Goal: Task Accomplishment & Management: Complete application form

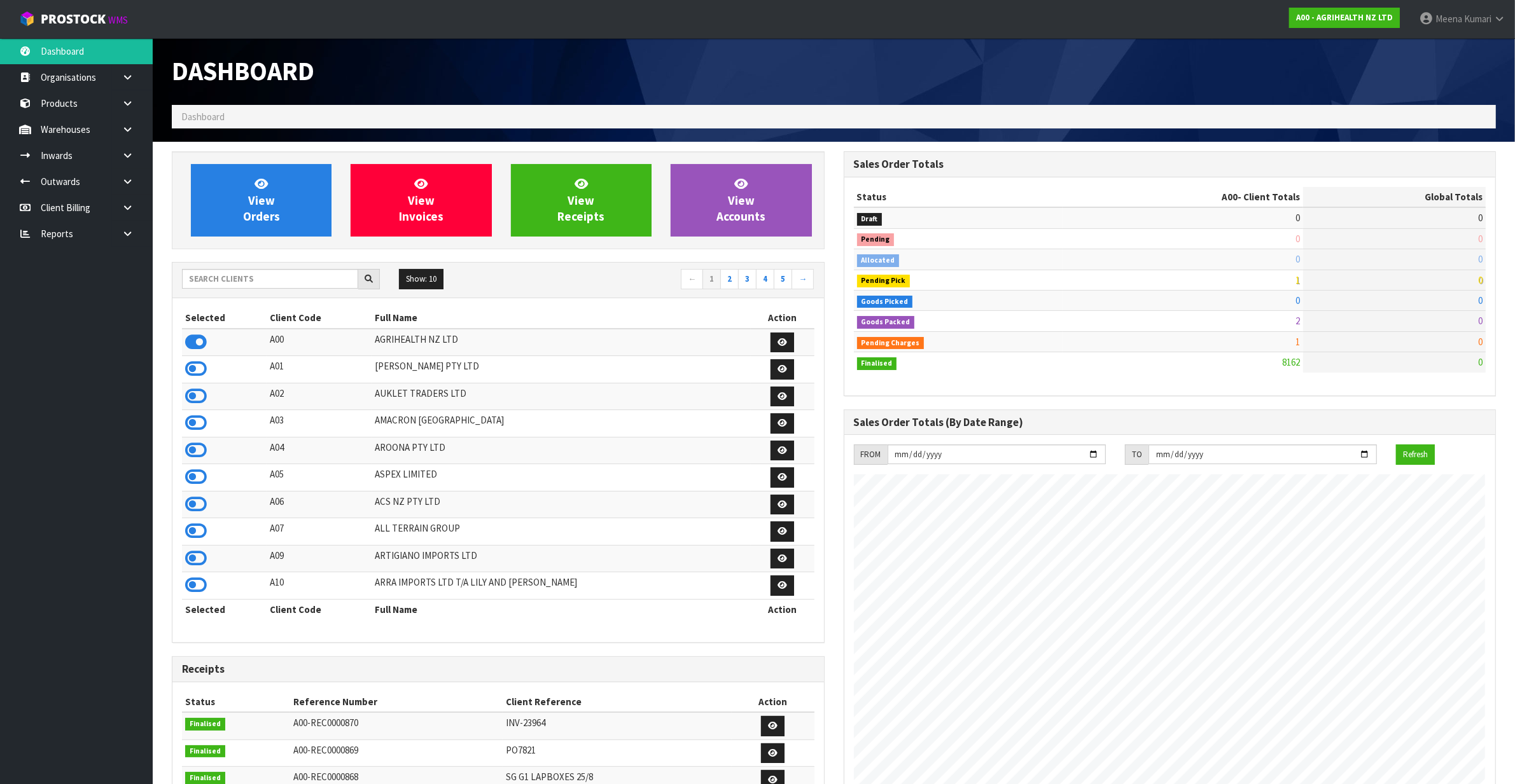
scroll to position [967, 672]
click at [233, 274] on input "text" at bounding box center [270, 278] width 176 height 20
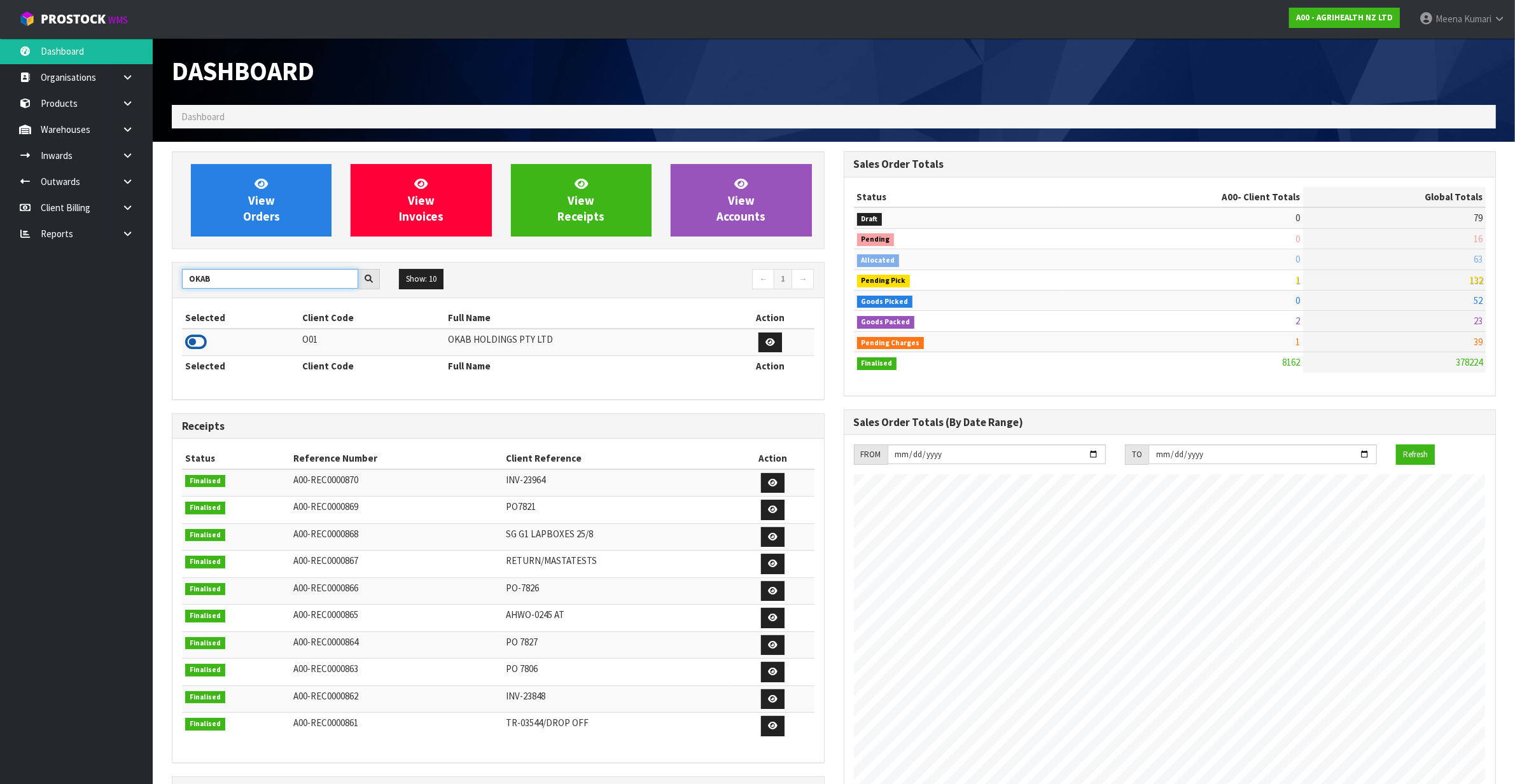
type input "OKAB"
click at [198, 345] on icon at bounding box center [196, 342] width 22 height 19
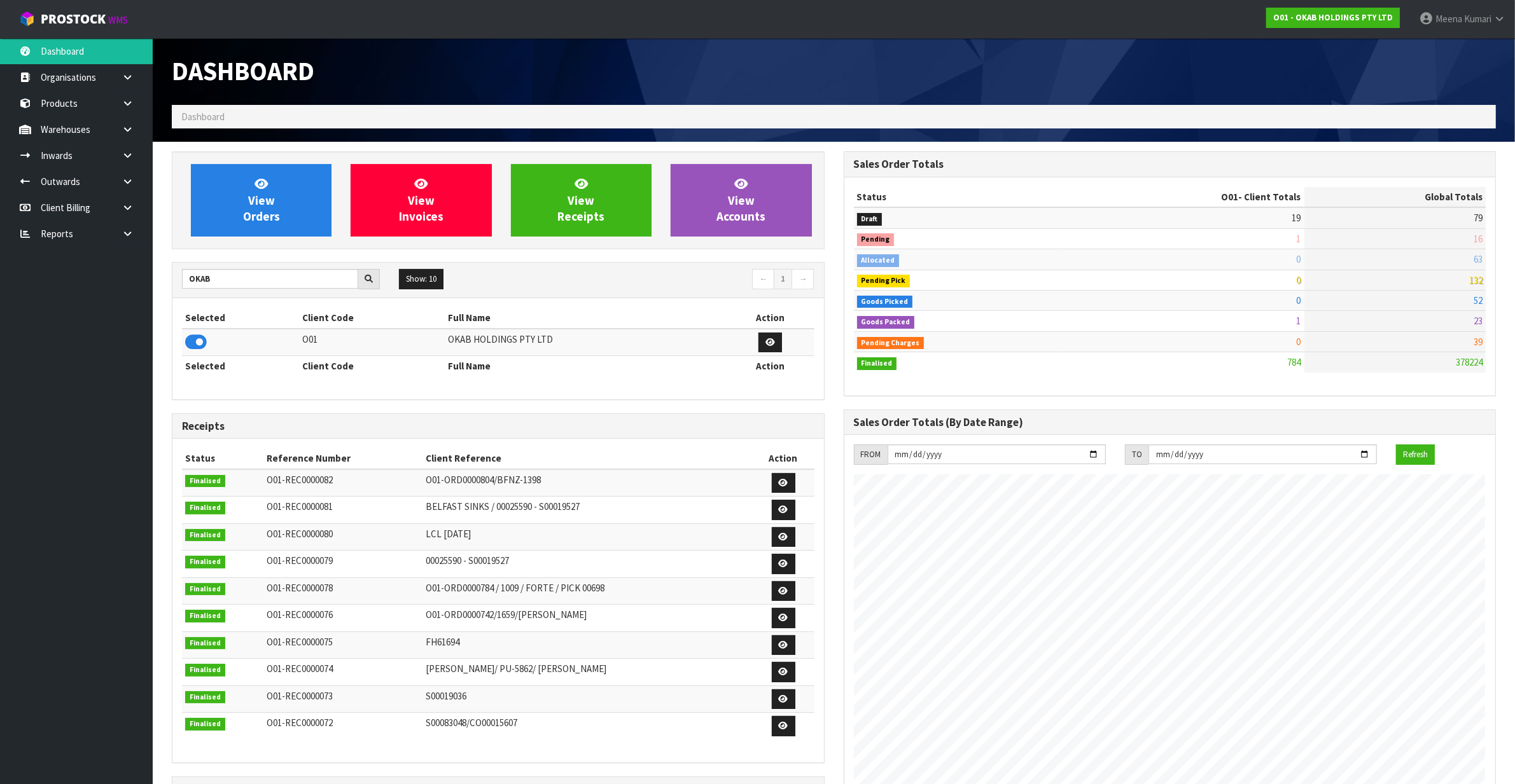
scroll to position [800, 672]
click at [157, 129] on header "Dashboard Dashboard" at bounding box center [834, 90] width 1363 height 104
click at [135, 124] on link at bounding box center [132, 130] width 41 height 26
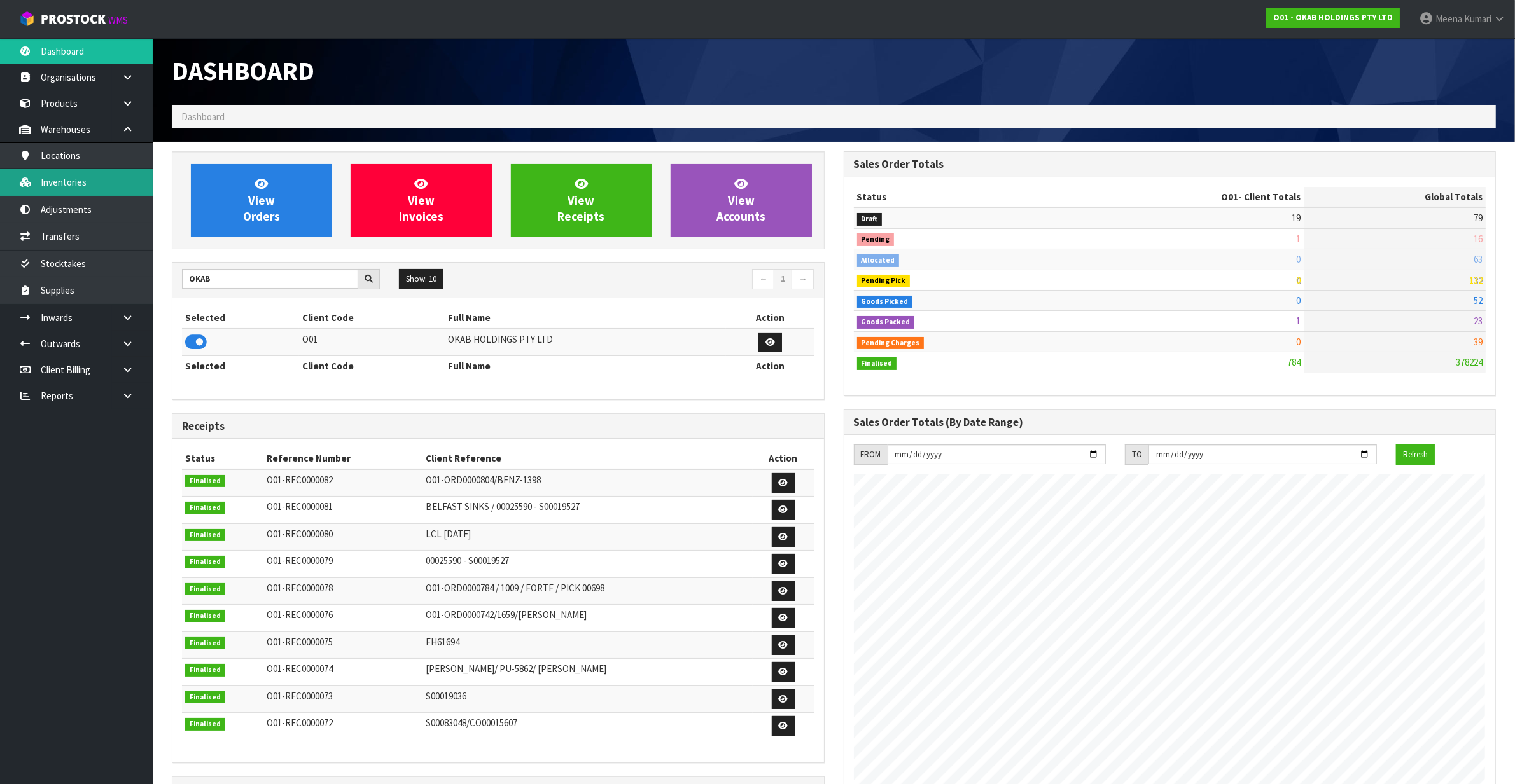
click at [115, 178] on link "Inventories" at bounding box center [76, 183] width 152 height 26
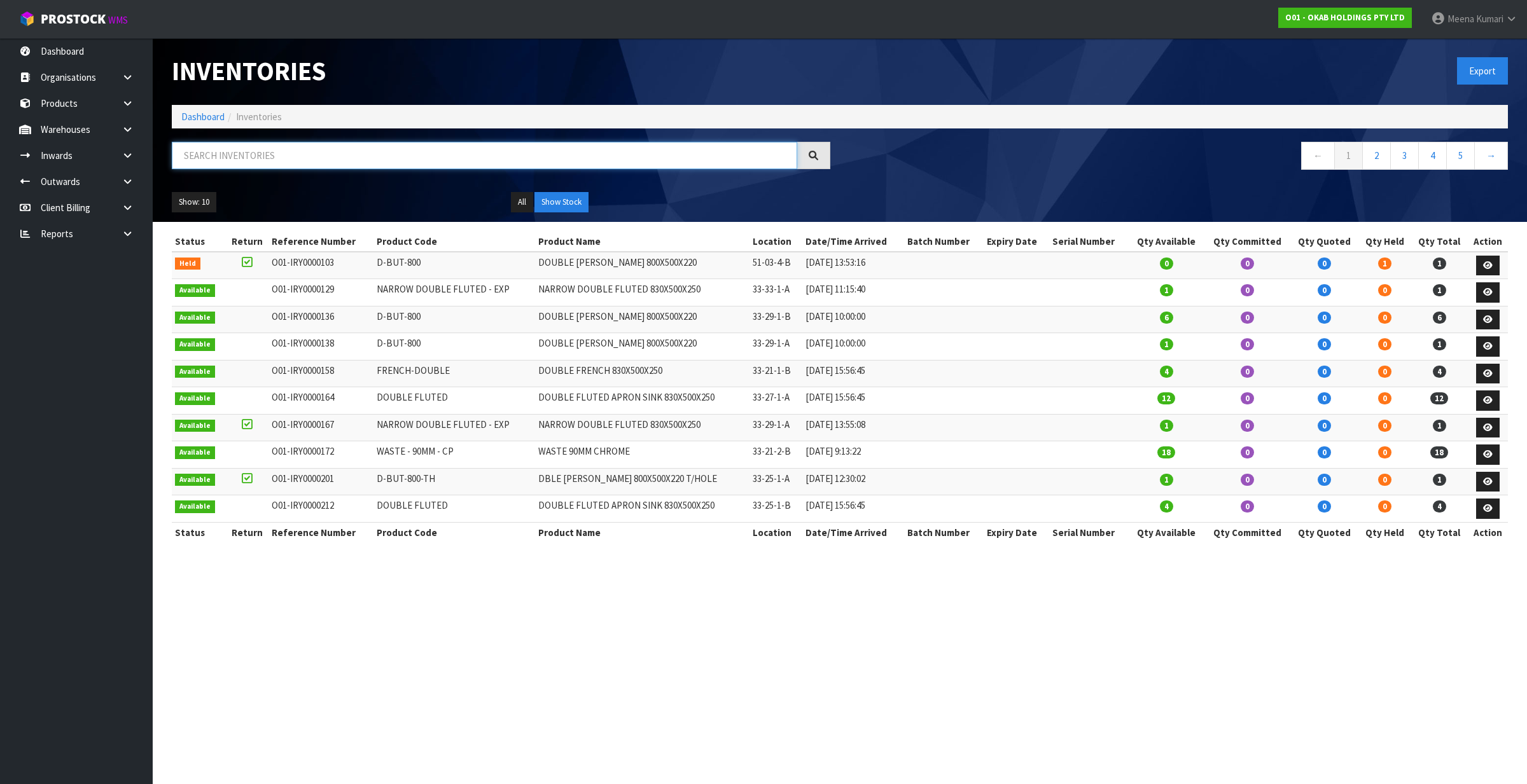
click at [371, 143] on input "text" at bounding box center [484, 155] width 625 height 27
paste input "Belfast 595"
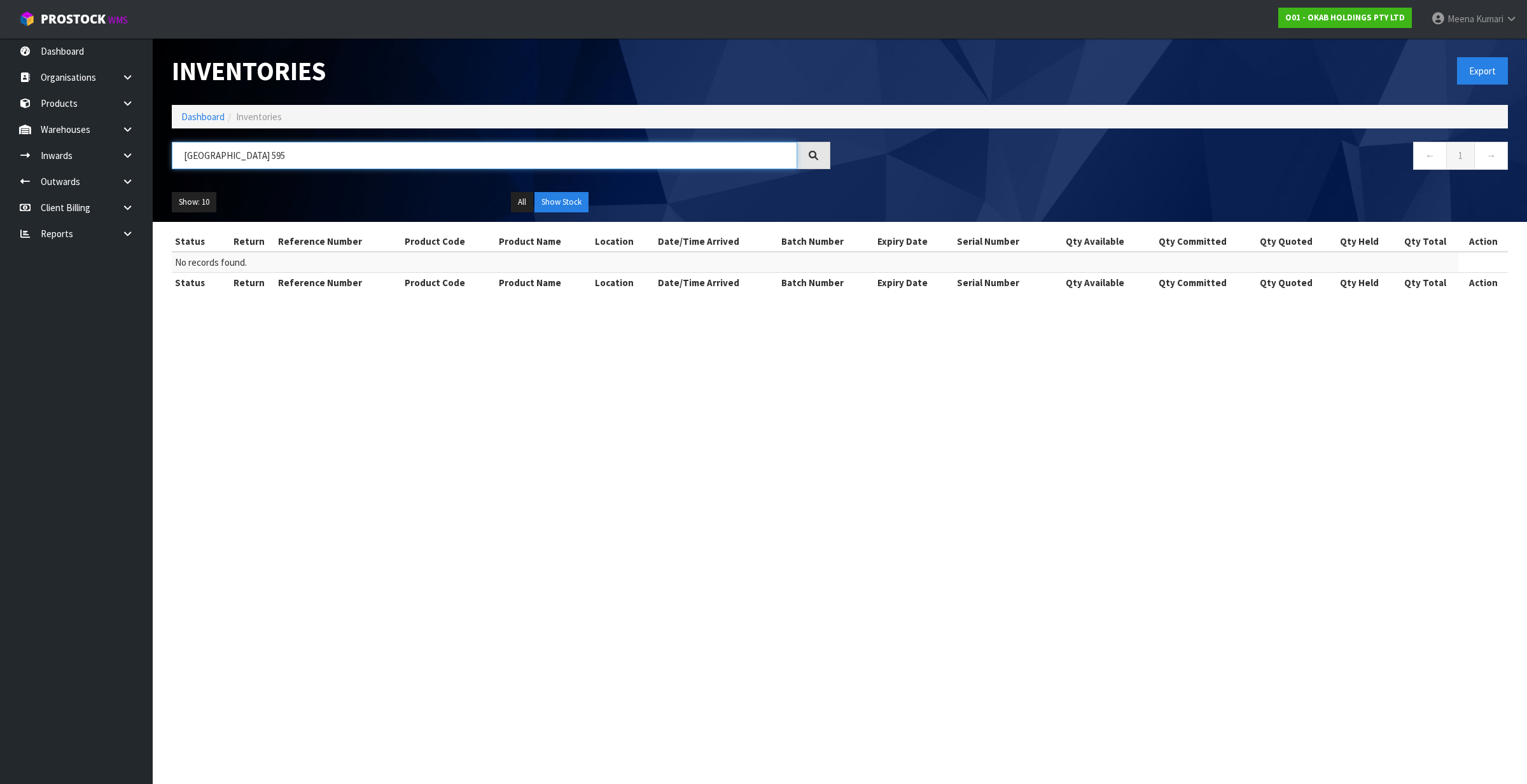
click at [265, 156] on input "BELFAST 595" at bounding box center [484, 155] width 625 height 27
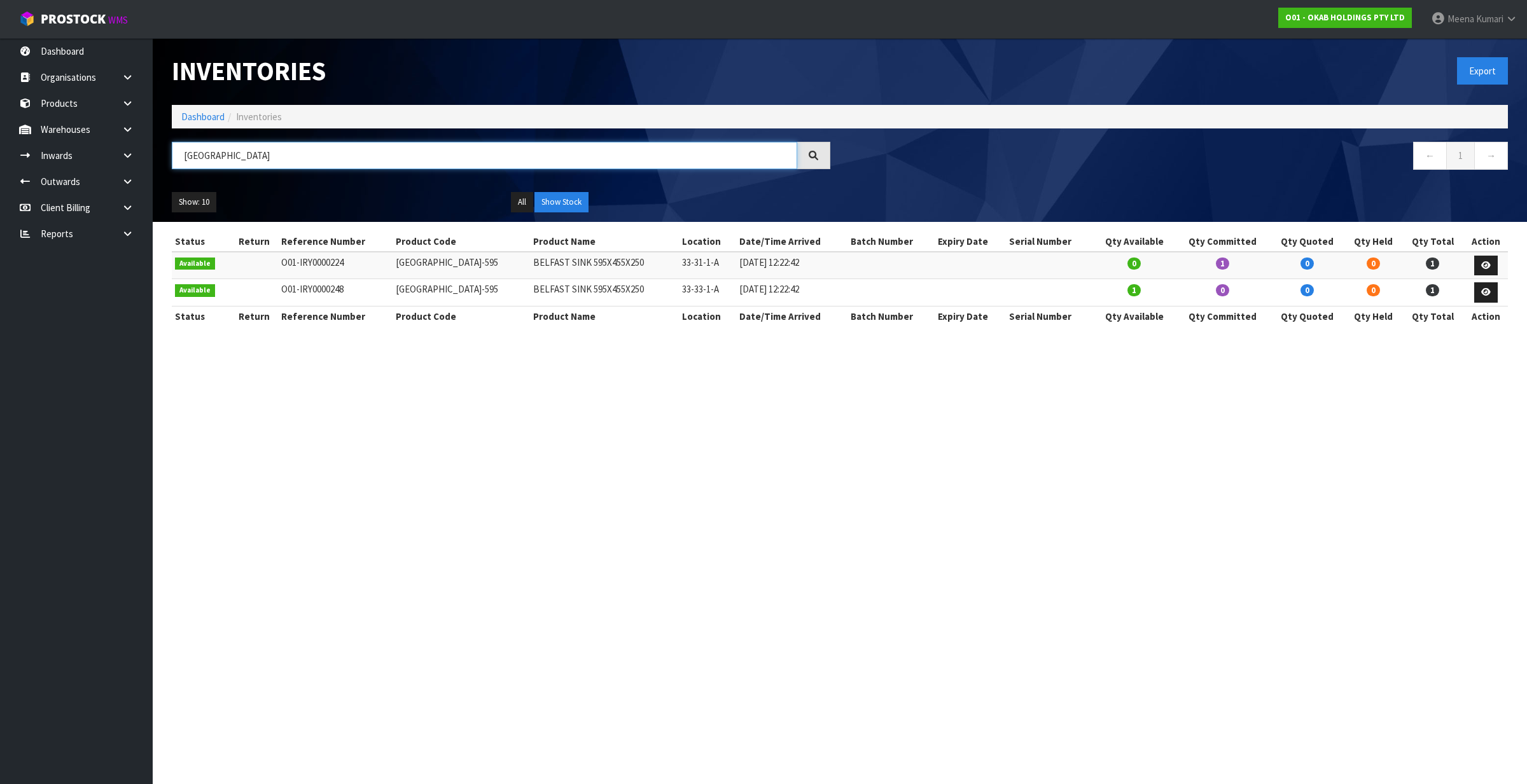
type input "BELFAST"
click at [548, 196] on button "Show Stock" at bounding box center [561, 202] width 54 height 21
click at [191, 117] on link "Dashboard" at bounding box center [203, 116] width 44 height 12
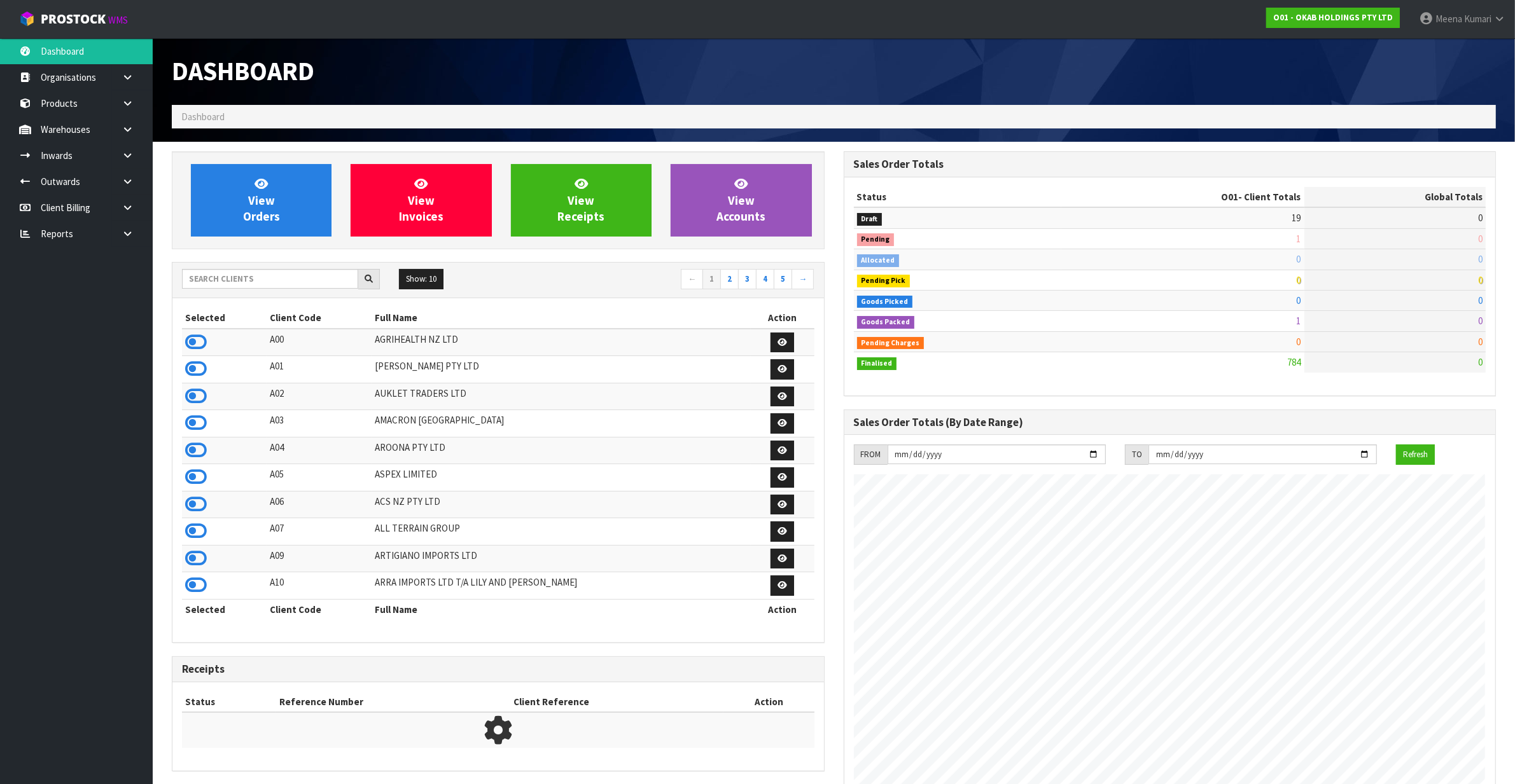
scroll to position [800, 672]
click at [272, 287] on input "text" at bounding box center [270, 278] width 176 height 20
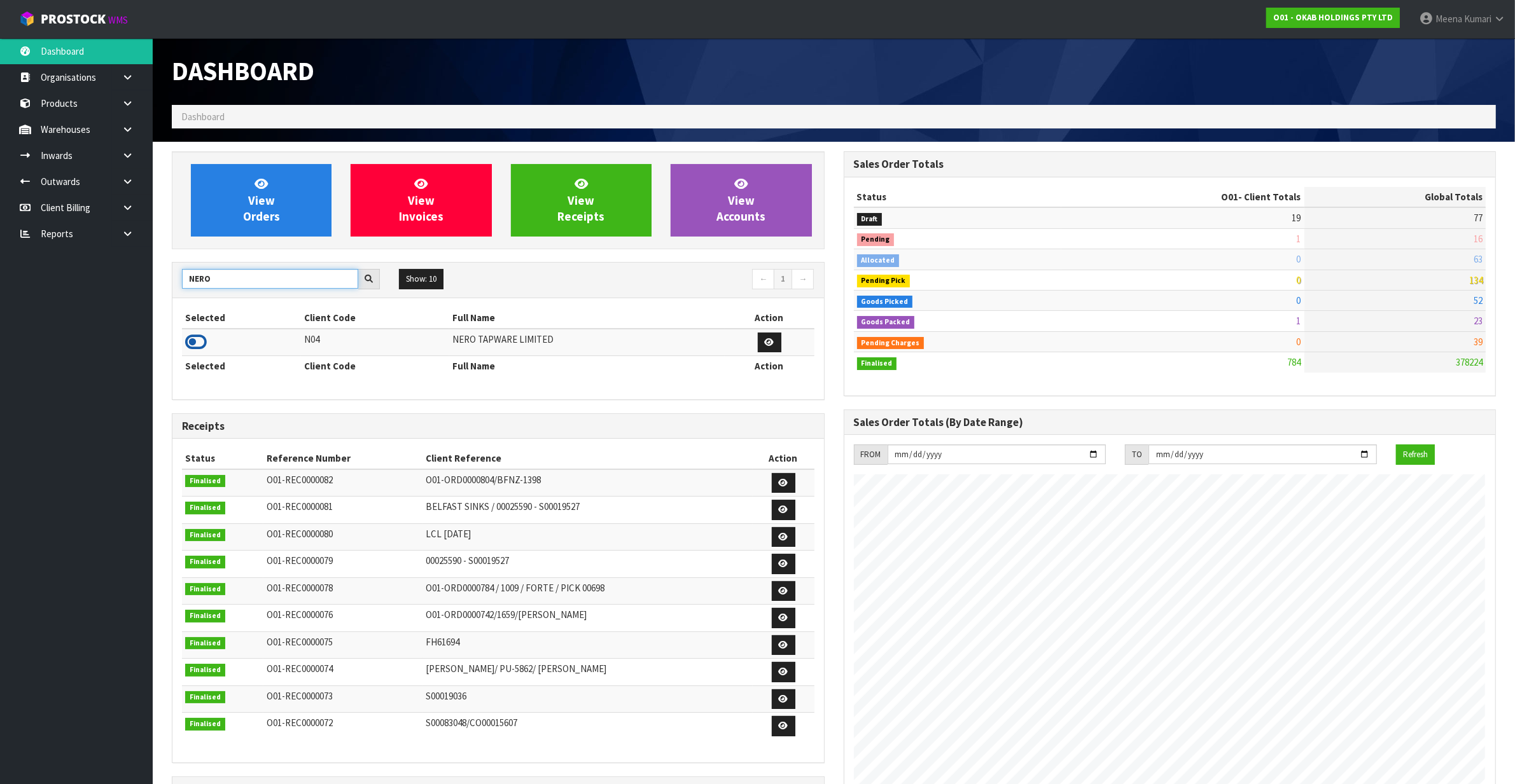
type input "NERO"
click at [195, 348] on icon at bounding box center [196, 342] width 22 height 19
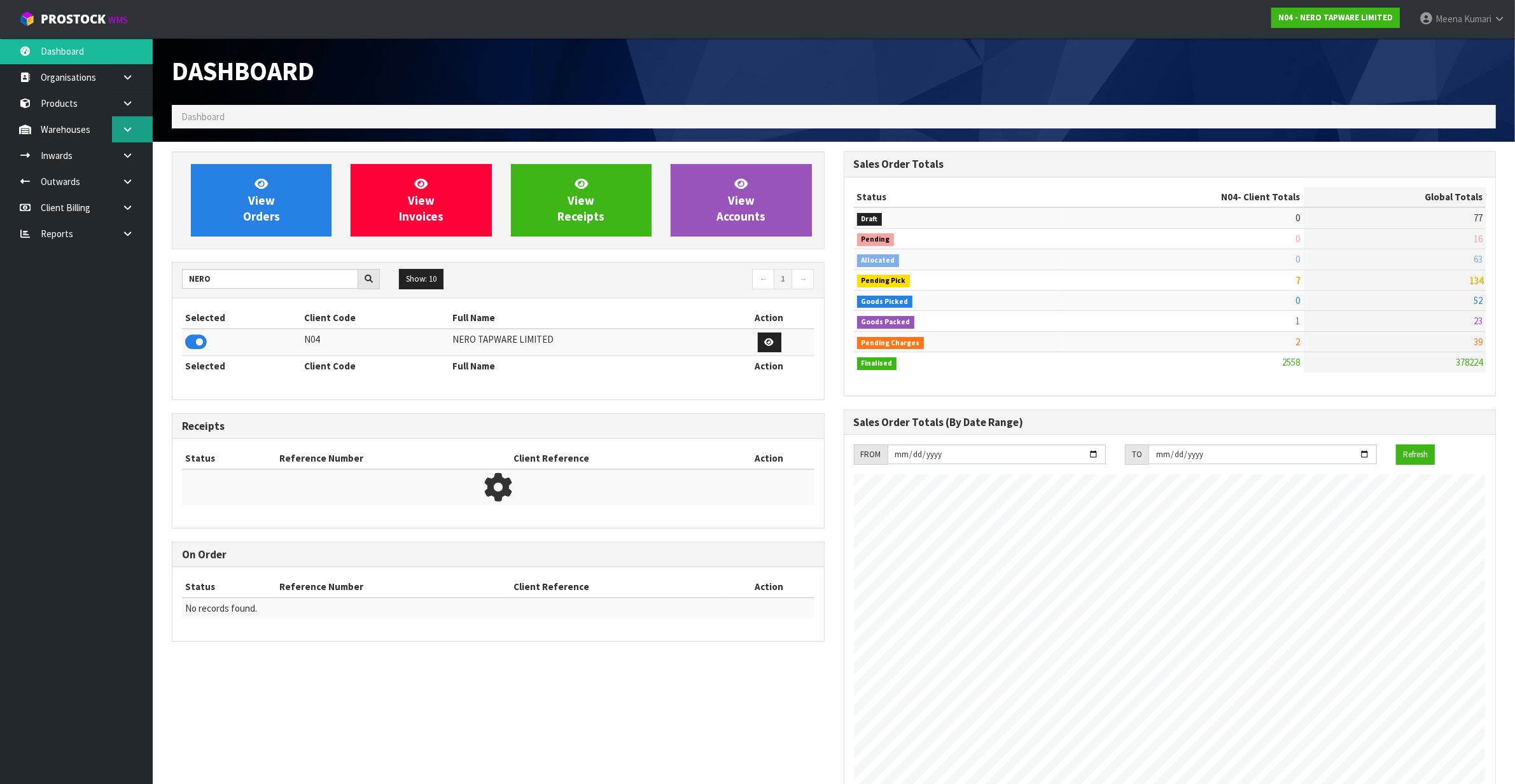
scroll to position [967, 672]
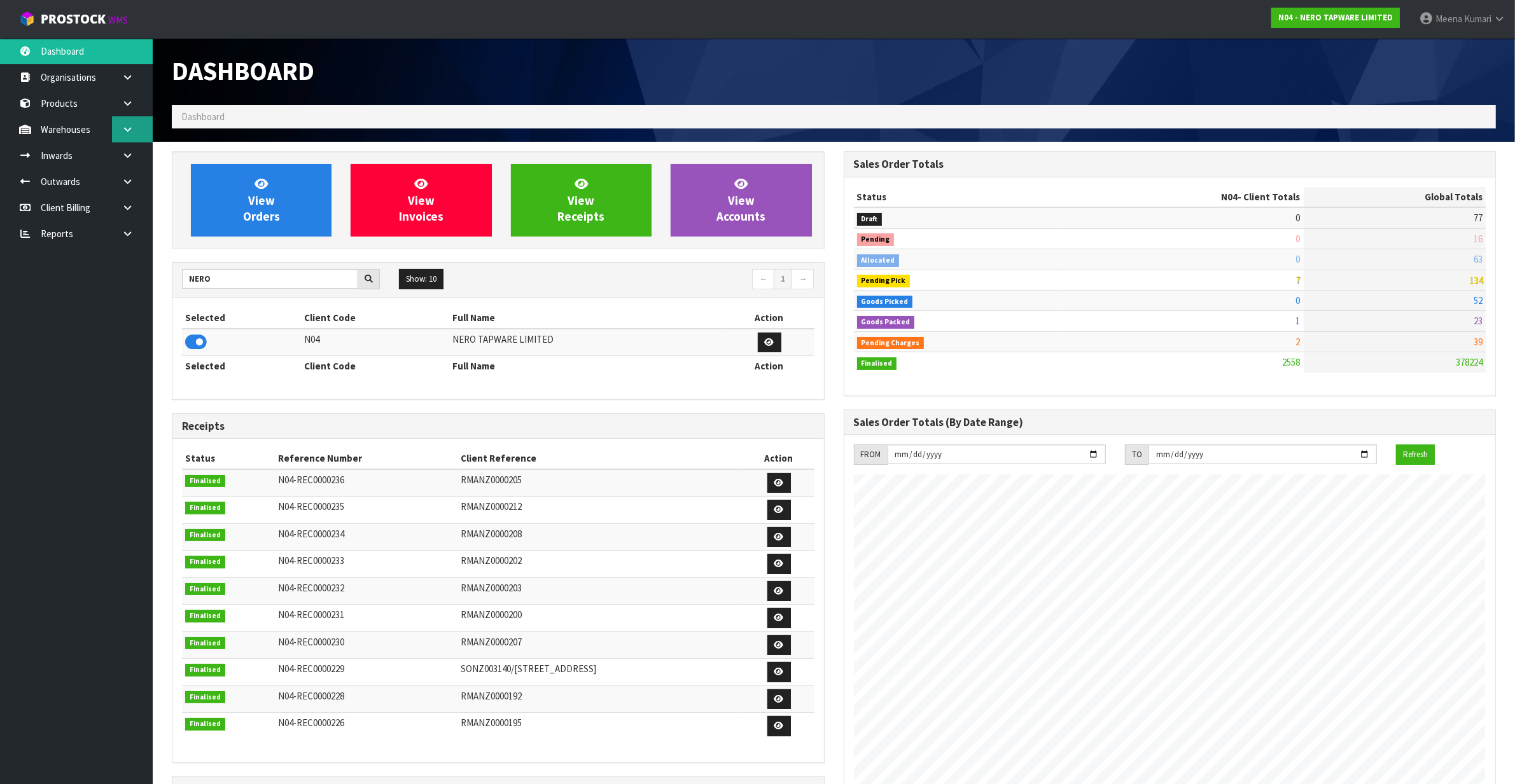
click at [125, 140] on link at bounding box center [132, 130] width 41 height 26
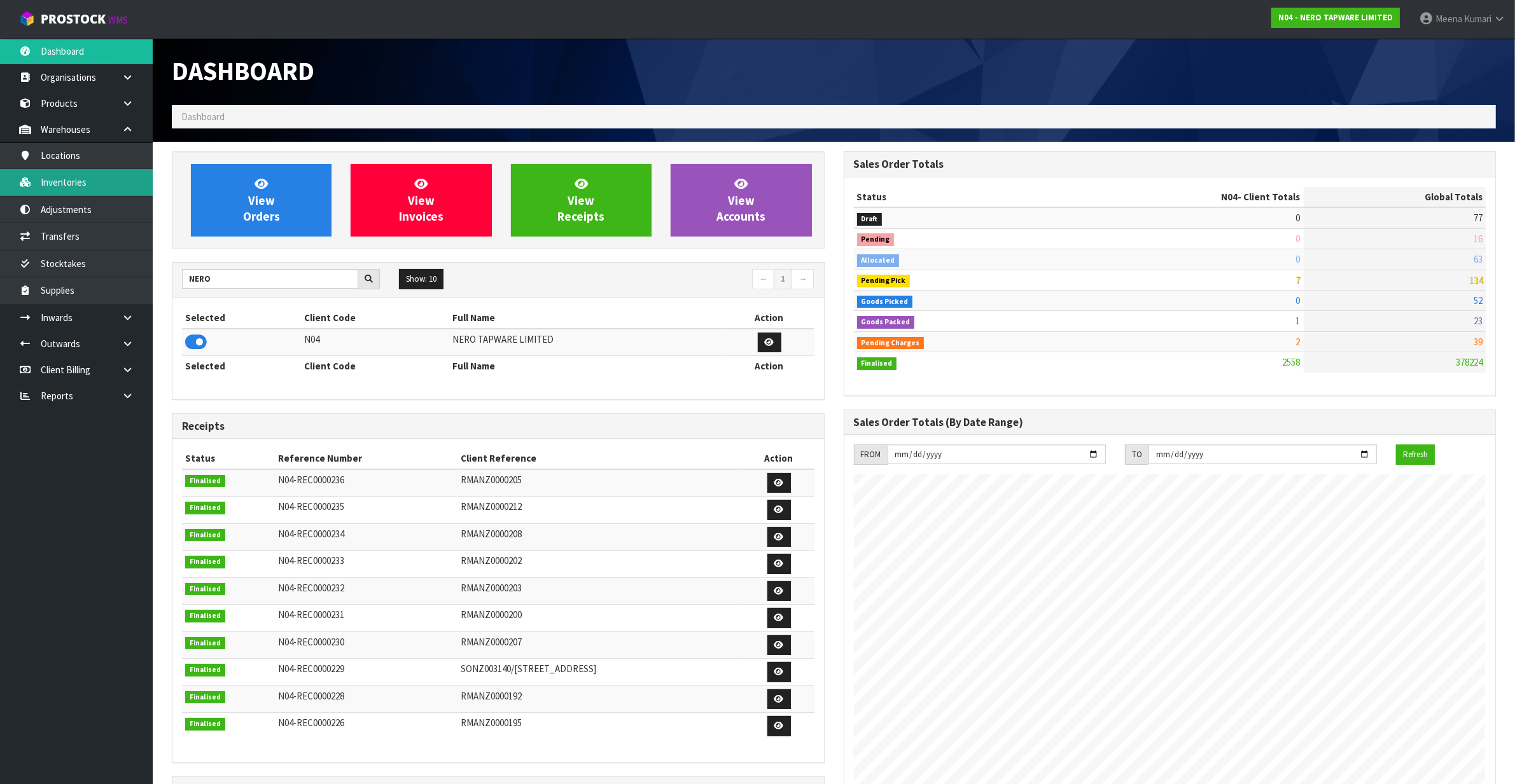
click at [112, 180] on link "Inventories" at bounding box center [76, 183] width 152 height 26
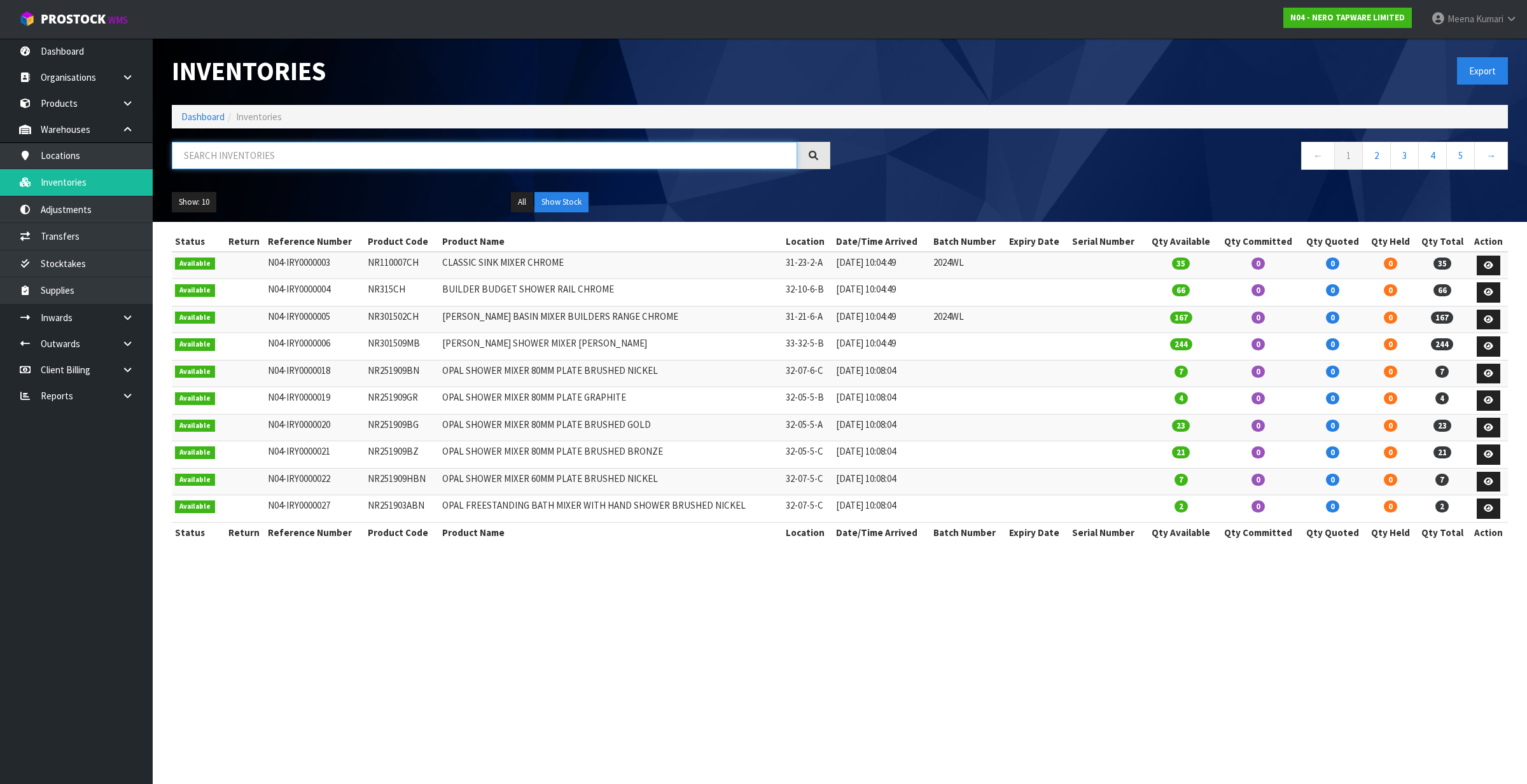
click at [401, 165] on input "text" at bounding box center [484, 155] width 625 height 27
paste input "NR231405AMB"
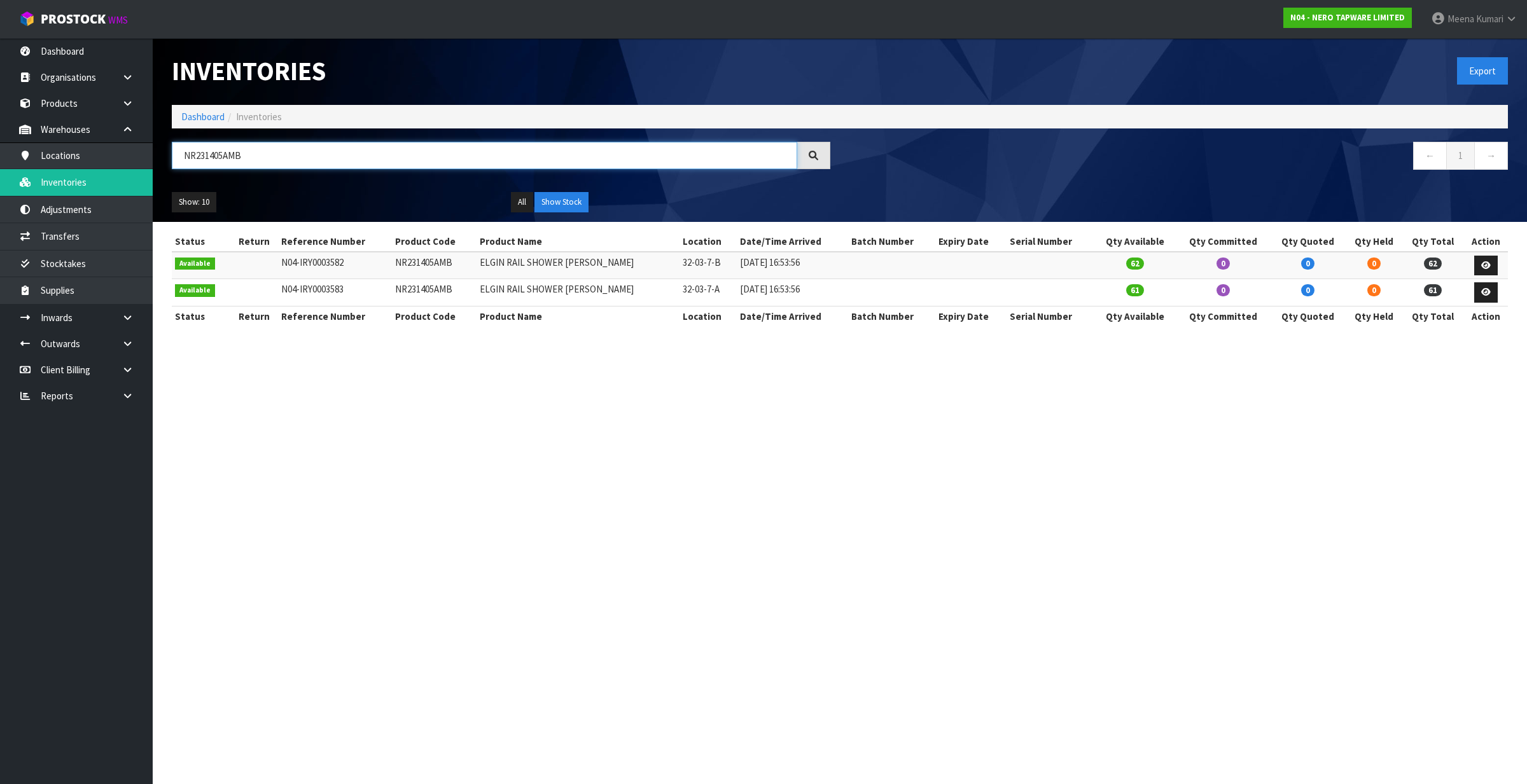
type input "NR231405AMB"
click at [207, 119] on link "Dashboard" at bounding box center [203, 116] width 44 height 12
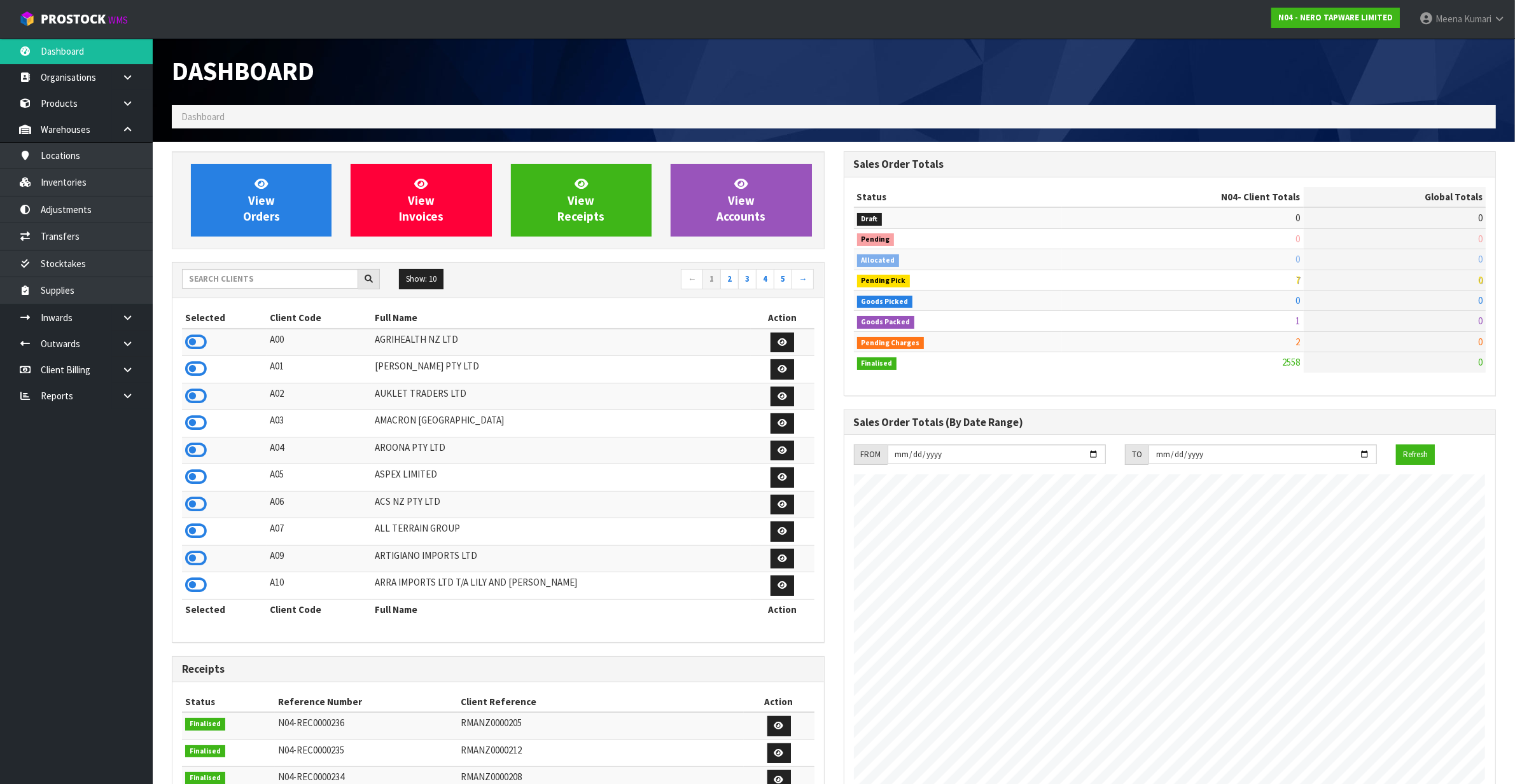
scroll to position [967, 672]
click at [269, 298] on div "Show: 10 5 10 25 50 ← 1 2 3 4 5 →" at bounding box center [498, 281] width 652 height 36
click at [265, 289] on div at bounding box center [280, 279] width 198 height 21
click at [261, 282] on input "text" at bounding box center [270, 278] width 176 height 20
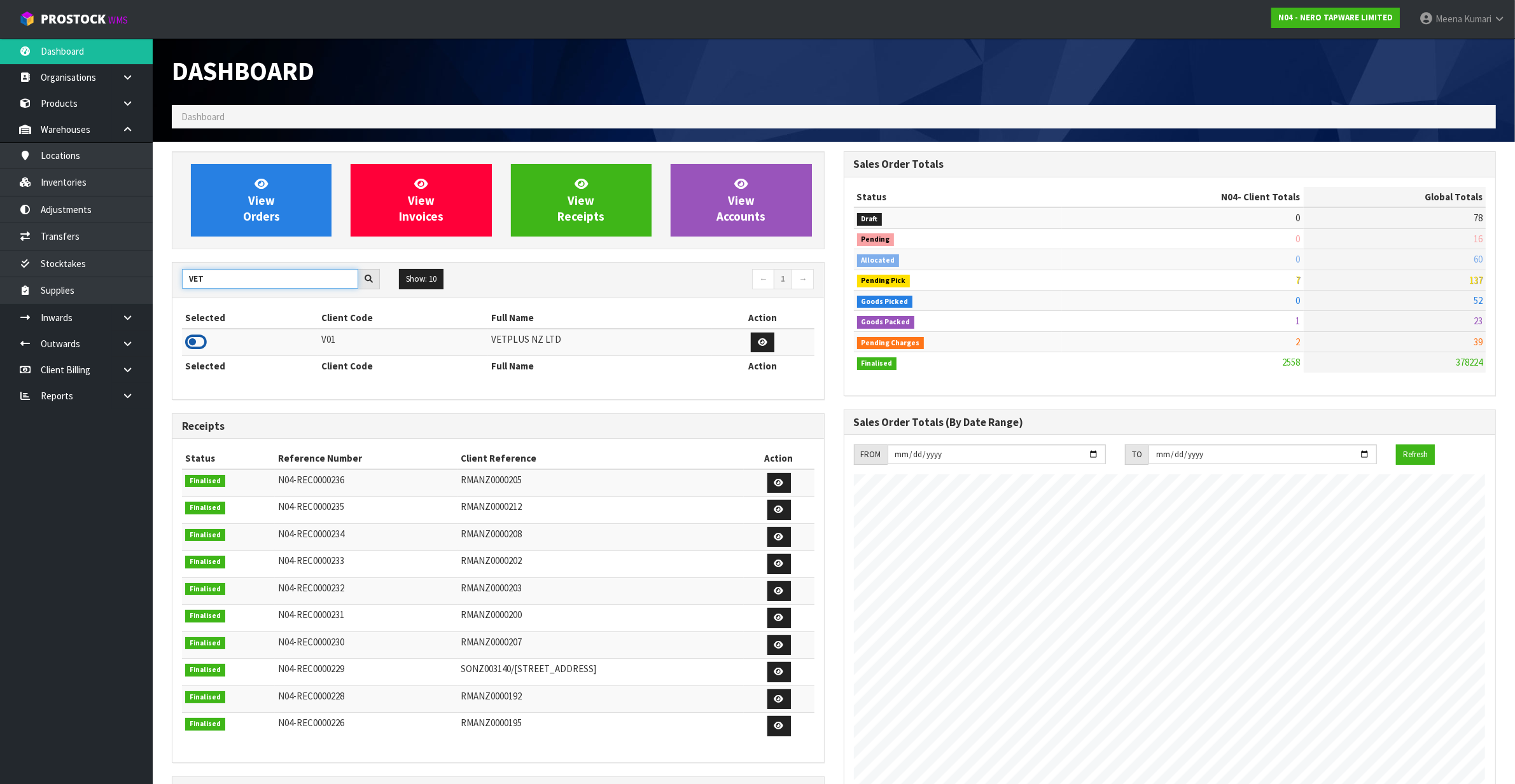
type input "VET"
click at [205, 334] on icon at bounding box center [196, 342] width 22 height 19
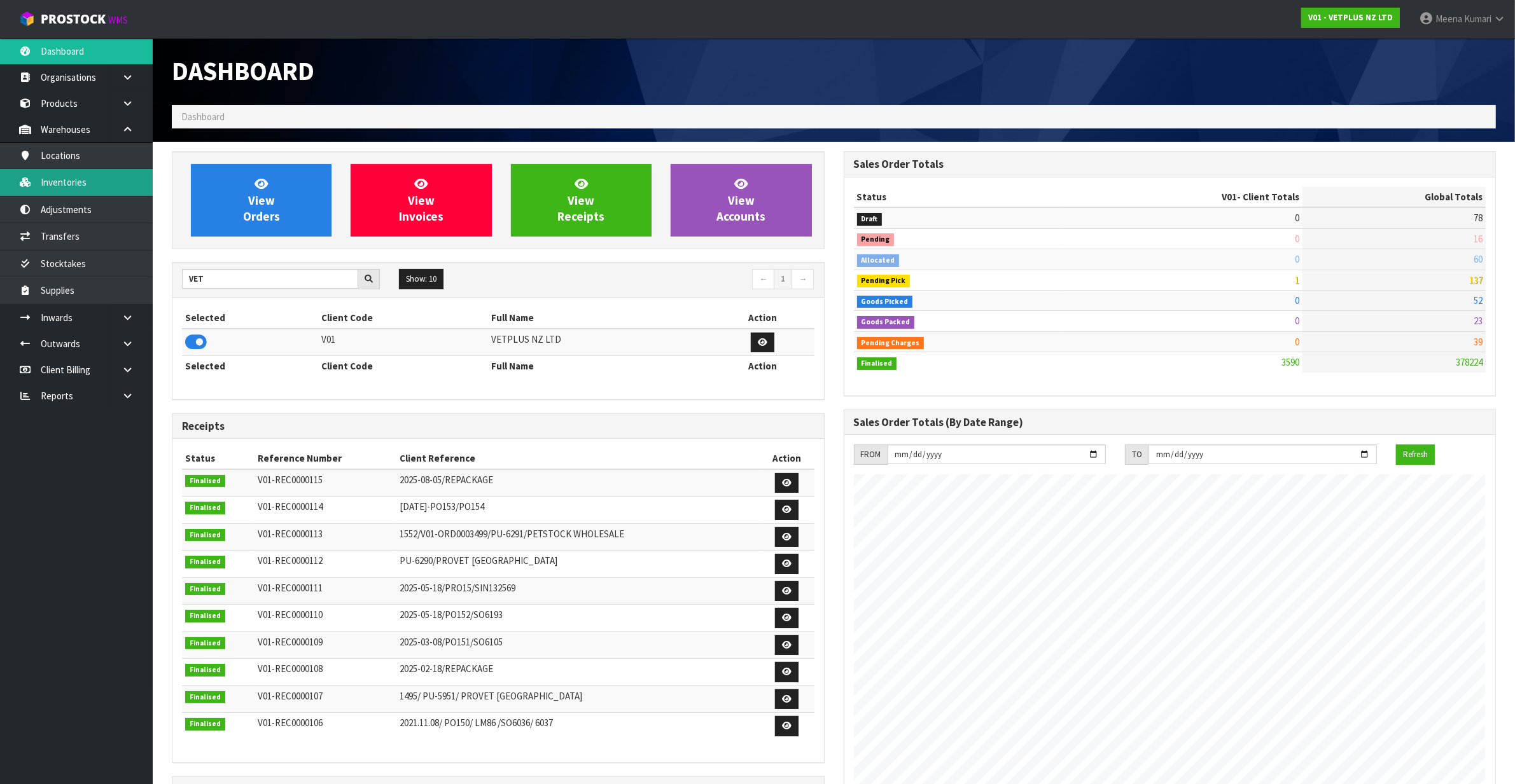
click at [113, 184] on link "Inventories" at bounding box center [76, 183] width 152 height 26
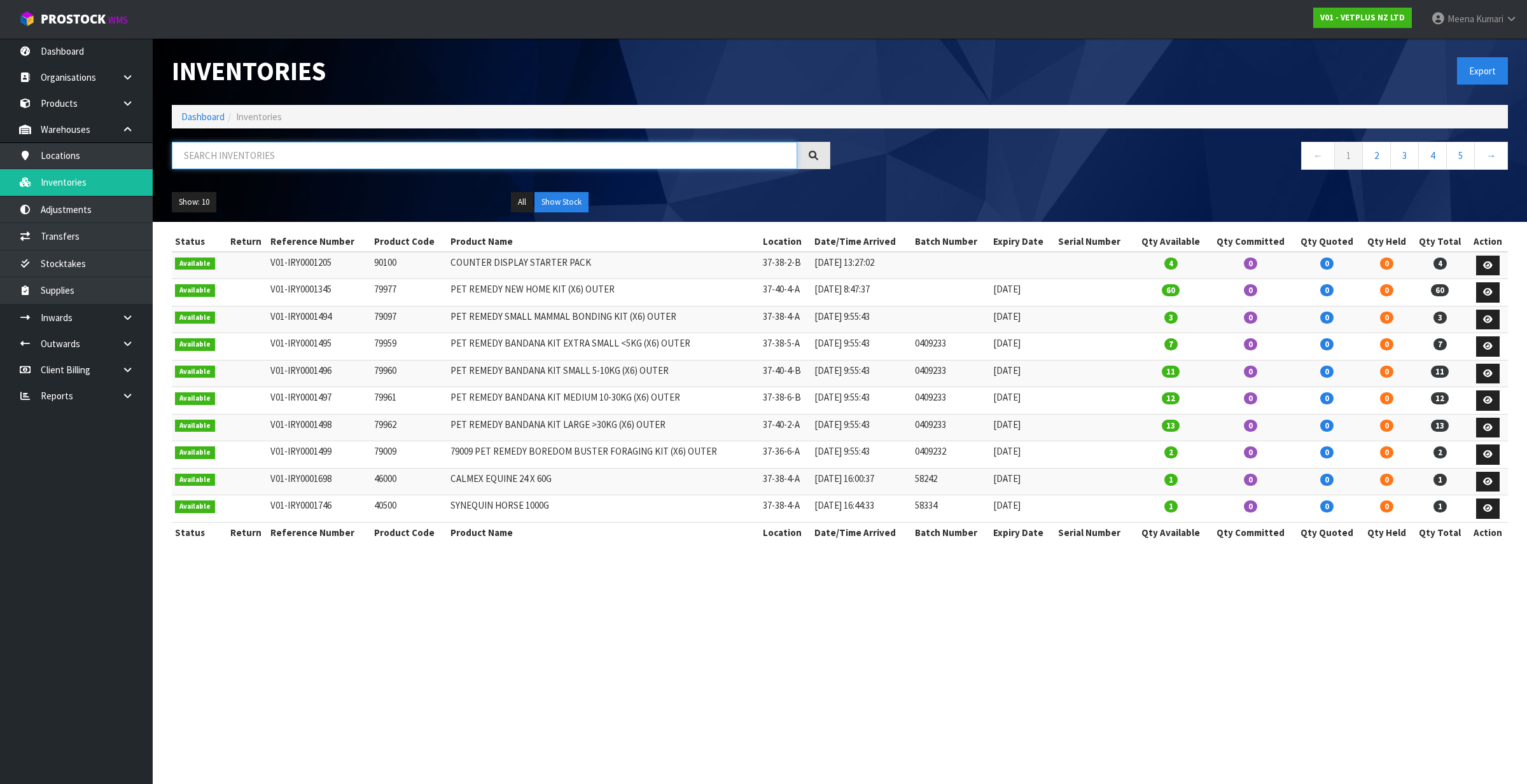
click at [304, 166] on input "text" at bounding box center [484, 155] width 625 height 27
click at [60, 99] on link "Products" at bounding box center [76, 103] width 152 height 26
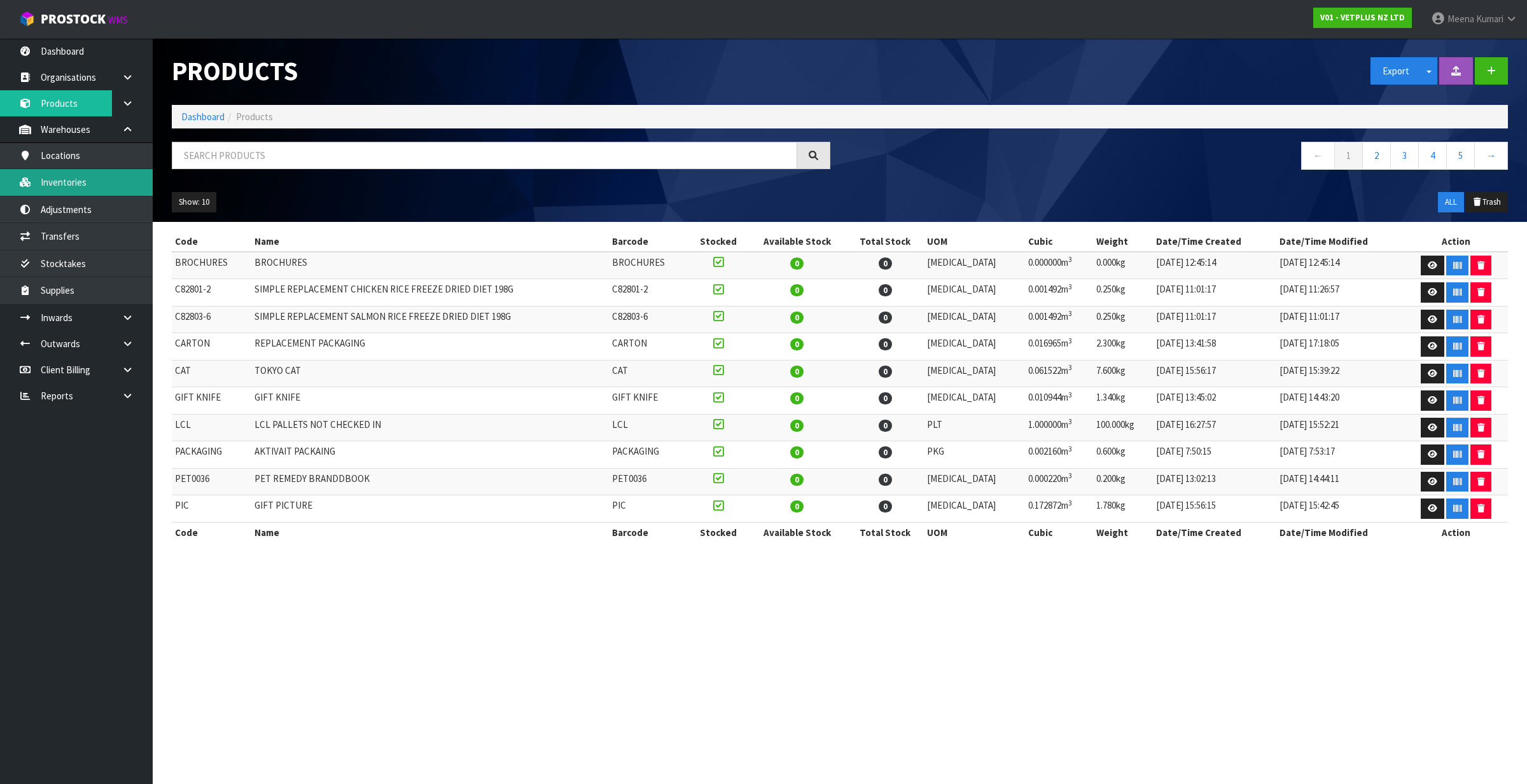
click at [118, 185] on link "Inventories" at bounding box center [76, 183] width 152 height 26
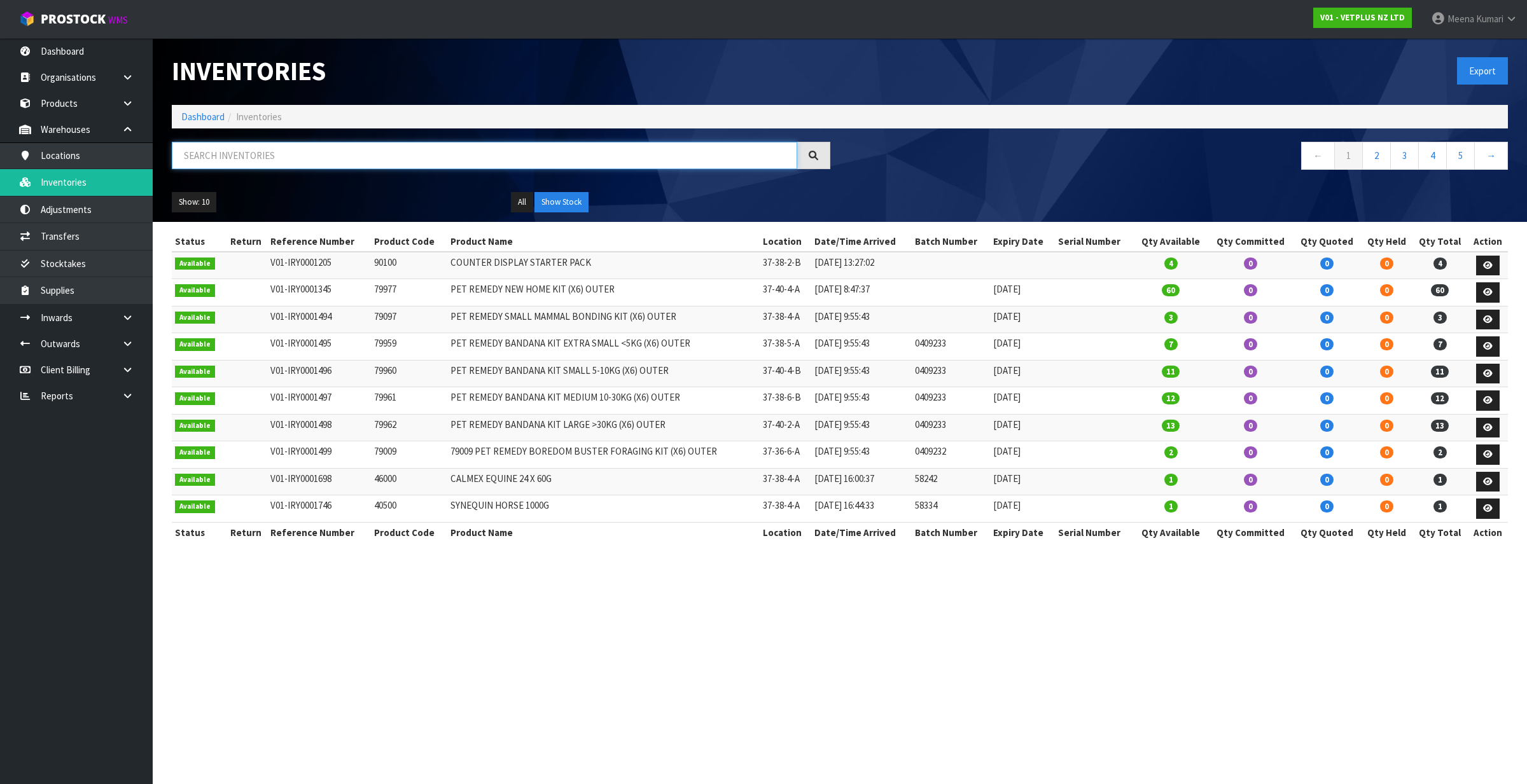
click at [259, 154] on input "text" at bounding box center [484, 155] width 625 height 27
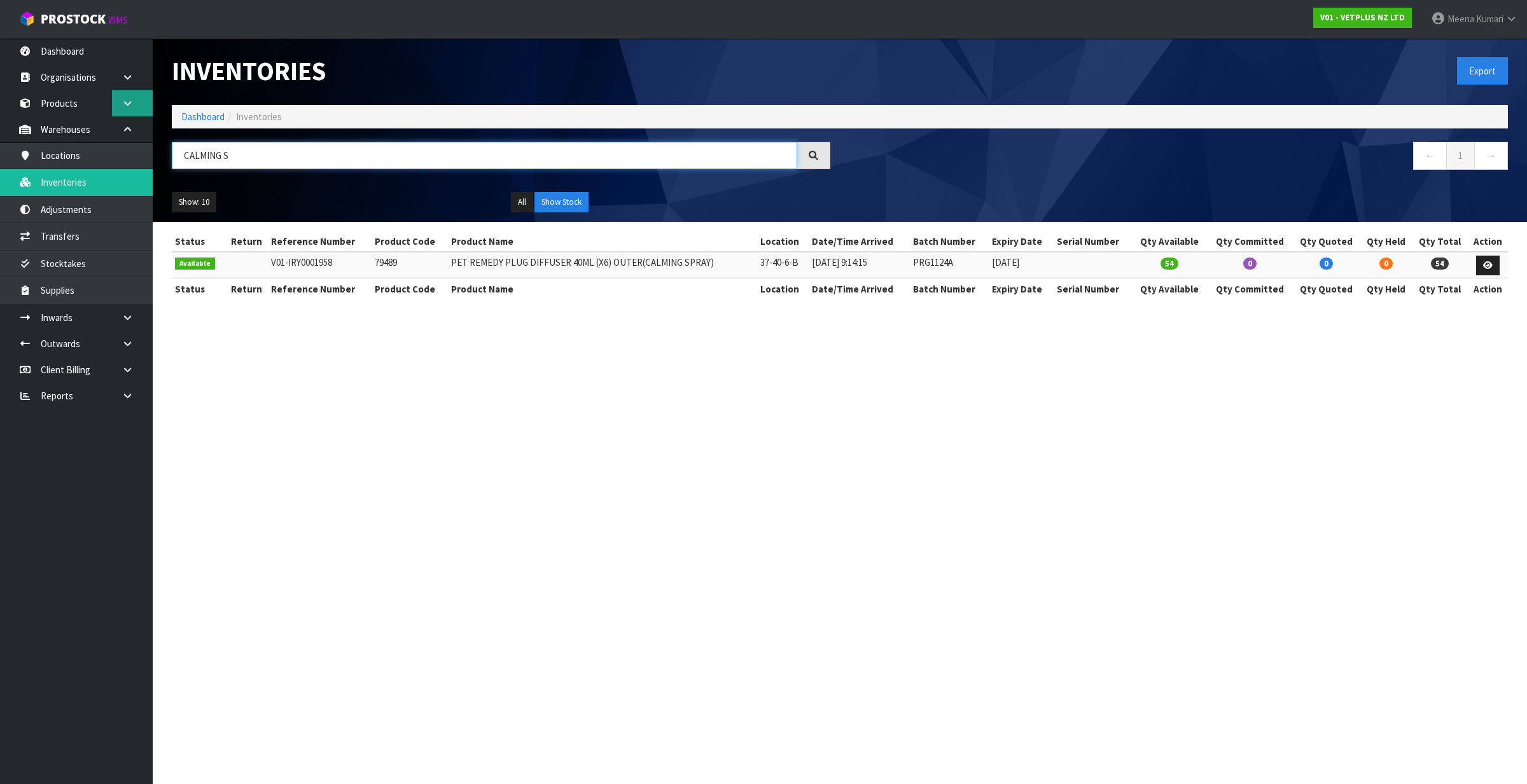
type input "CALMING S"
click at [119, 106] on link at bounding box center [132, 103] width 41 height 26
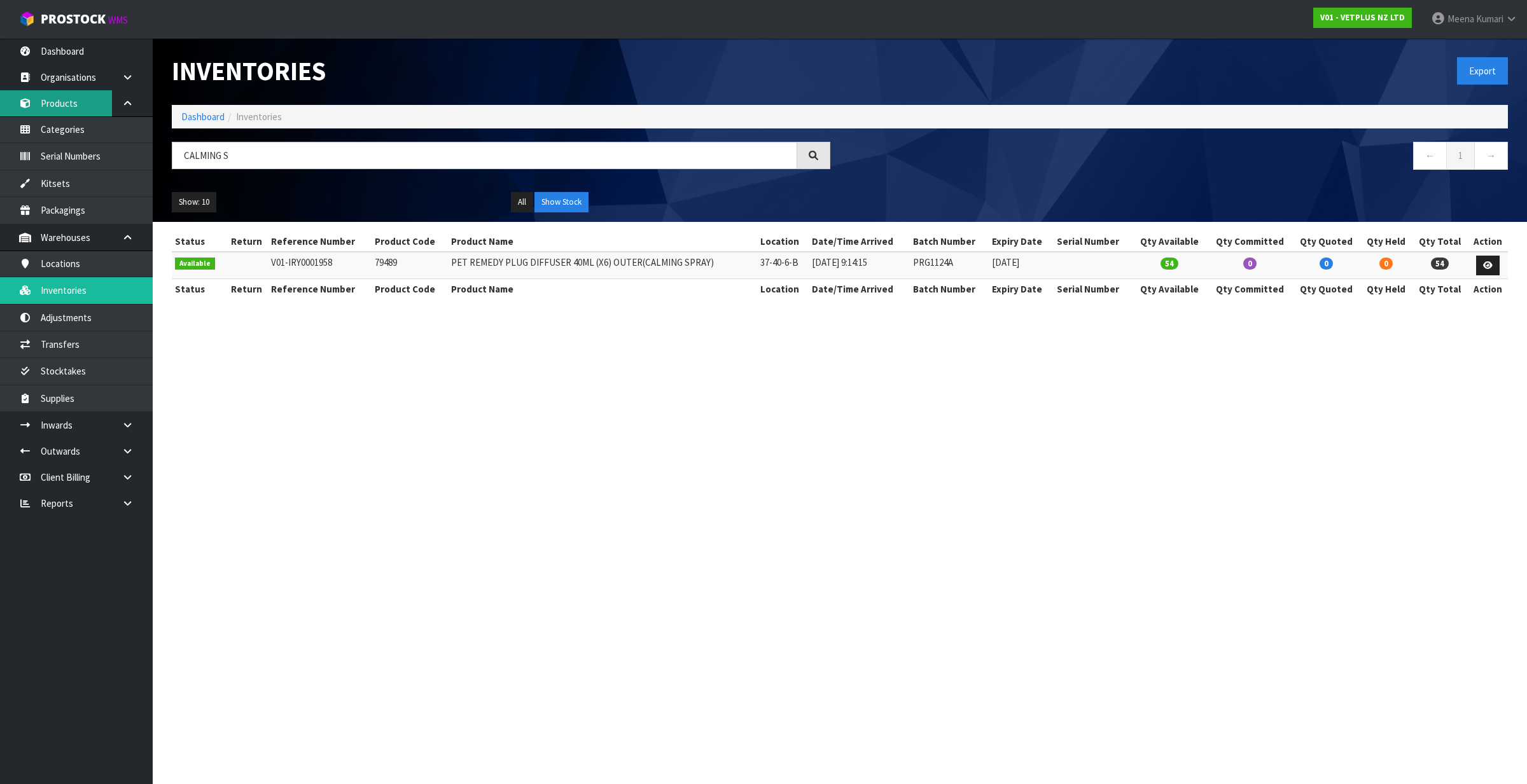
click at [80, 109] on link "Products" at bounding box center [76, 103] width 152 height 26
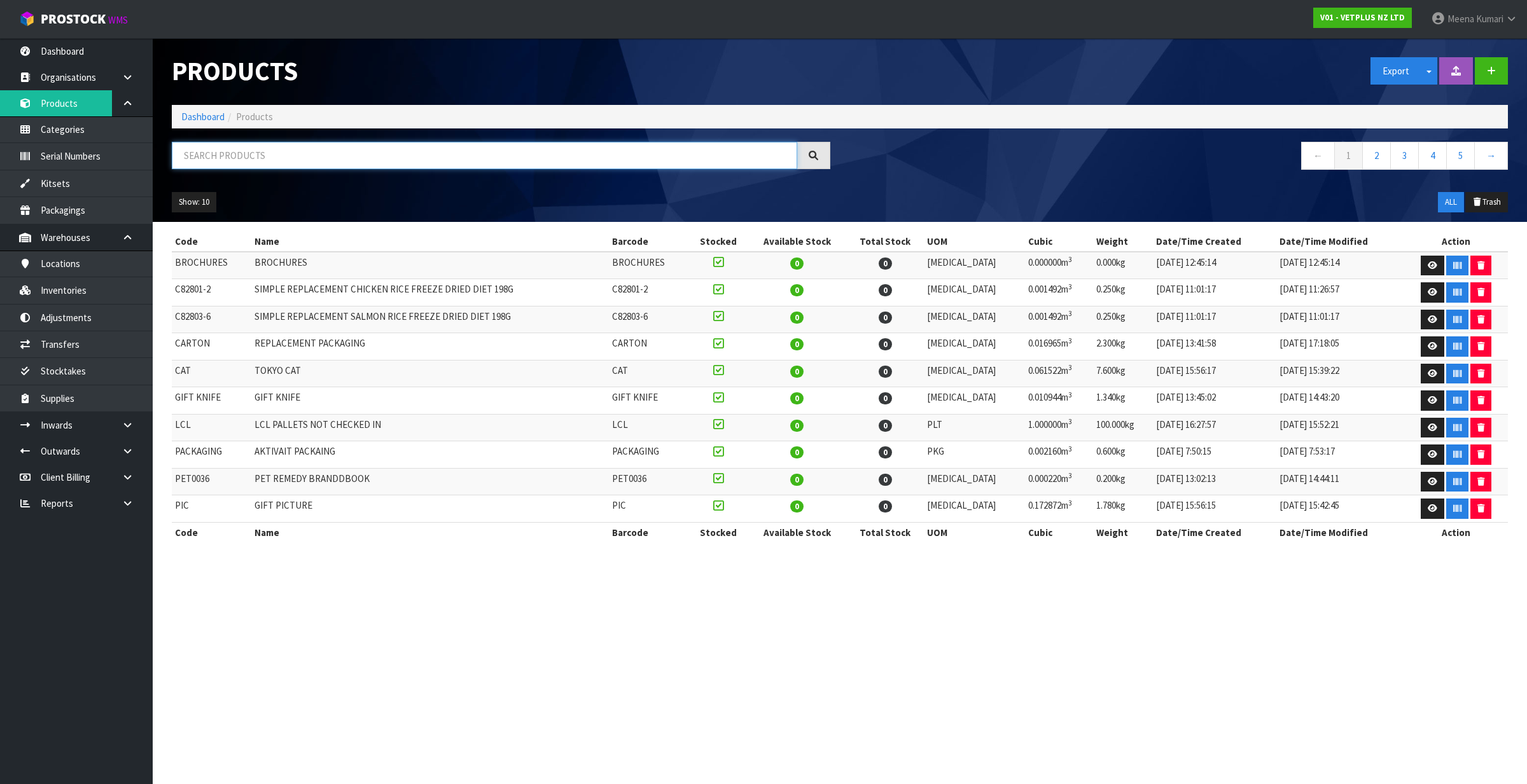
click at [215, 162] on input "text" at bounding box center [484, 155] width 625 height 27
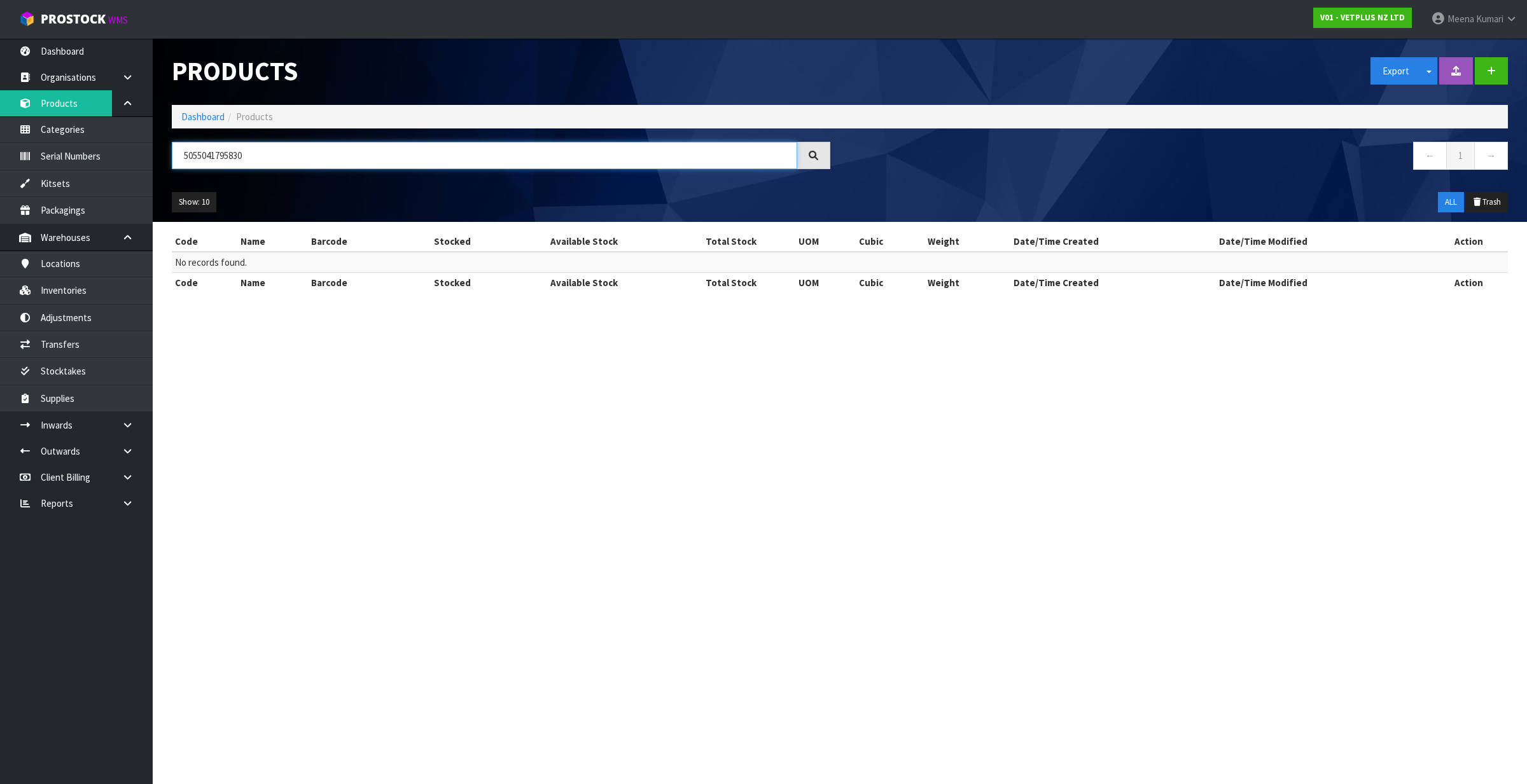
type input "5055041795830"
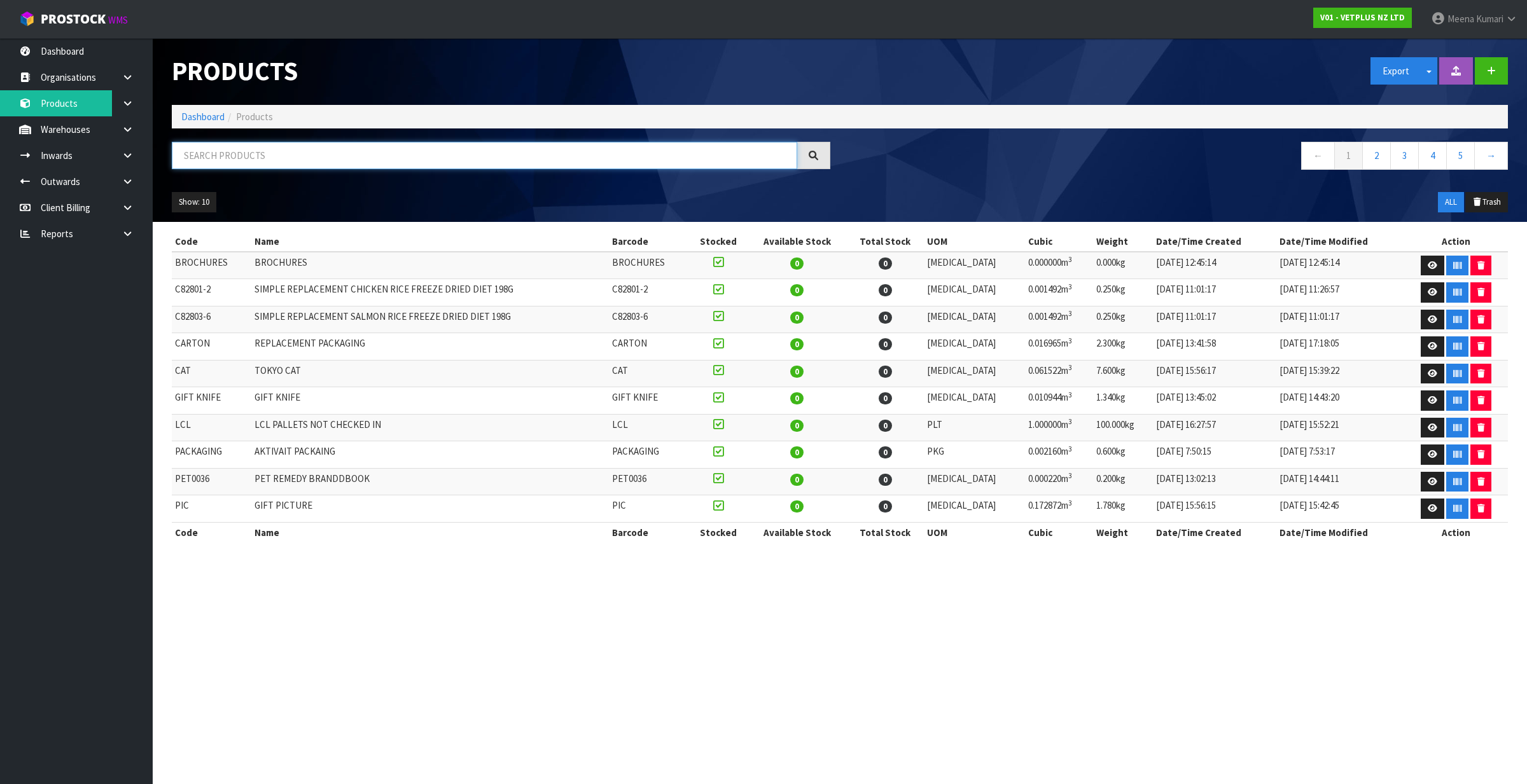
click at [211, 163] on input "text" at bounding box center [484, 155] width 625 height 27
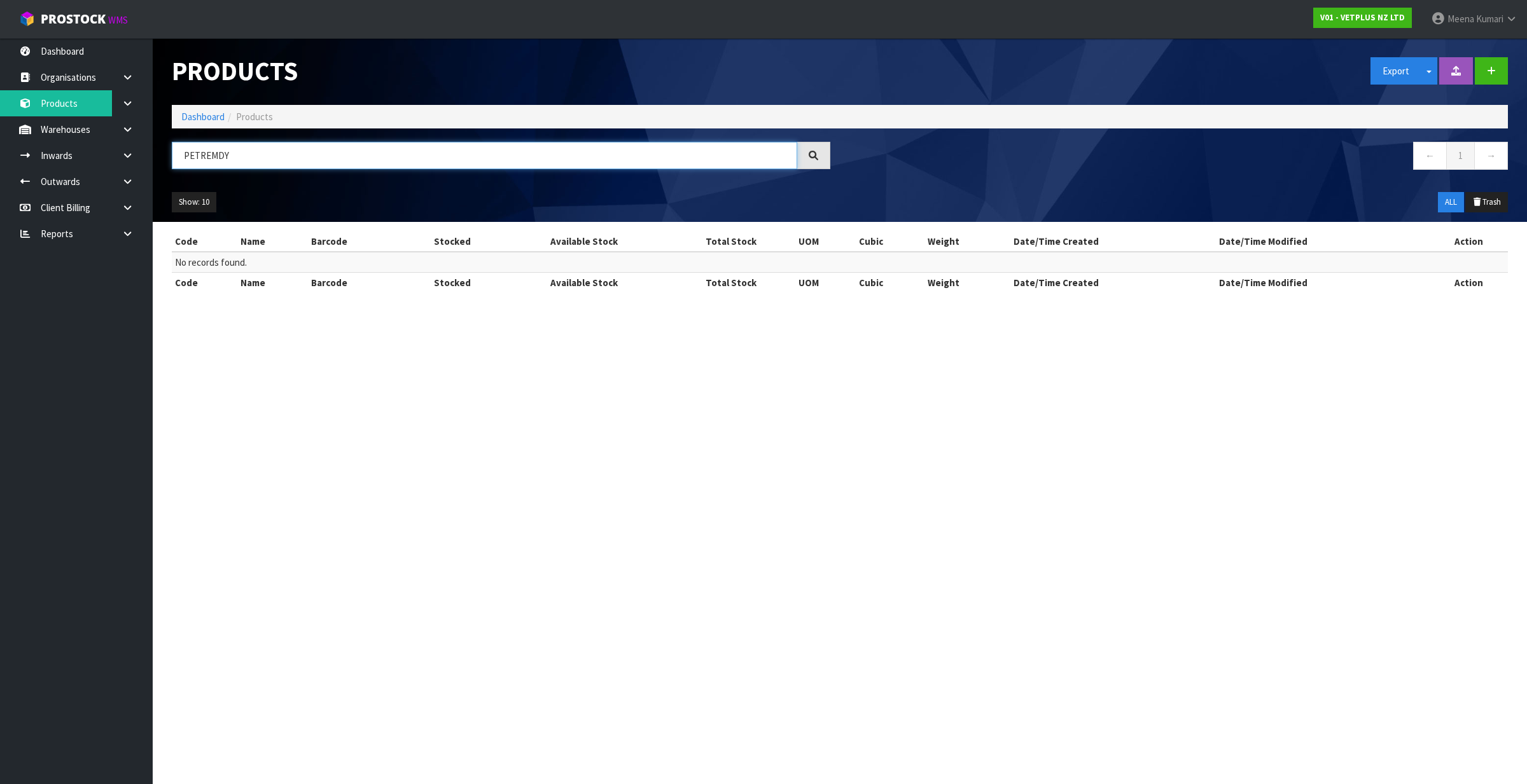
click at [201, 153] on input "PETREMDY" at bounding box center [484, 155] width 625 height 27
drag, startPoint x: 248, startPoint y: 156, endPoint x: -17, endPoint y: 176, distance: 265.8
click at [0, 176] on html "Toggle navigation ProStock WMS V01 - VETPLUS NZ LTD [PERSON_NAME] Logout Dashbo…" at bounding box center [764, 392] width 1527 height 784
click at [222, 156] on input "CALMINGS" at bounding box center [484, 155] width 625 height 27
click at [232, 162] on input "CALMING S" at bounding box center [484, 155] width 625 height 27
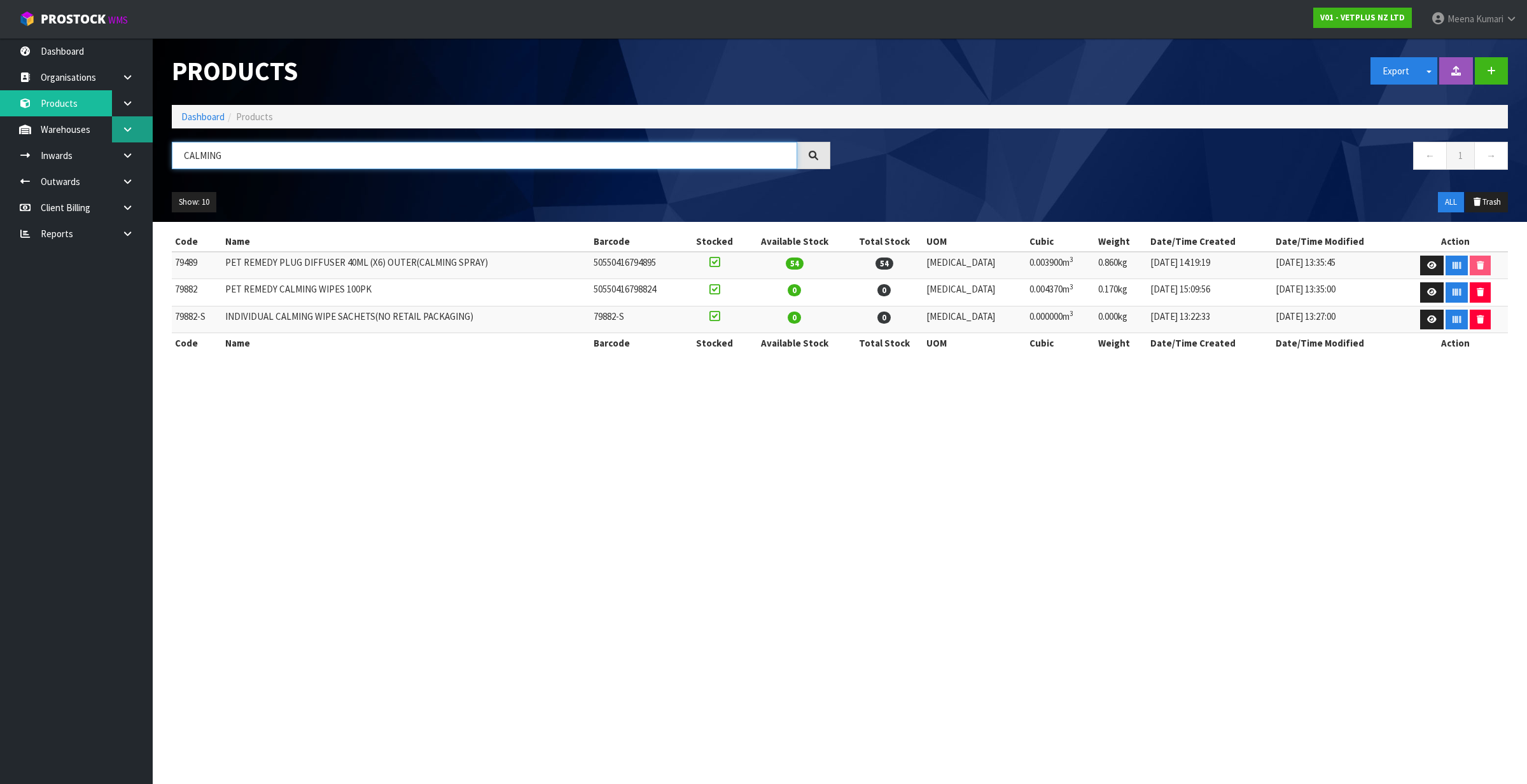
type input "CALMING"
click at [125, 131] on icon at bounding box center [127, 130] width 12 height 9
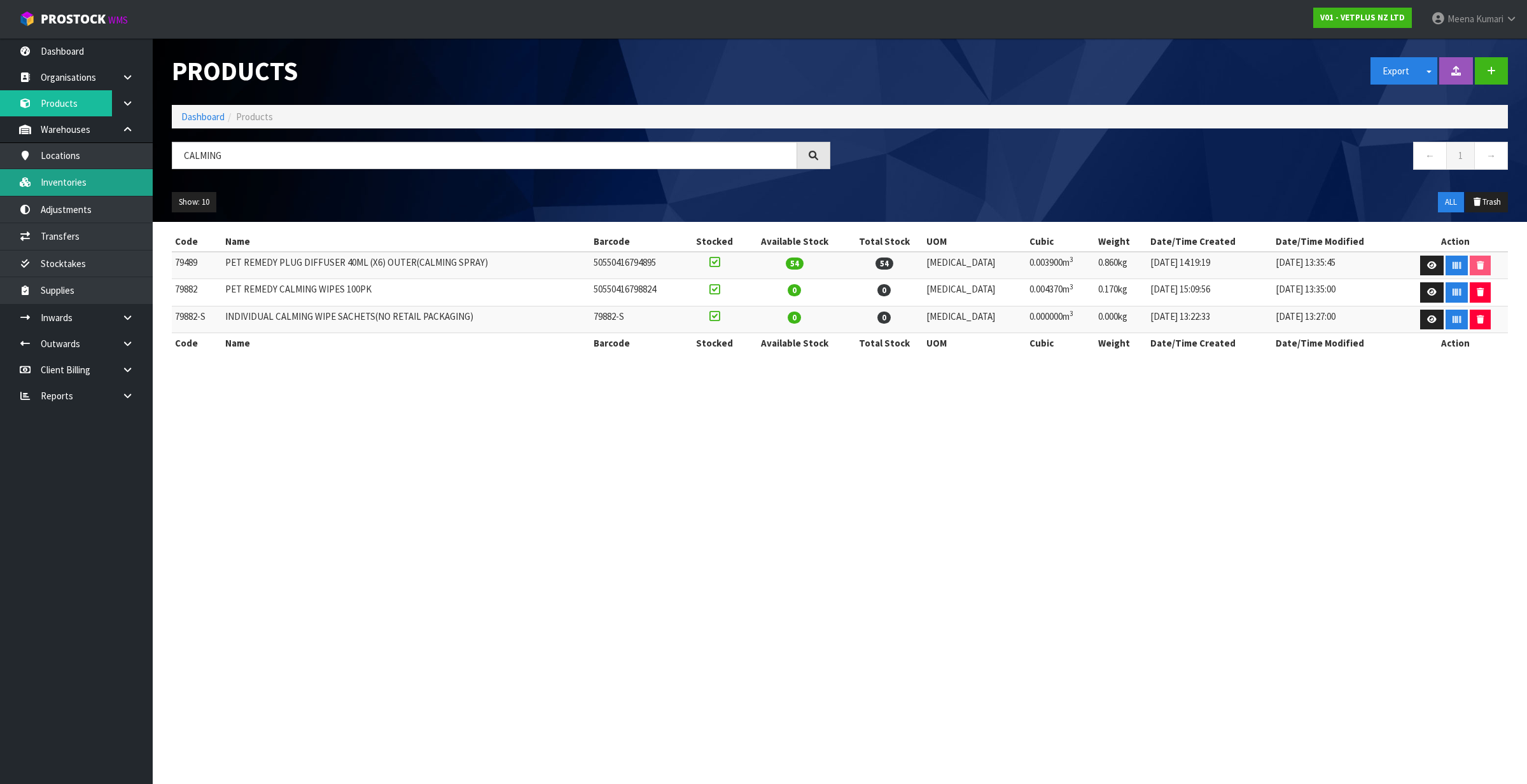
click at [107, 192] on link "Inventories" at bounding box center [76, 183] width 152 height 26
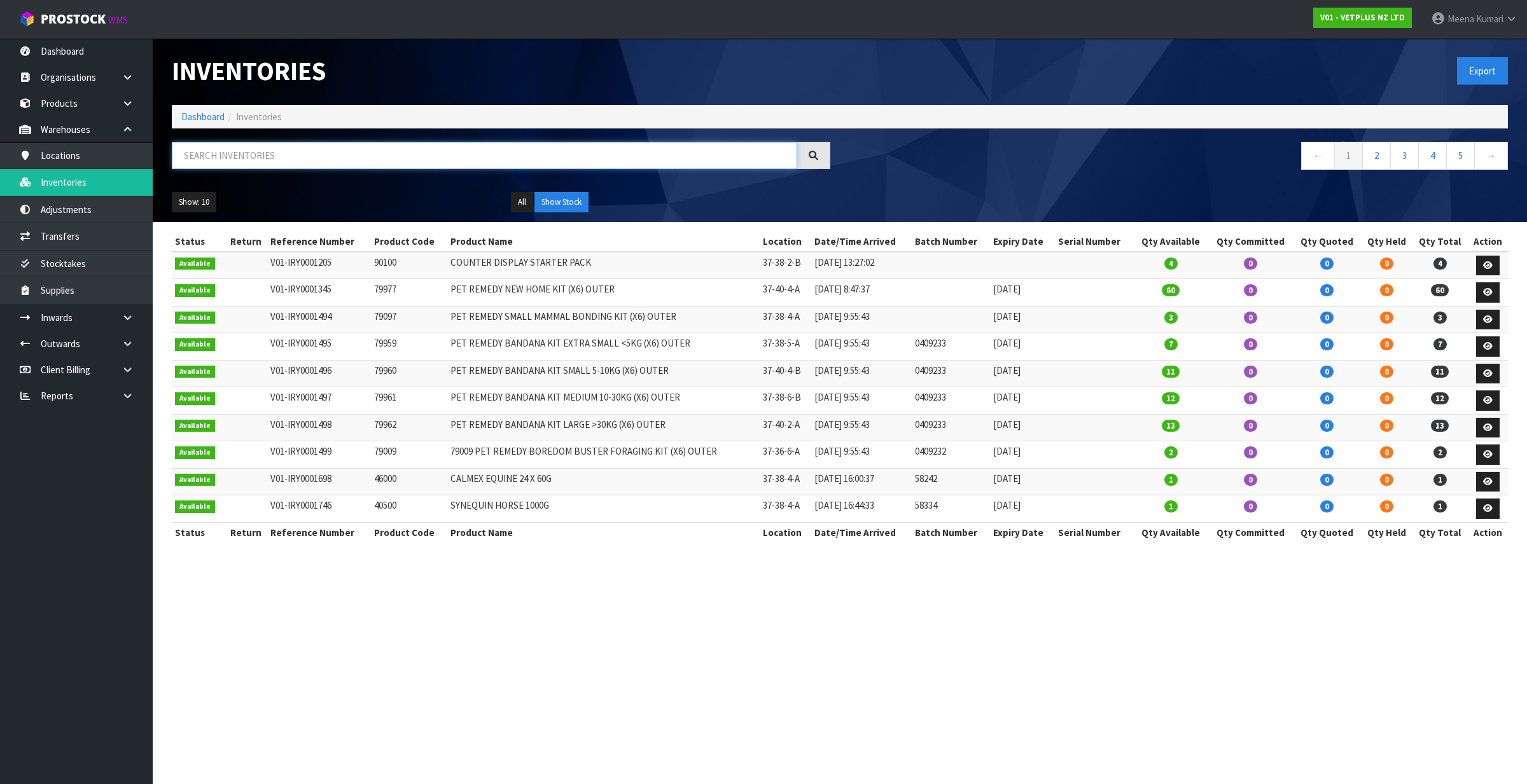
click at [290, 160] on input "text" at bounding box center [484, 155] width 625 height 27
click at [328, 159] on input "text" at bounding box center [484, 155] width 625 height 27
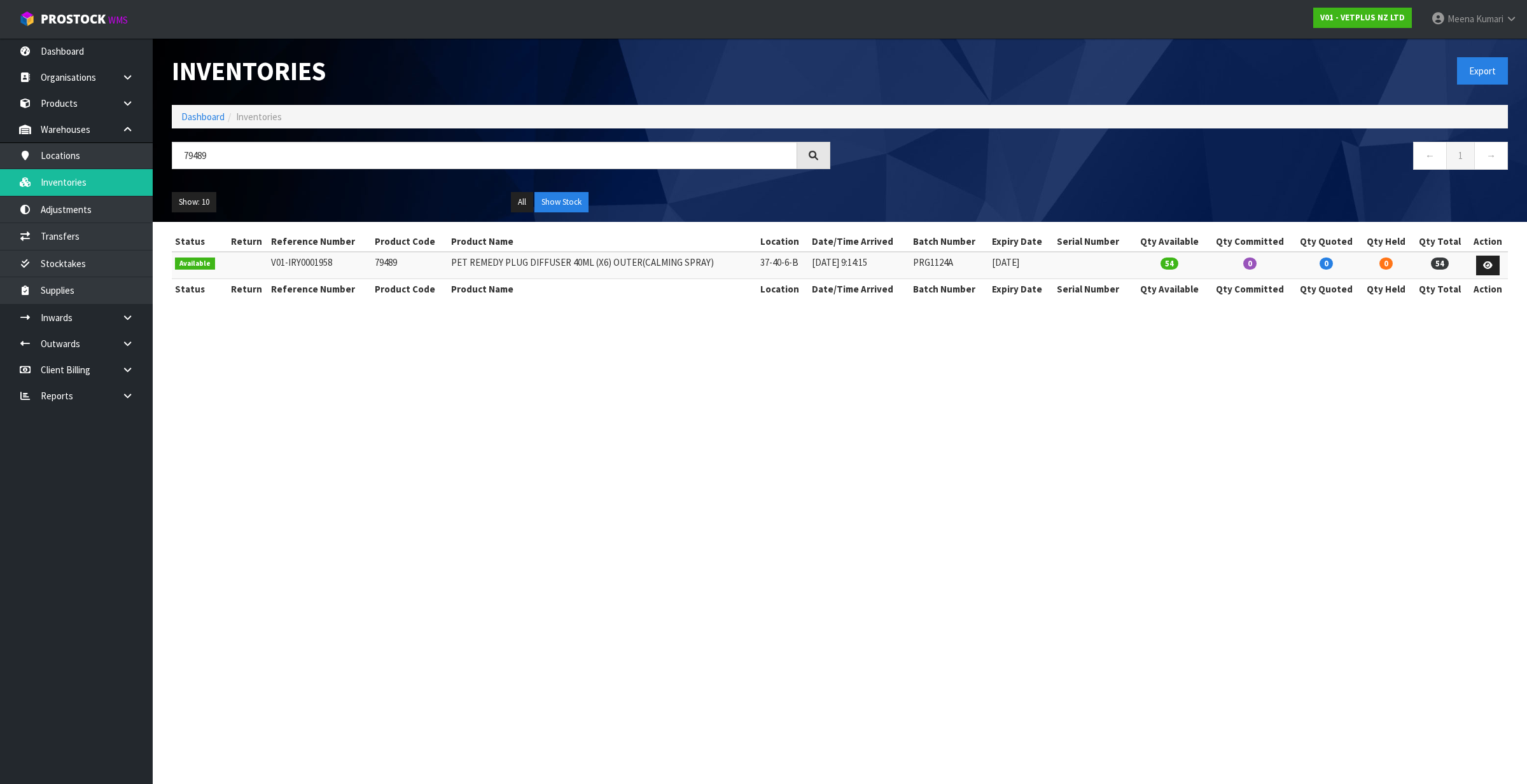
click at [325, 179] on div "79489 ← 1 →" at bounding box center [839, 162] width 1355 height 41
click at [297, 147] on input "79489" at bounding box center [484, 155] width 625 height 27
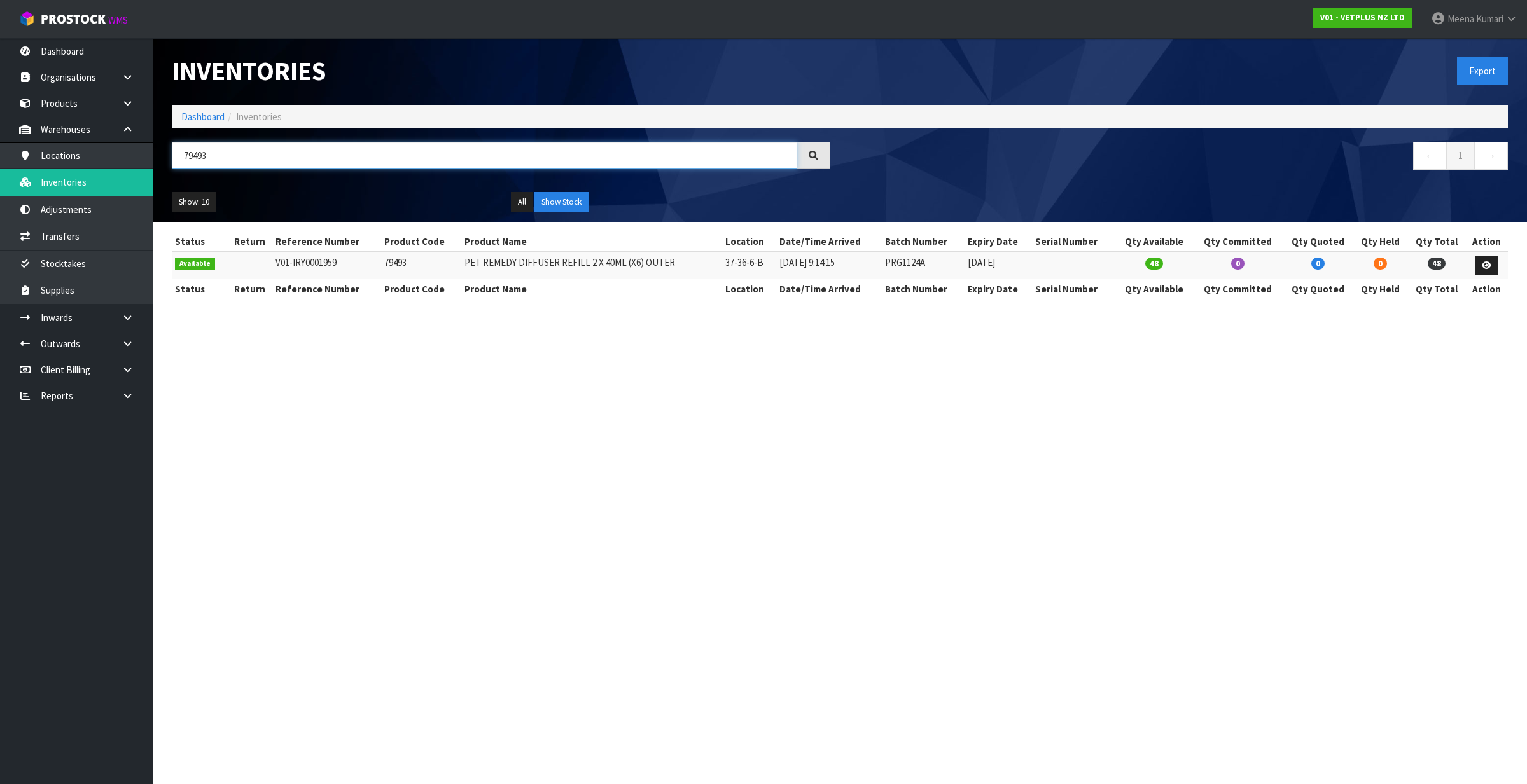
type input "79493"
click at [202, 115] on link "Dashboard" at bounding box center [203, 116] width 44 height 12
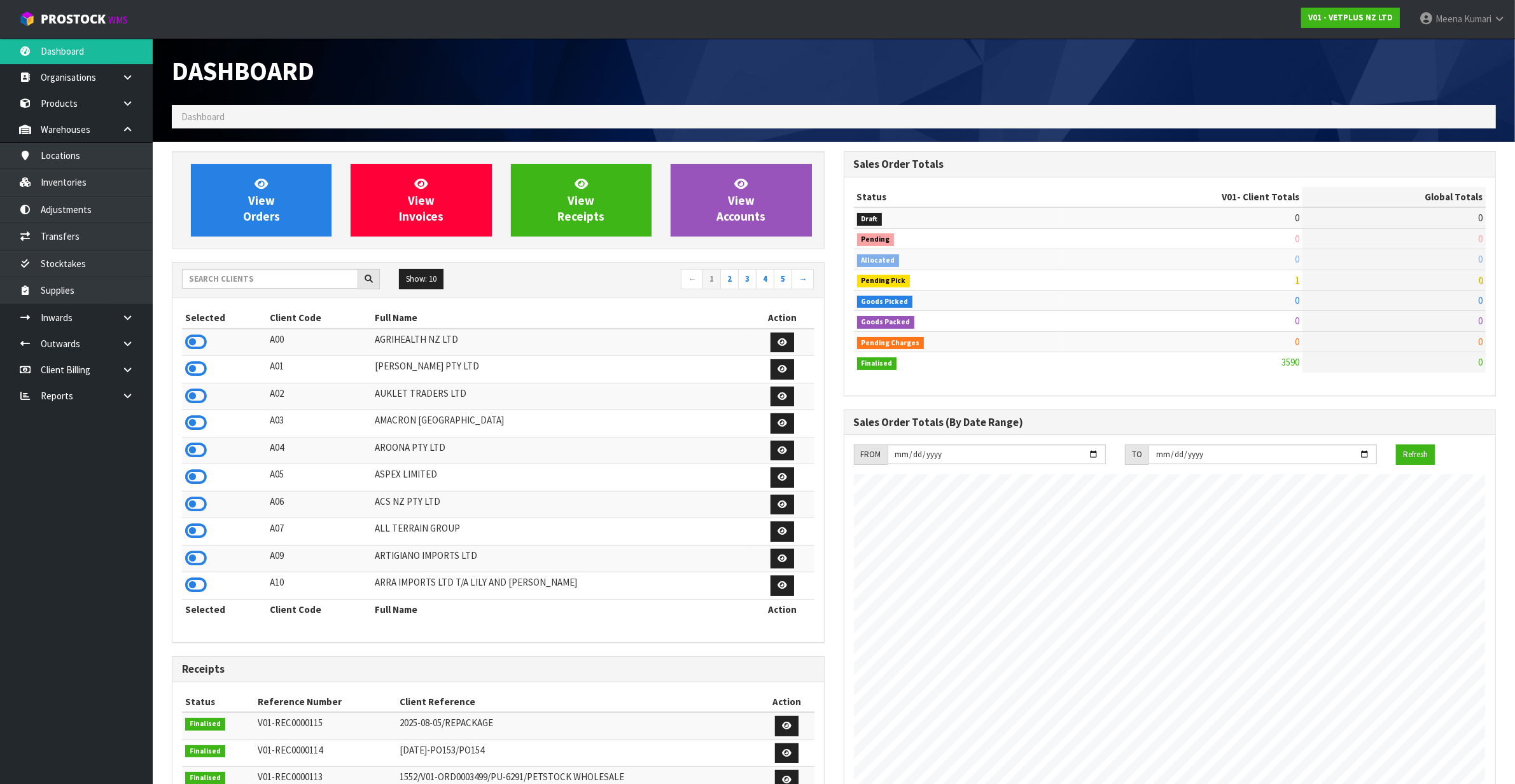
scroll to position [967, 672]
click at [267, 277] on input "text" at bounding box center [270, 278] width 176 height 20
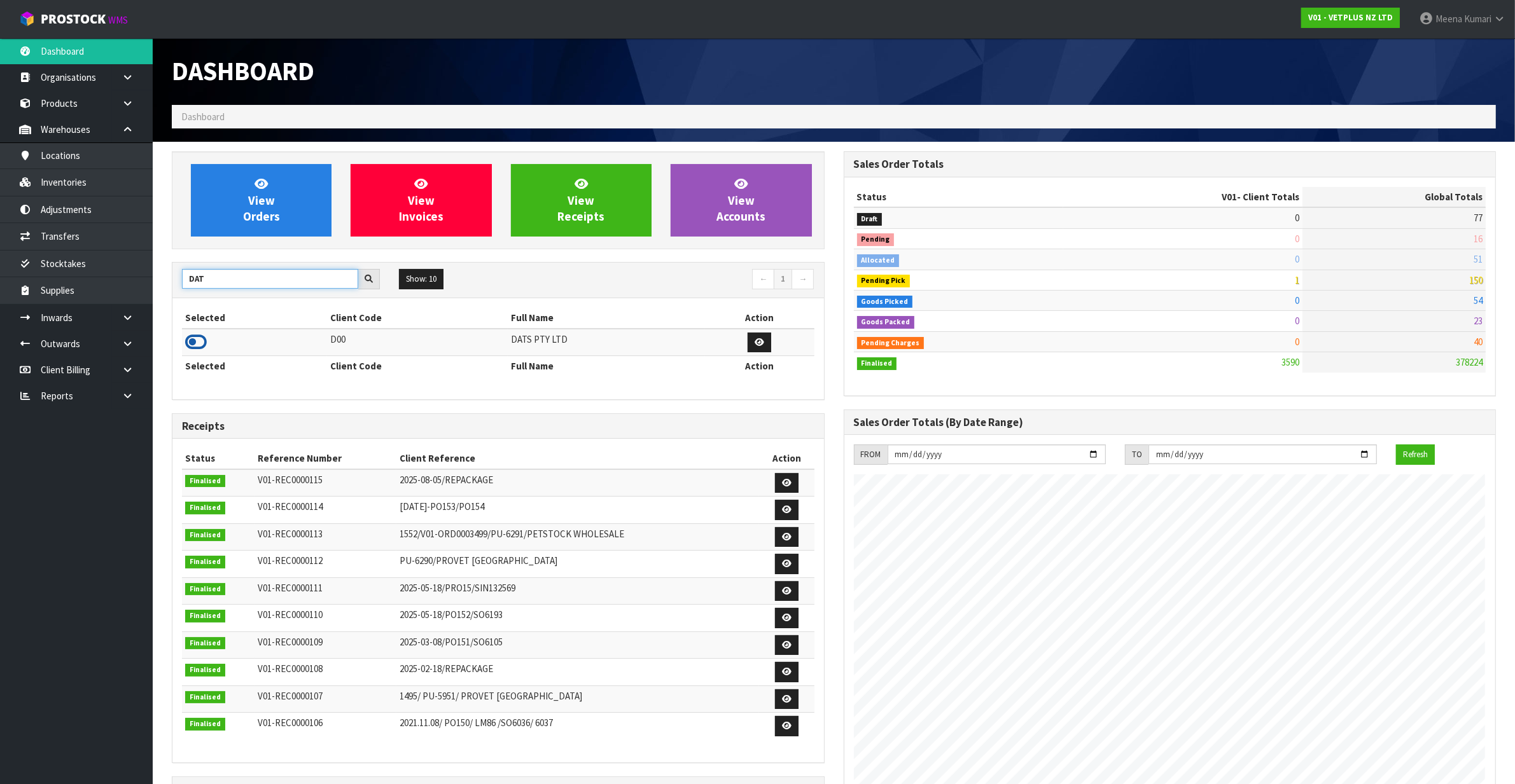
type input "DAT"
click at [196, 340] on icon at bounding box center [196, 342] width 22 height 19
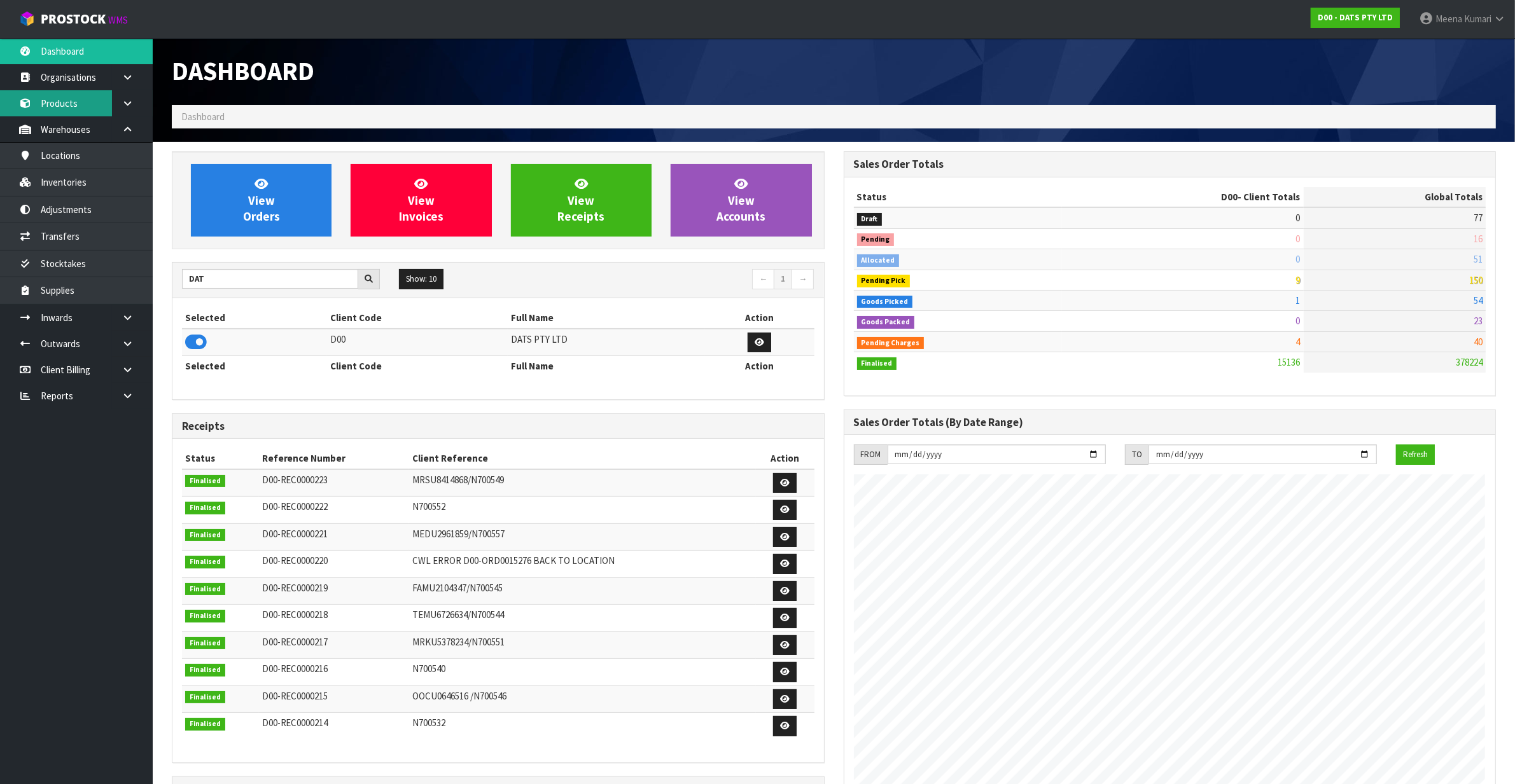
click at [98, 103] on link "Products" at bounding box center [76, 103] width 152 height 26
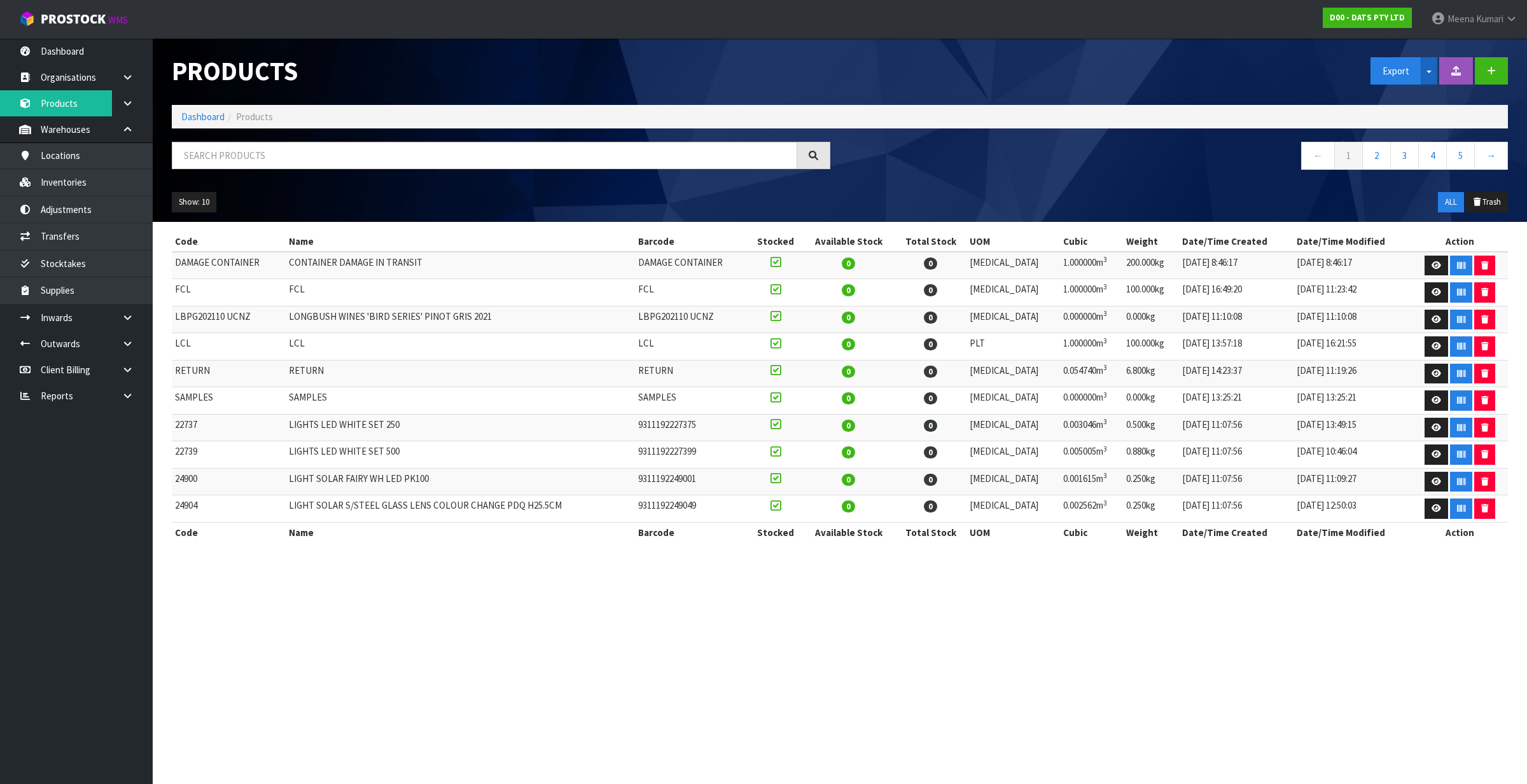
click at [1429, 74] on button "Split button!" at bounding box center [1429, 71] width 16 height 27
click at [1417, 114] on link "Measurements" at bounding box center [1421, 116] width 100 height 17
click at [217, 112] on link "Dashboard" at bounding box center [203, 116] width 44 height 12
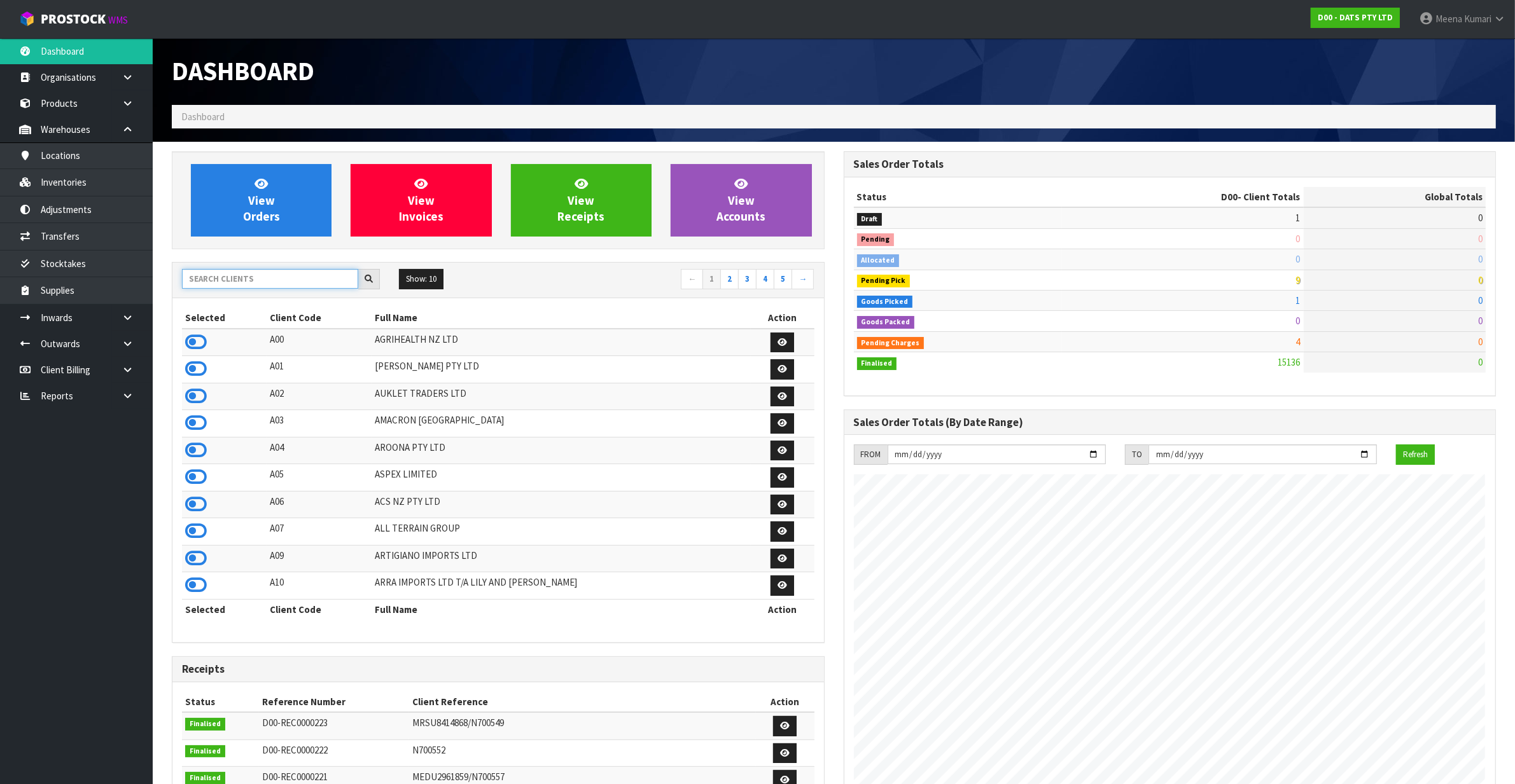
scroll to position [795, 672]
click at [255, 270] on input "text" at bounding box center [270, 278] width 176 height 20
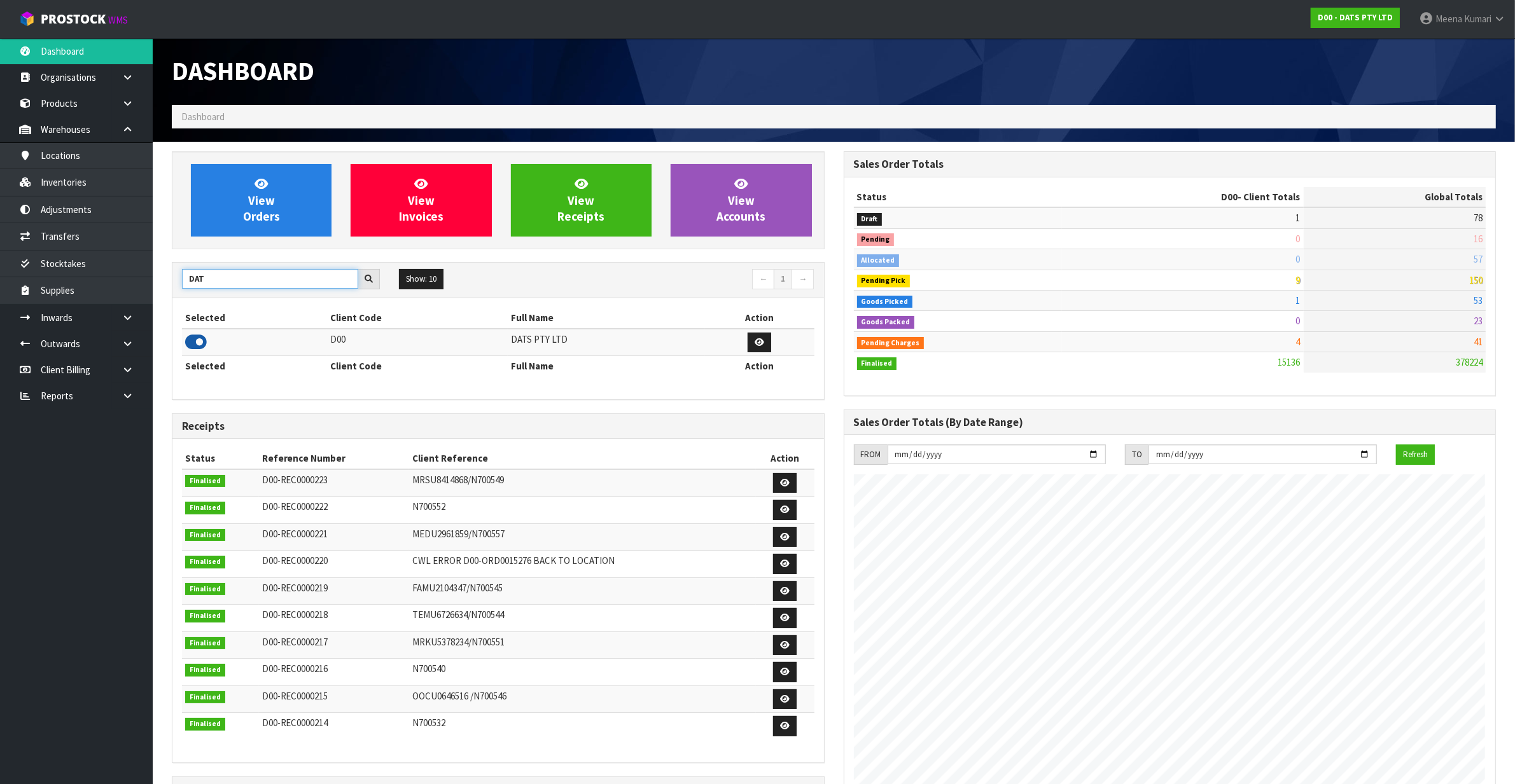
type input "DAT"
click at [199, 343] on icon at bounding box center [196, 342] width 22 height 19
click at [58, 176] on link "Inventories" at bounding box center [76, 183] width 152 height 26
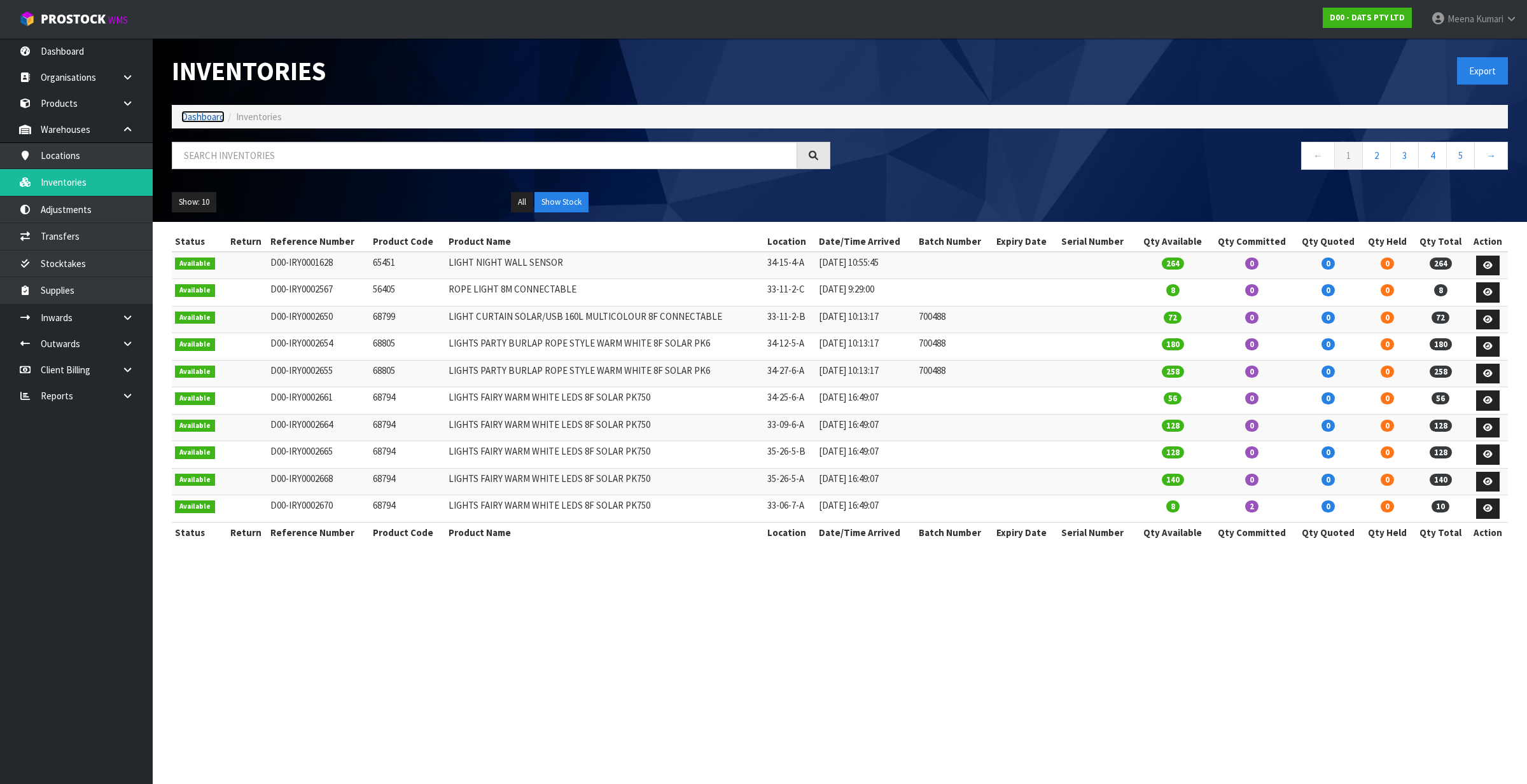
click at [205, 115] on link "Dashboard" at bounding box center [203, 116] width 44 height 12
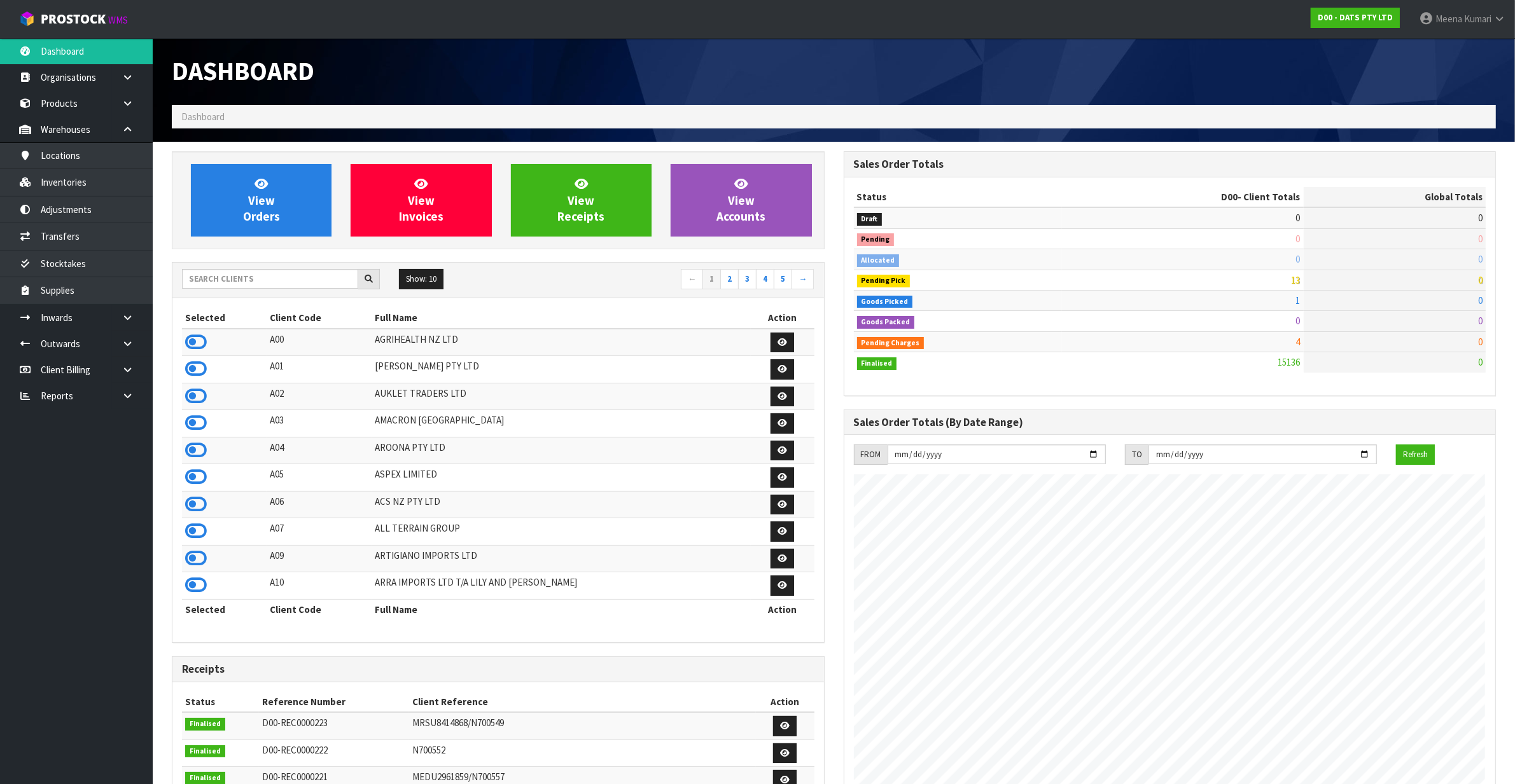
scroll to position [967, 672]
click at [247, 281] on input "text" at bounding box center [270, 278] width 176 height 20
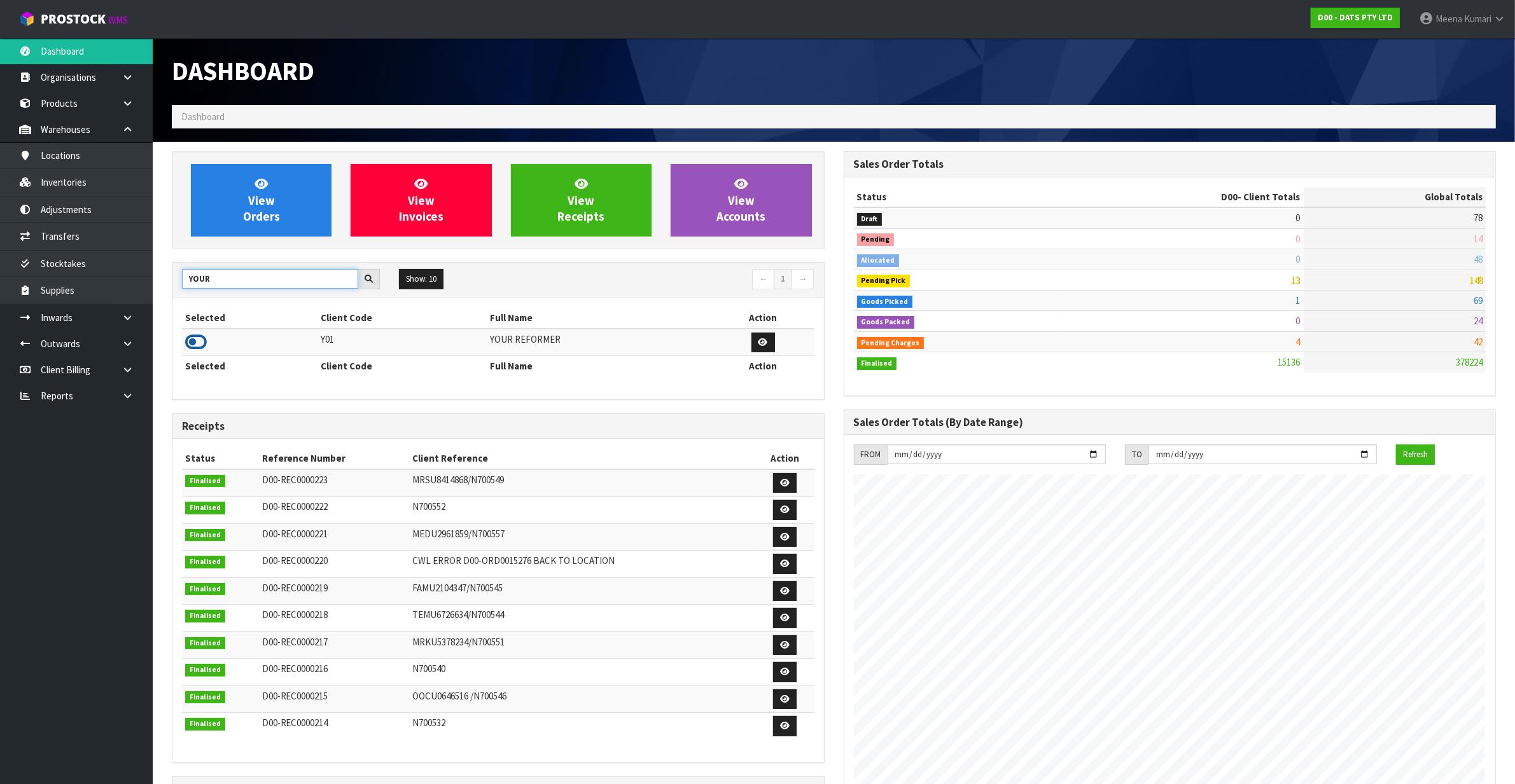
type input "YOUR"
click at [202, 344] on icon at bounding box center [196, 342] width 22 height 19
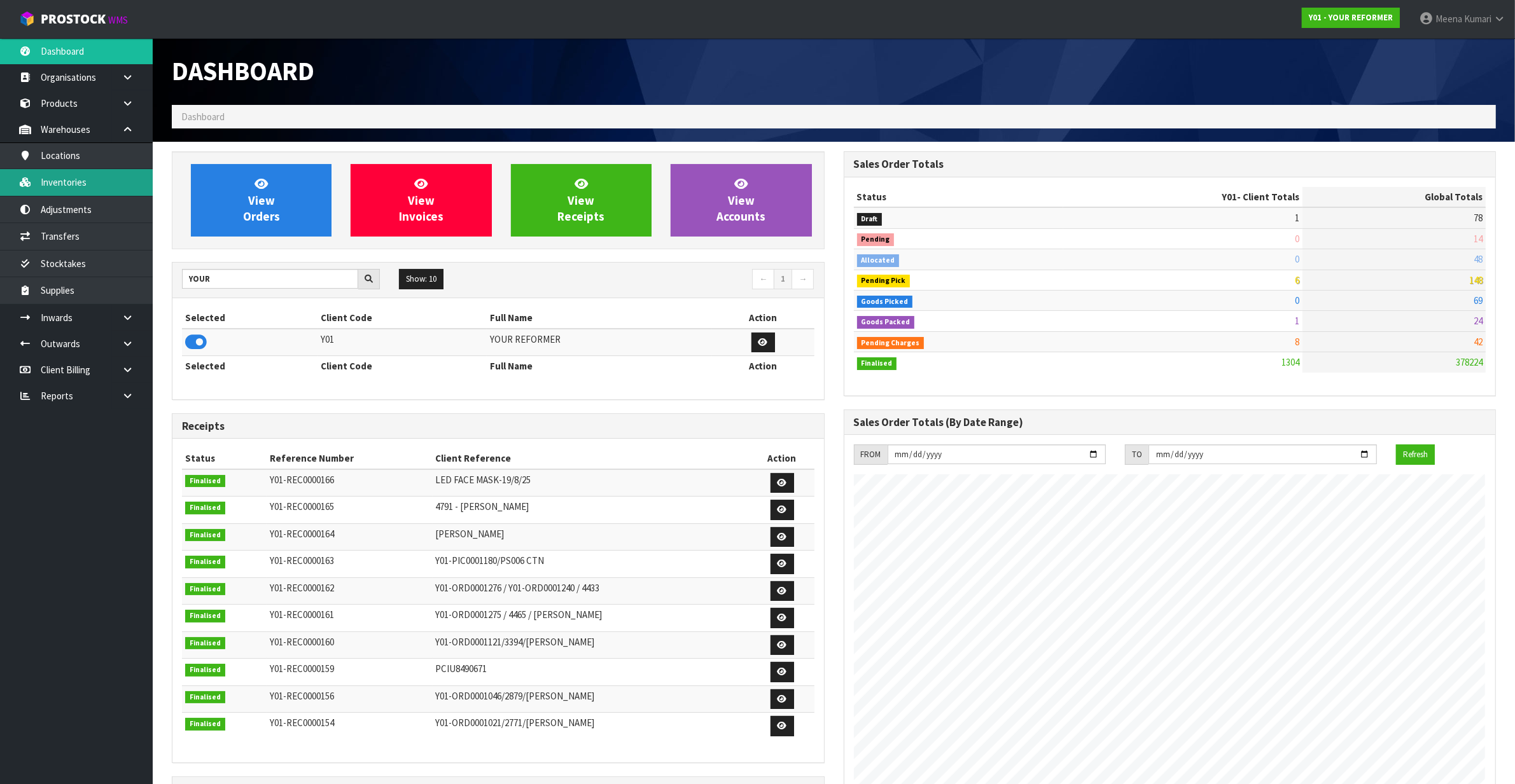
click at [94, 188] on link "Inventories" at bounding box center [76, 183] width 152 height 26
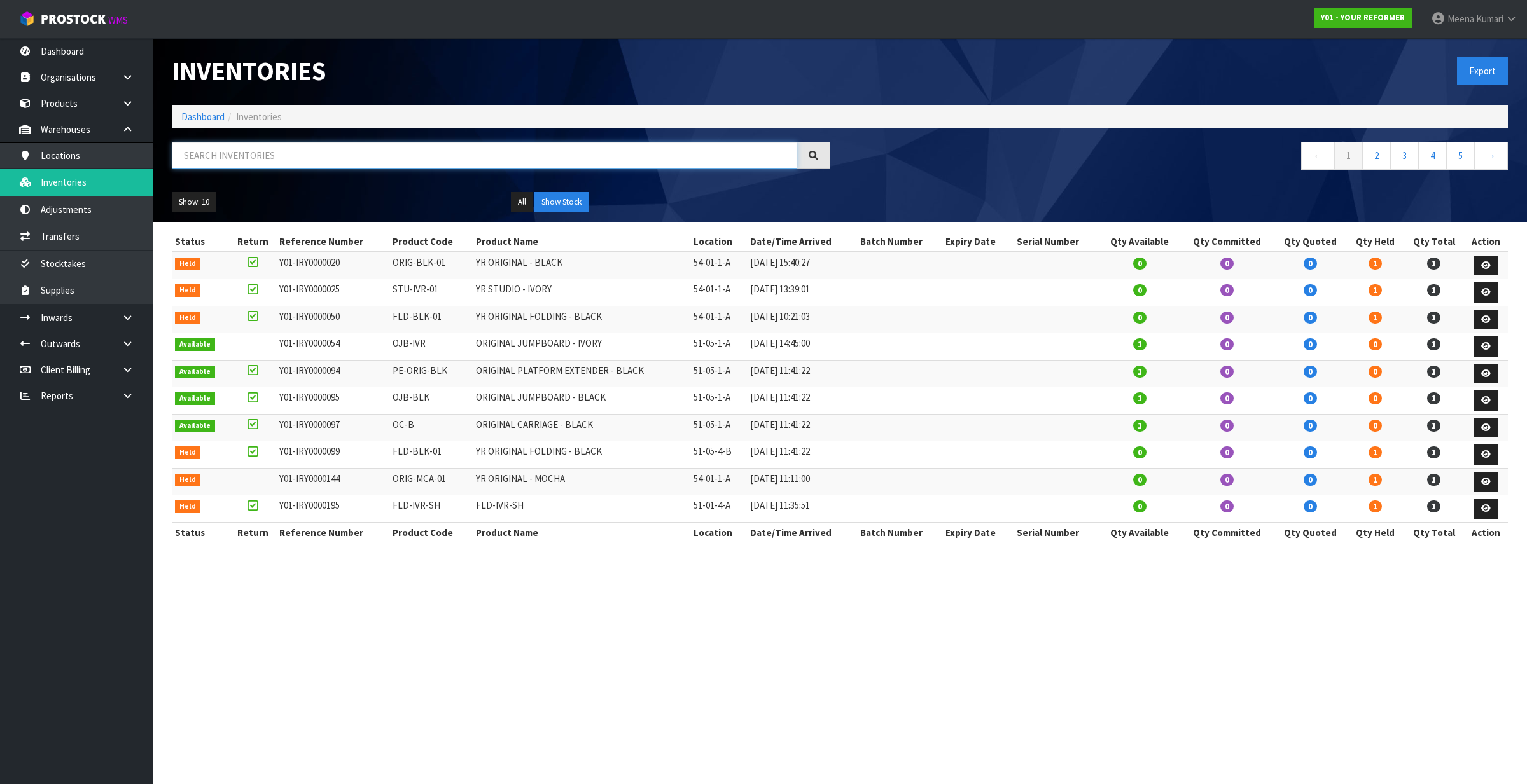
click at [368, 160] on input "text" at bounding box center [484, 155] width 625 height 27
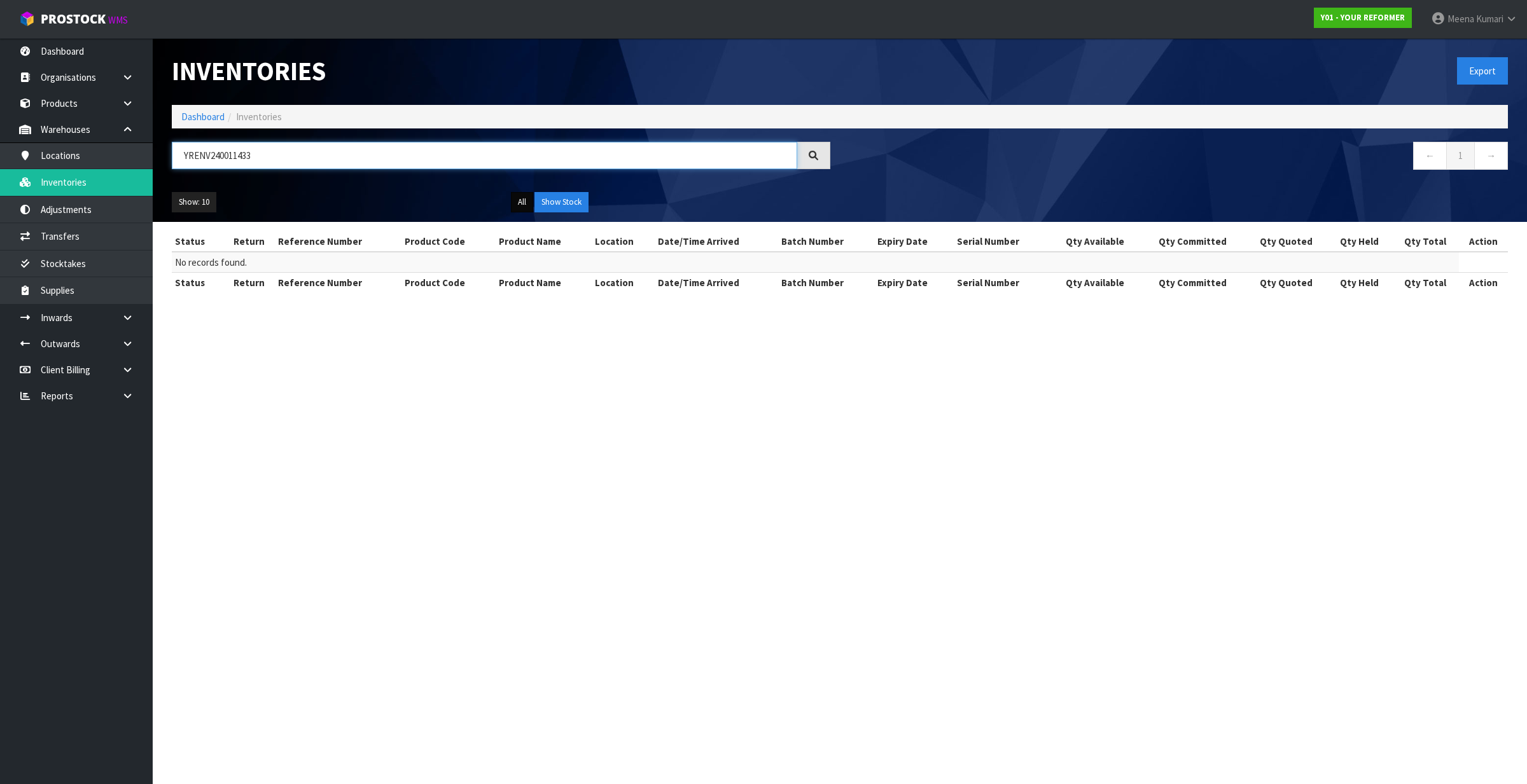
type input "YRENV240011433"
click at [519, 201] on button "All" at bounding box center [522, 202] width 23 height 21
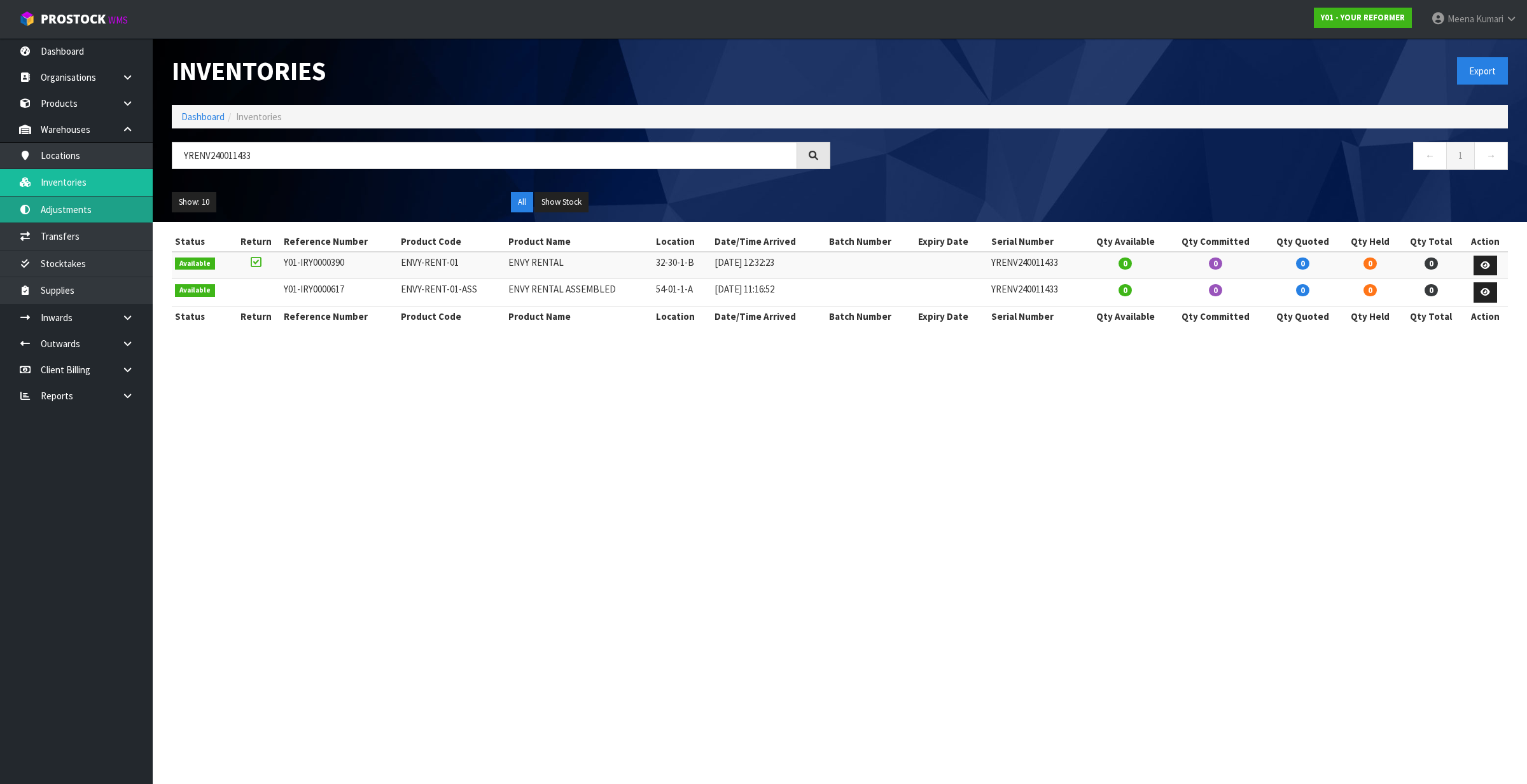
click at [87, 201] on link "Adjustments" at bounding box center [76, 210] width 152 height 26
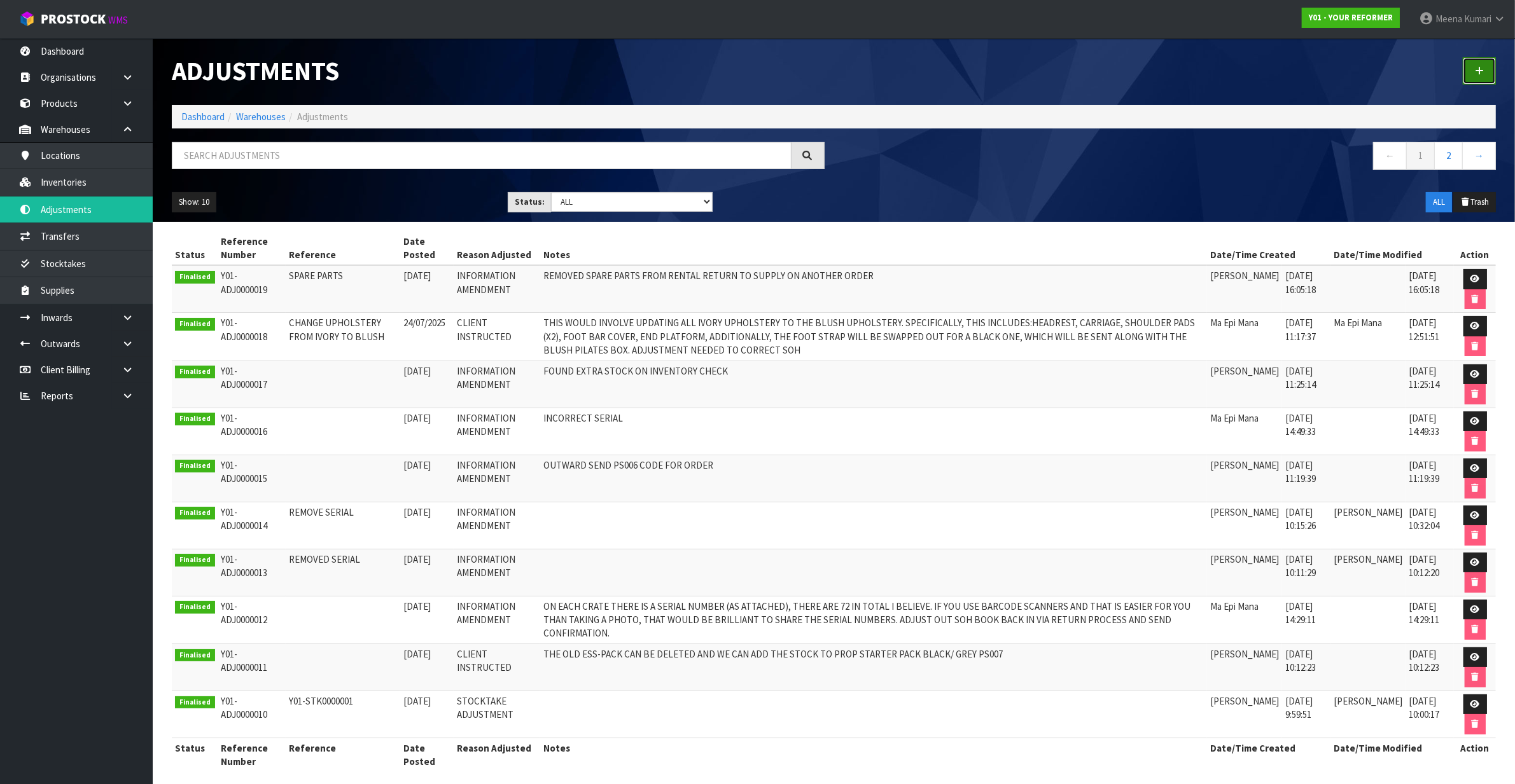
click at [1476, 67] on icon at bounding box center [1479, 71] width 9 height 9
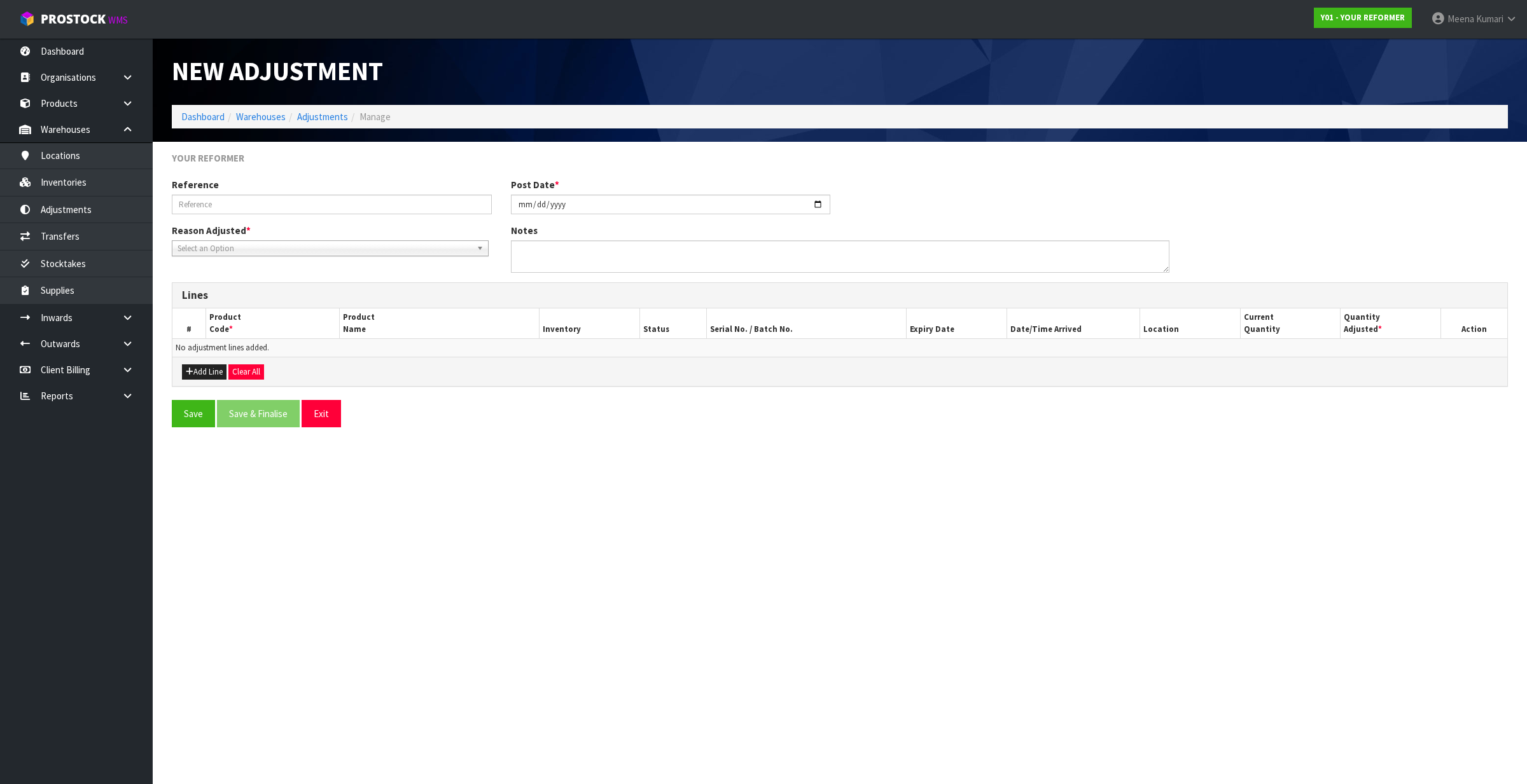
click at [298, 234] on div "Reason Adjusted * Stocktake Adjustment Client Instructed Information Amendment …" at bounding box center [331, 240] width 339 height 32
click at [292, 249] on span "Select an Option" at bounding box center [325, 249] width 294 height 15
click at [273, 296] on li "Client Instructed" at bounding box center [330, 300] width 310 height 16
click at [277, 205] on input "text" at bounding box center [332, 204] width 320 height 20
type input "FOUND DIFFERENT SERIAL NUMBER ON INVENTORY CHECK"
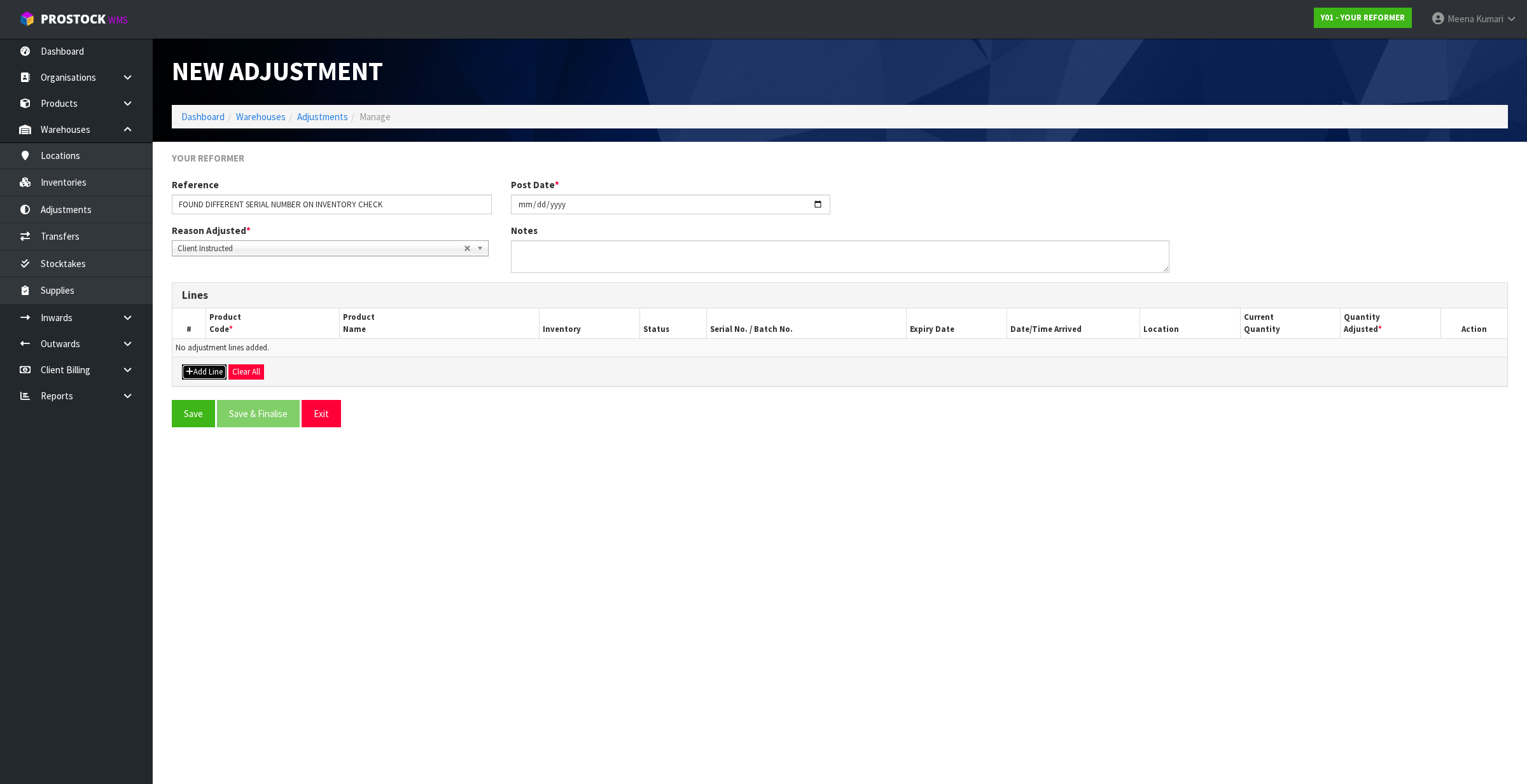
click at [198, 375] on button "Add Line" at bounding box center [203, 372] width 44 height 15
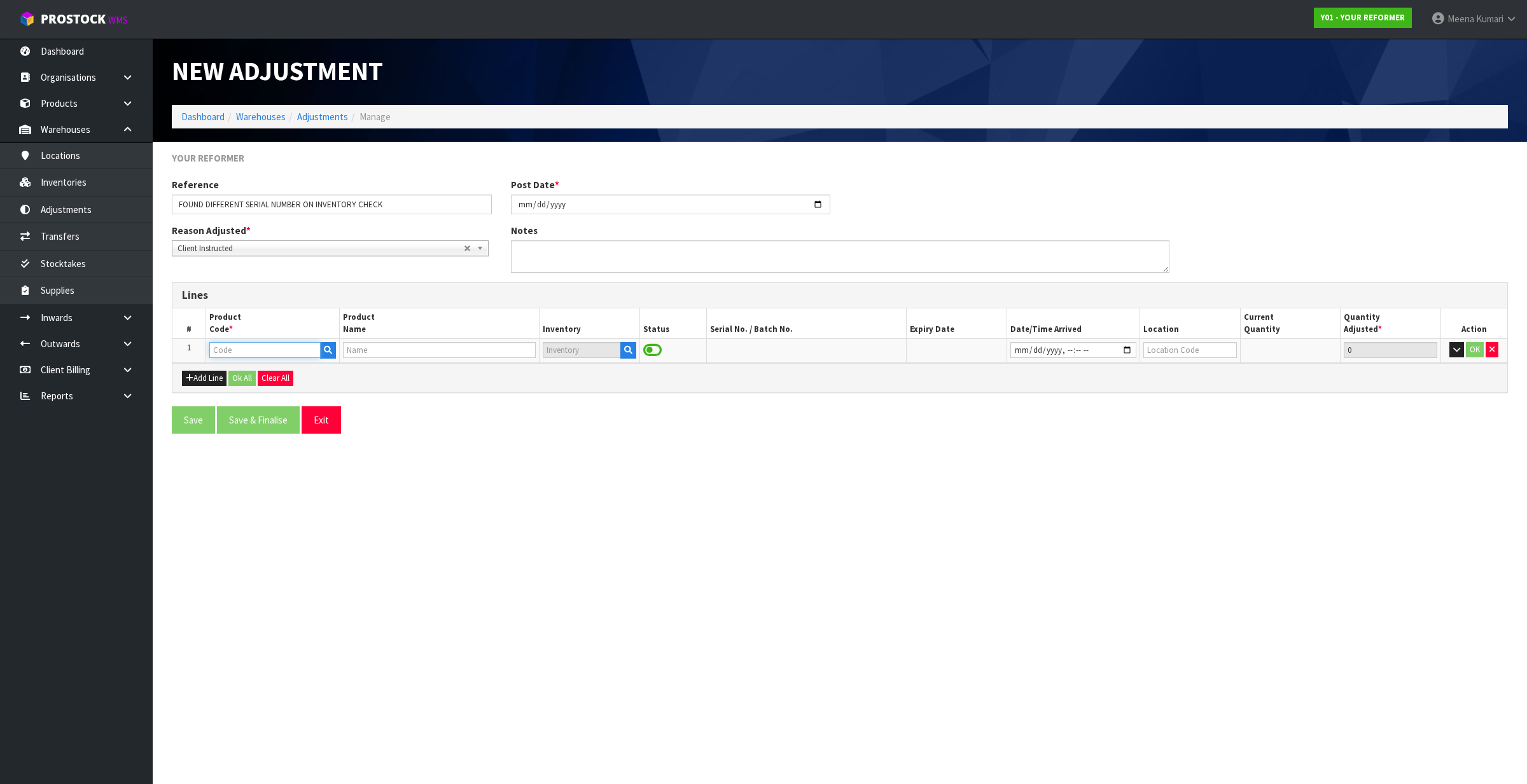
click at [265, 345] on input "text" at bounding box center [265, 350] width 112 height 16
paste input "ENVY-RENT-01-ASS"
type input "ENVY-RENT-01-ASS"
type input "ENVY RENTAL ASSEMBLED"
type input "ENVY-RENT-01-ASS"
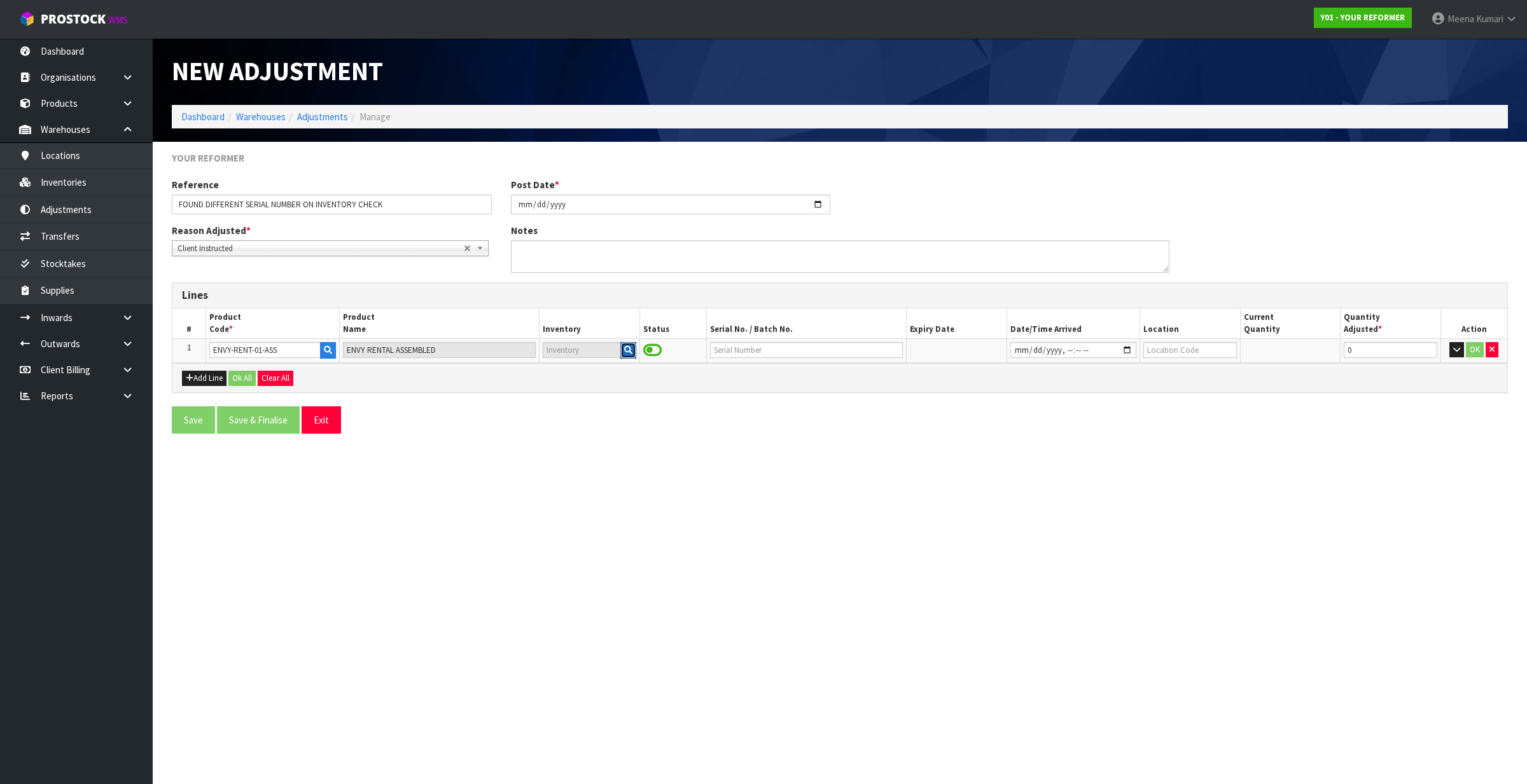
click at [624, 352] on icon "button" at bounding box center [628, 350] width 9 height 9
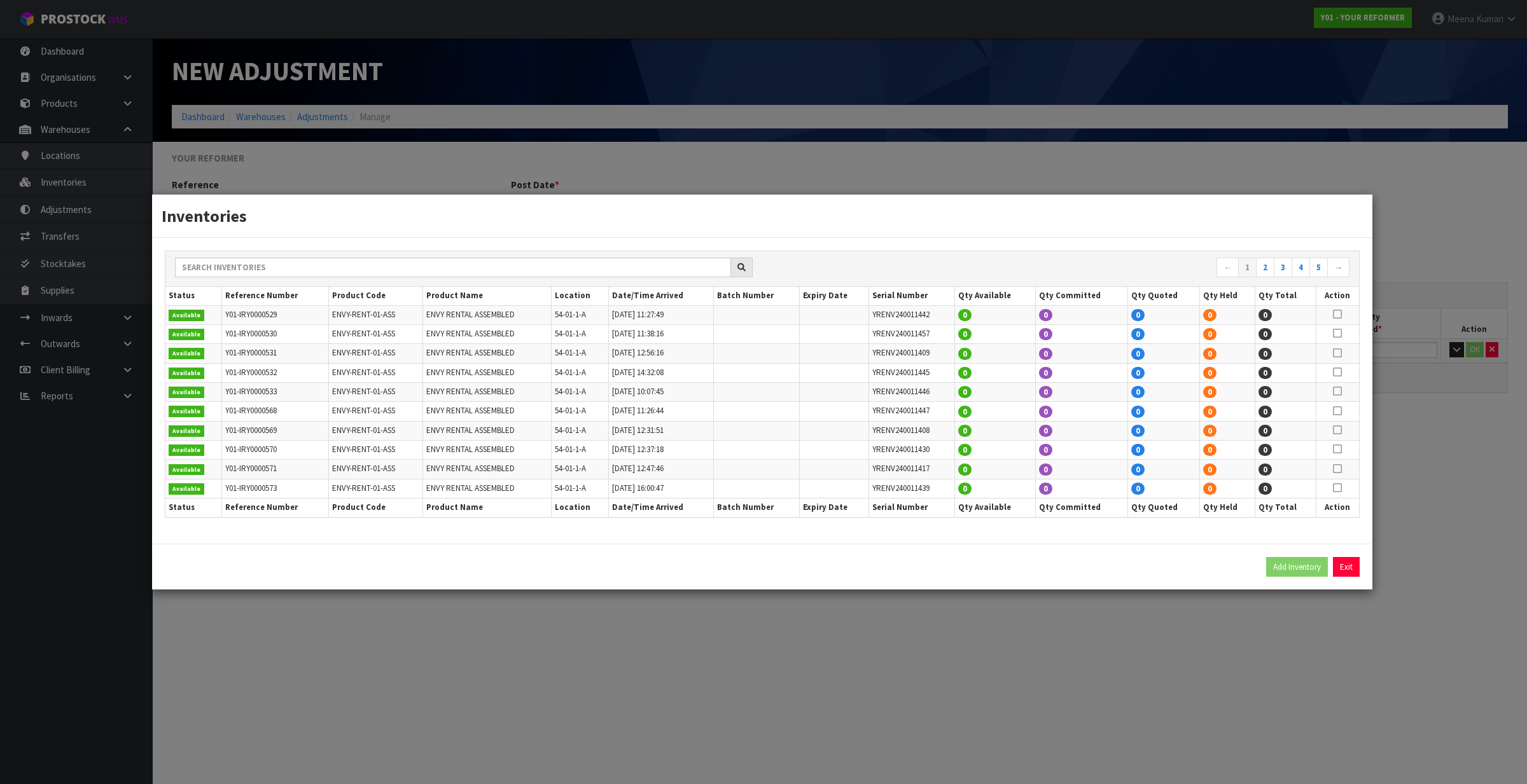
click at [957, 692] on div "Inventories ← 1 2 3 4 5 → Status Reference Number Product Code Product Name Loc…" at bounding box center [764, 392] width 1527 height 784
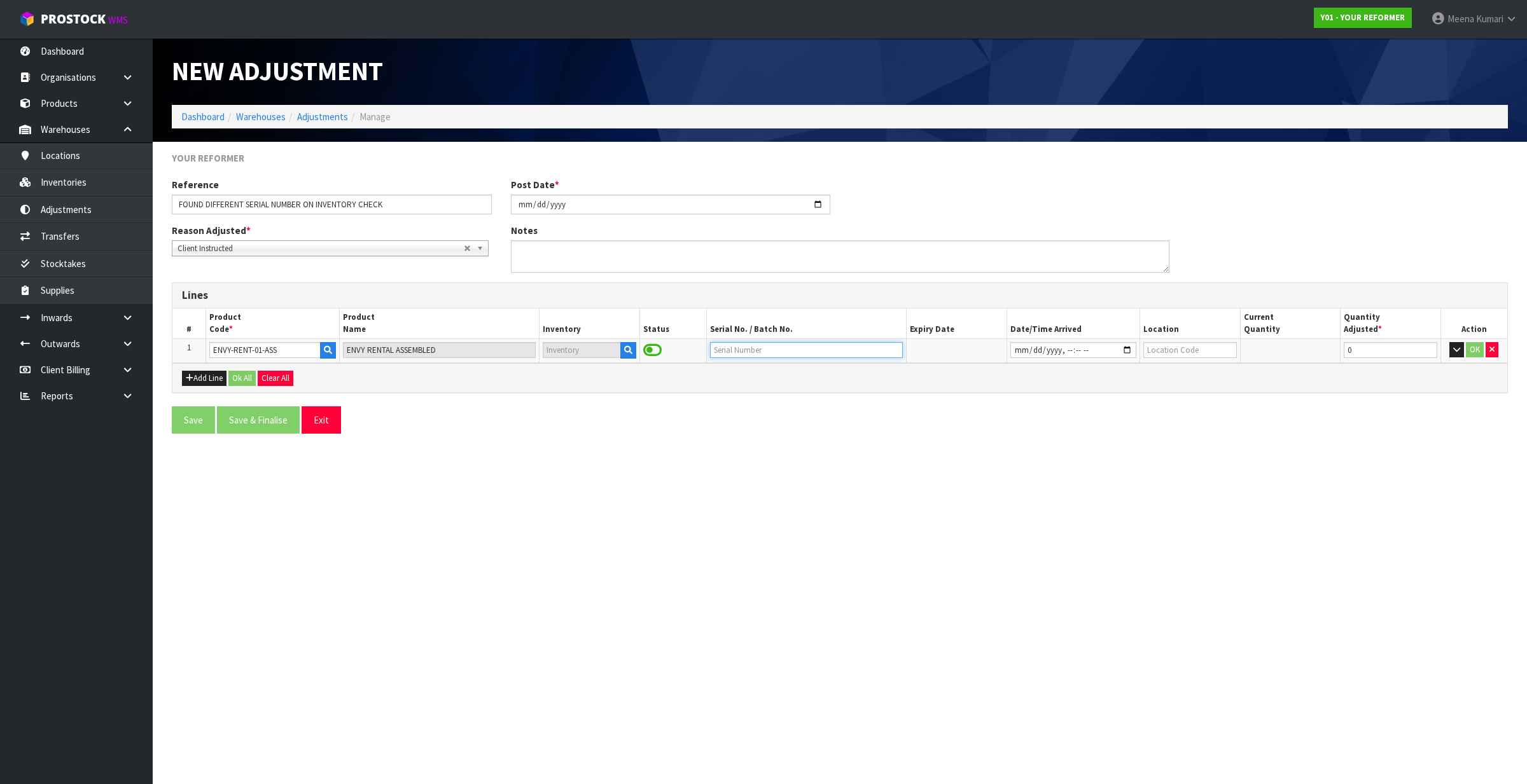
click at [800, 345] on input "text" at bounding box center [807, 350] width 193 height 16
paste input "YRENV240011436"
type input "YRENV240011436"
click at [622, 357] on button "button" at bounding box center [628, 350] width 16 height 16
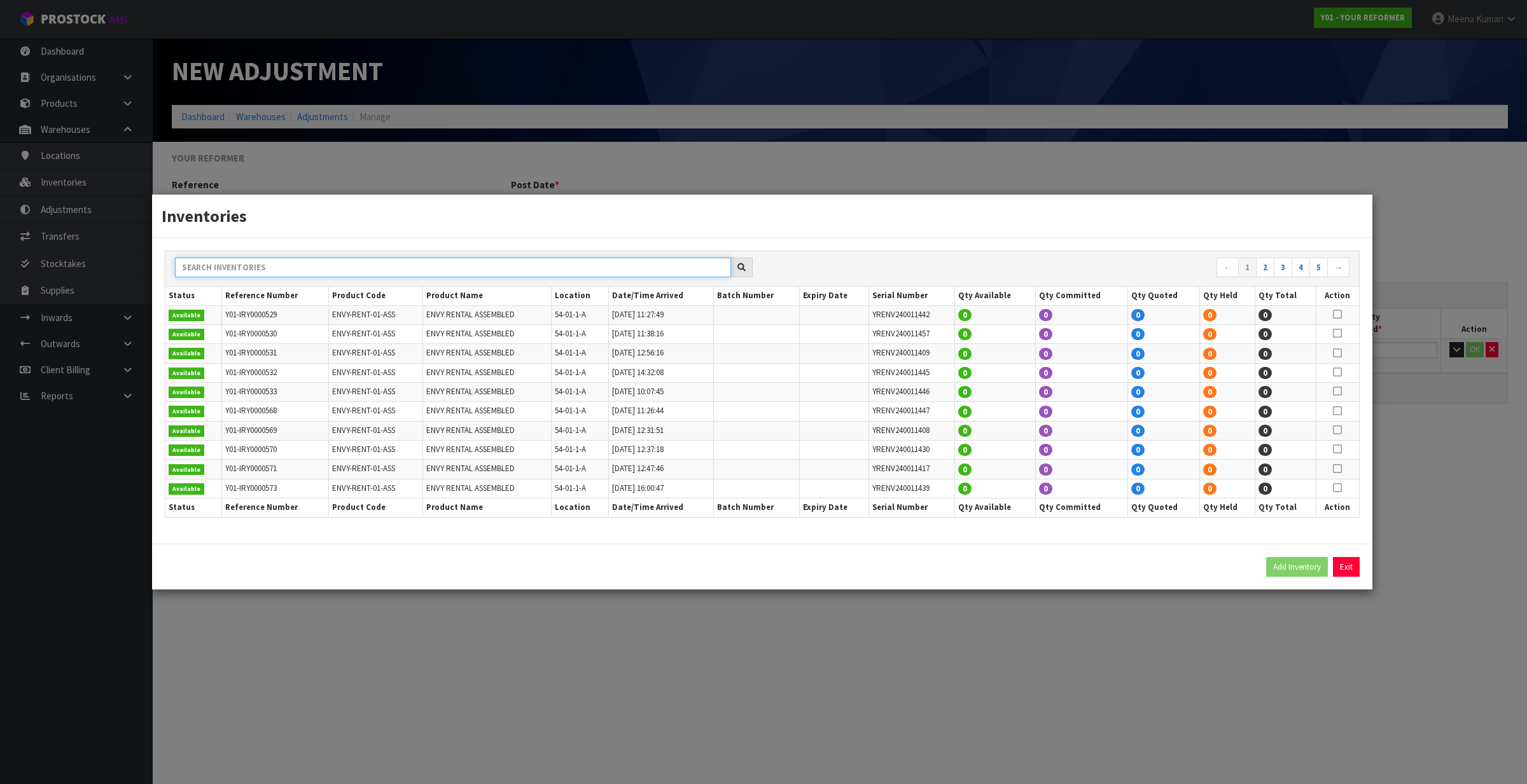
click at [588, 267] on input "text" at bounding box center [453, 267] width 556 height 20
paste input "YRENV240011436"
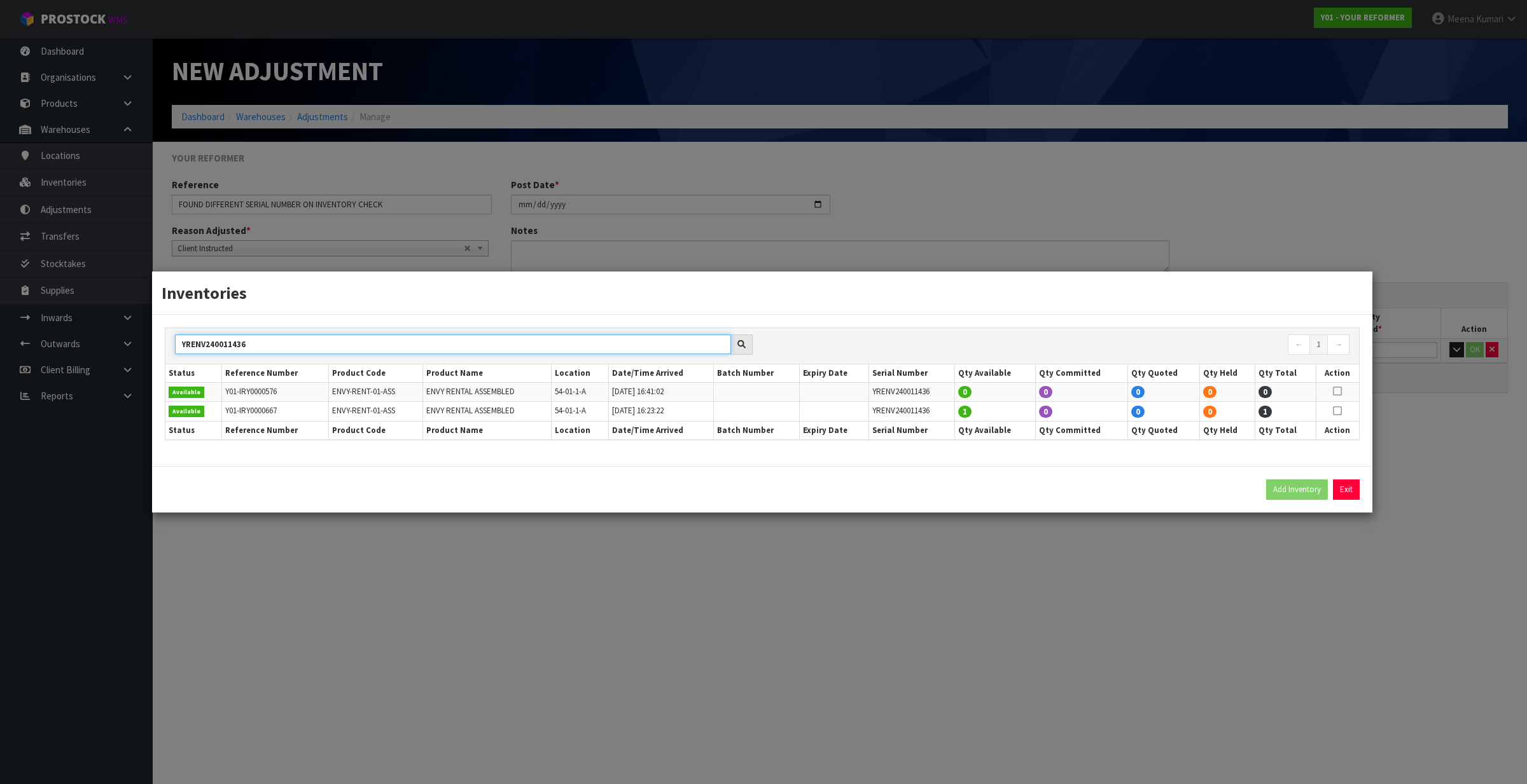
type input "YRENV240011436"
click at [1335, 410] on icon at bounding box center [1337, 410] width 9 height 1
click at [1301, 491] on button "Add Inventory" at bounding box center [1296, 490] width 61 height 21
type input "Y01-IRY0000667"
type input "2025-08-11T16:23:22"
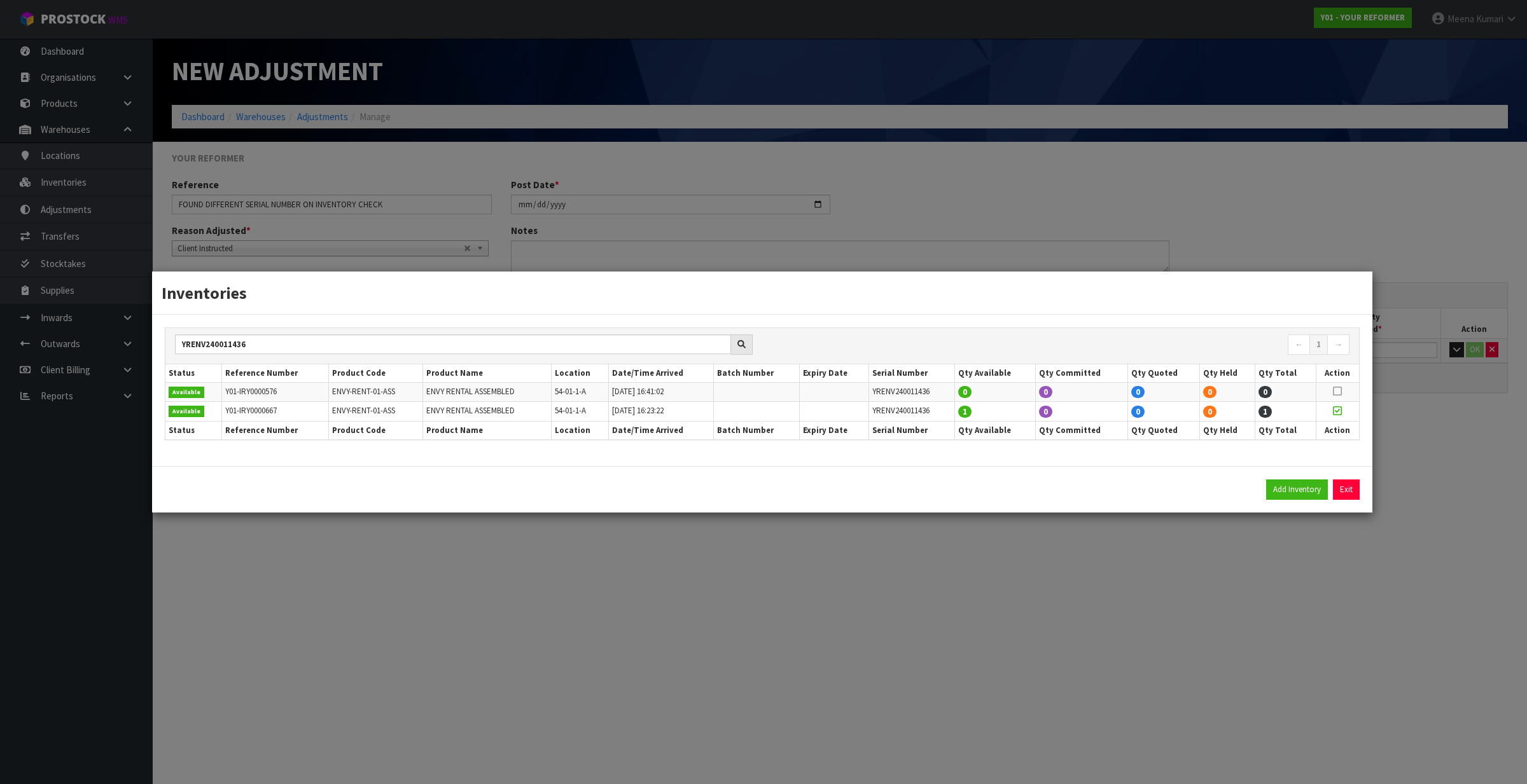
type input "54-01-1-A"
type input "YRENV240011436"
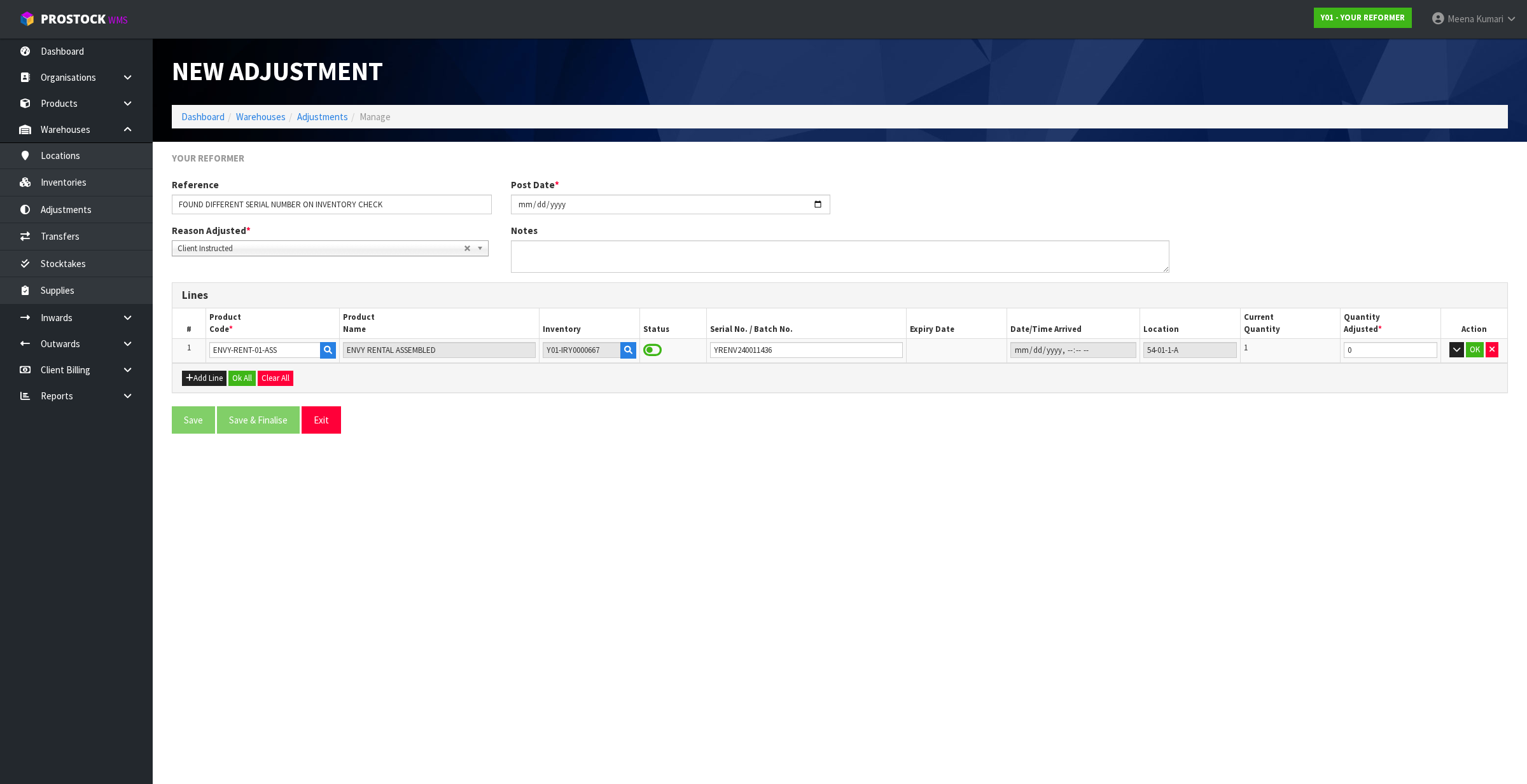
drag, startPoint x: 1177, startPoint y: 584, endPoint x: 992, endPoint y: 507, distance: 200.4
click at [1175, 584] on section "New Adjustment Dashboard Warehouses Adjustments Manage YOUR REFORMER Reference …" at bounding box center [764, 392] width 1527 height 784
click at [188, 379] on icon "button" at bounding box center [189, 377] width 8 height 9
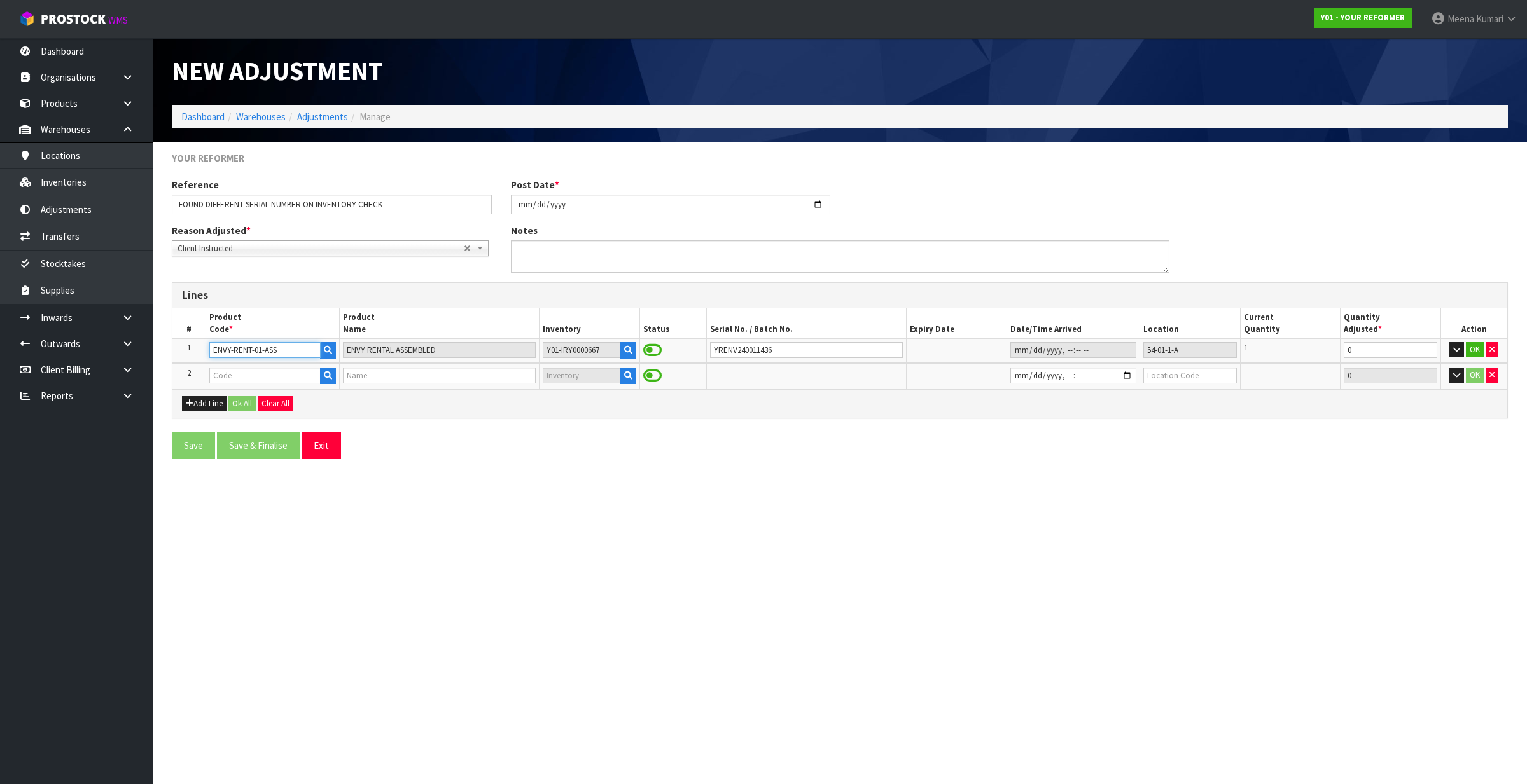
click at [283, 353] on input "ENVY-RENT-01-ASS" at bounding box center [265, 350] width 112 height 16
click at [274, 380] on input "text" at bounding box center [265, 375] width 112 height 16
paste input "ENVY-RENT-01-ASS"
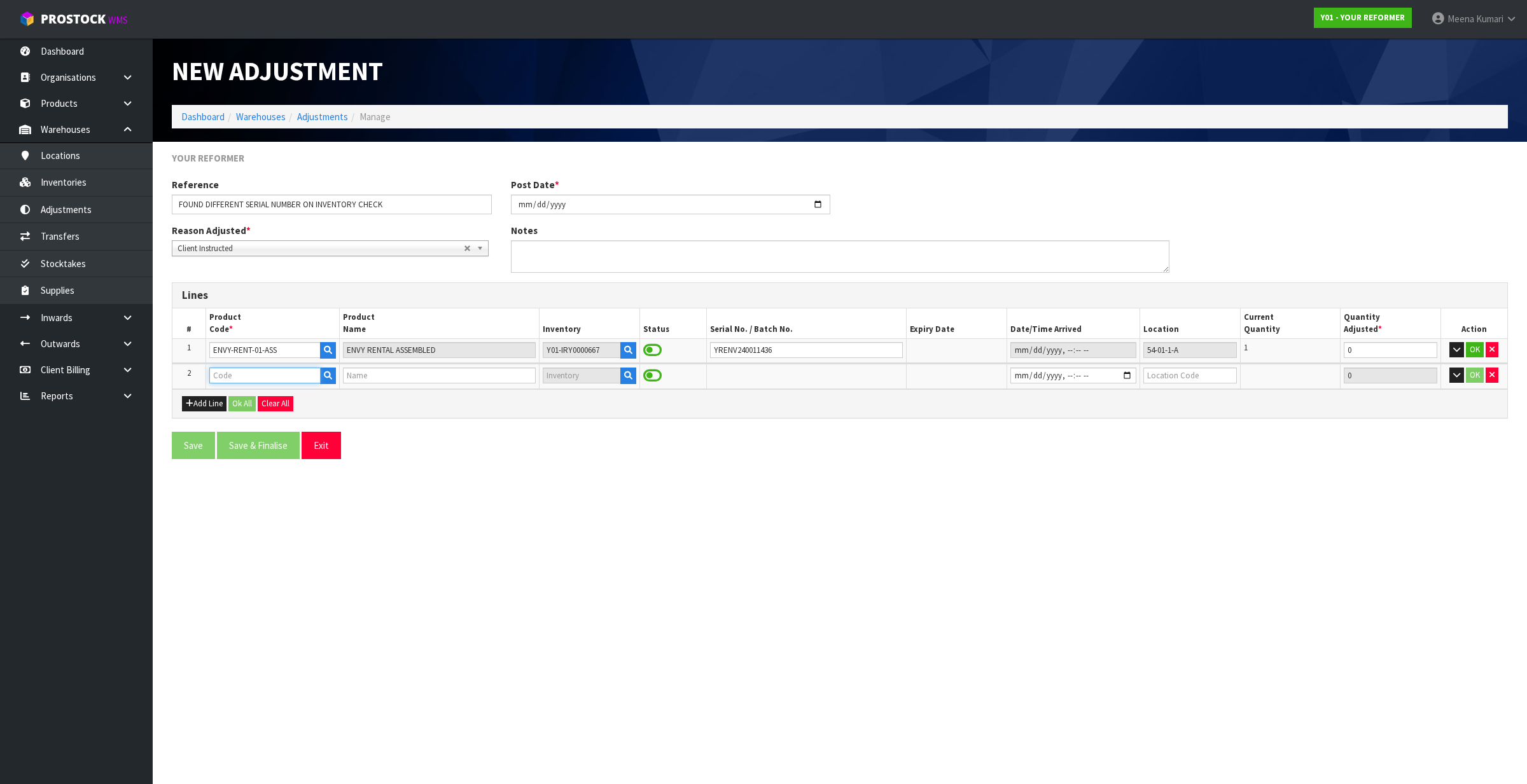
type input "ENVY-RENT-01-ASS"
type input "ENVY RENTAL ASSEMBLED"
type input "ENVY-RENT-01-ASS"
click at [630, 373] on icon "button" at bounding box center [628, 375] width 9 height 9
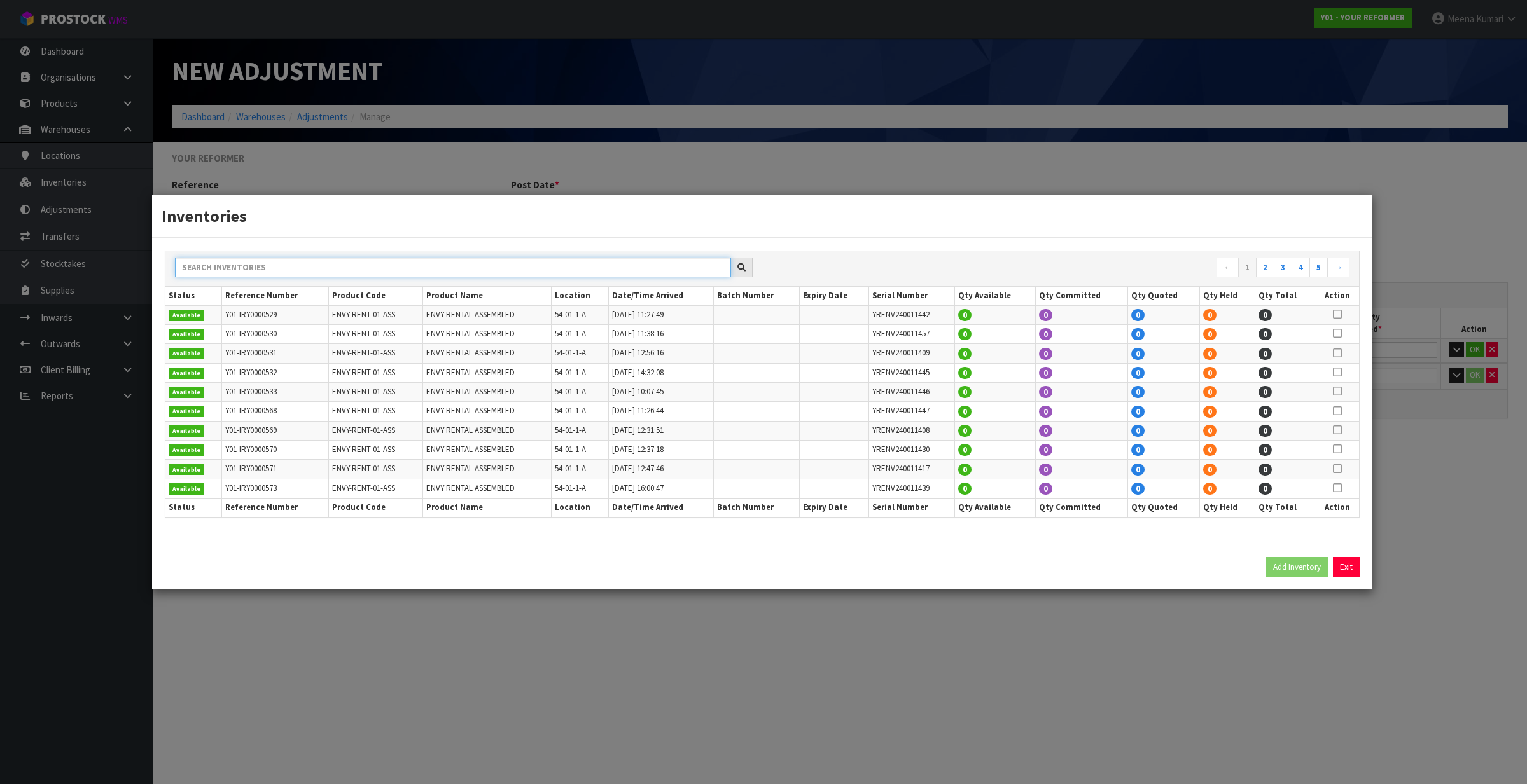
click at [563, 266] on input "text" at bounding box center [453, 267] width 556 height 20
paste input "YRENV240011433"
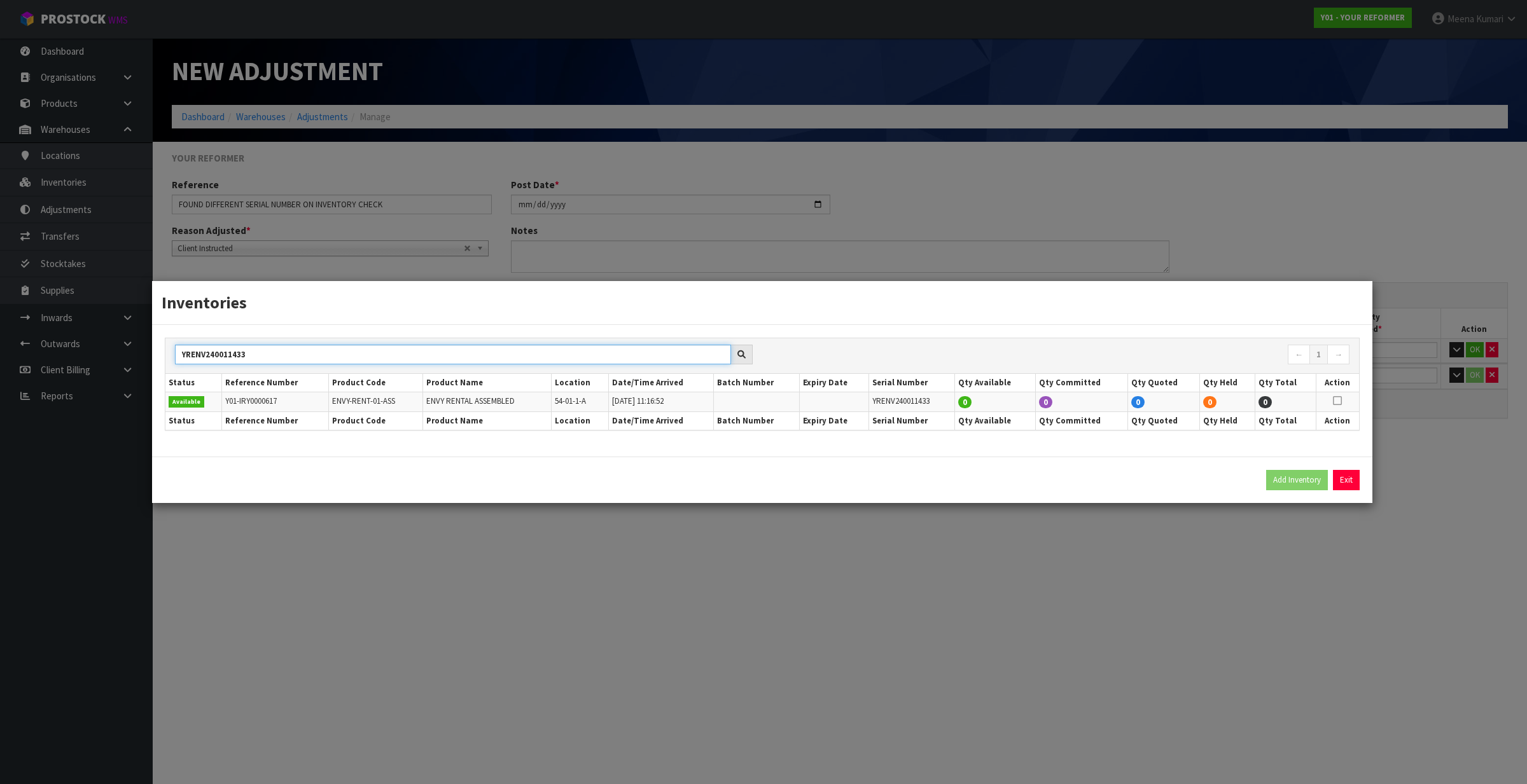
type input "YRENV240011433"
click at [1340, 401] on icon at bounding box center [1337, 401] width 9 height 1
click at [1291, 481] on button "Add Inventory" at bounding box center [1296, 480] width 61 height 21
type input "Y01-IRY0000617"
type input "2025-07-11T11:16:52"
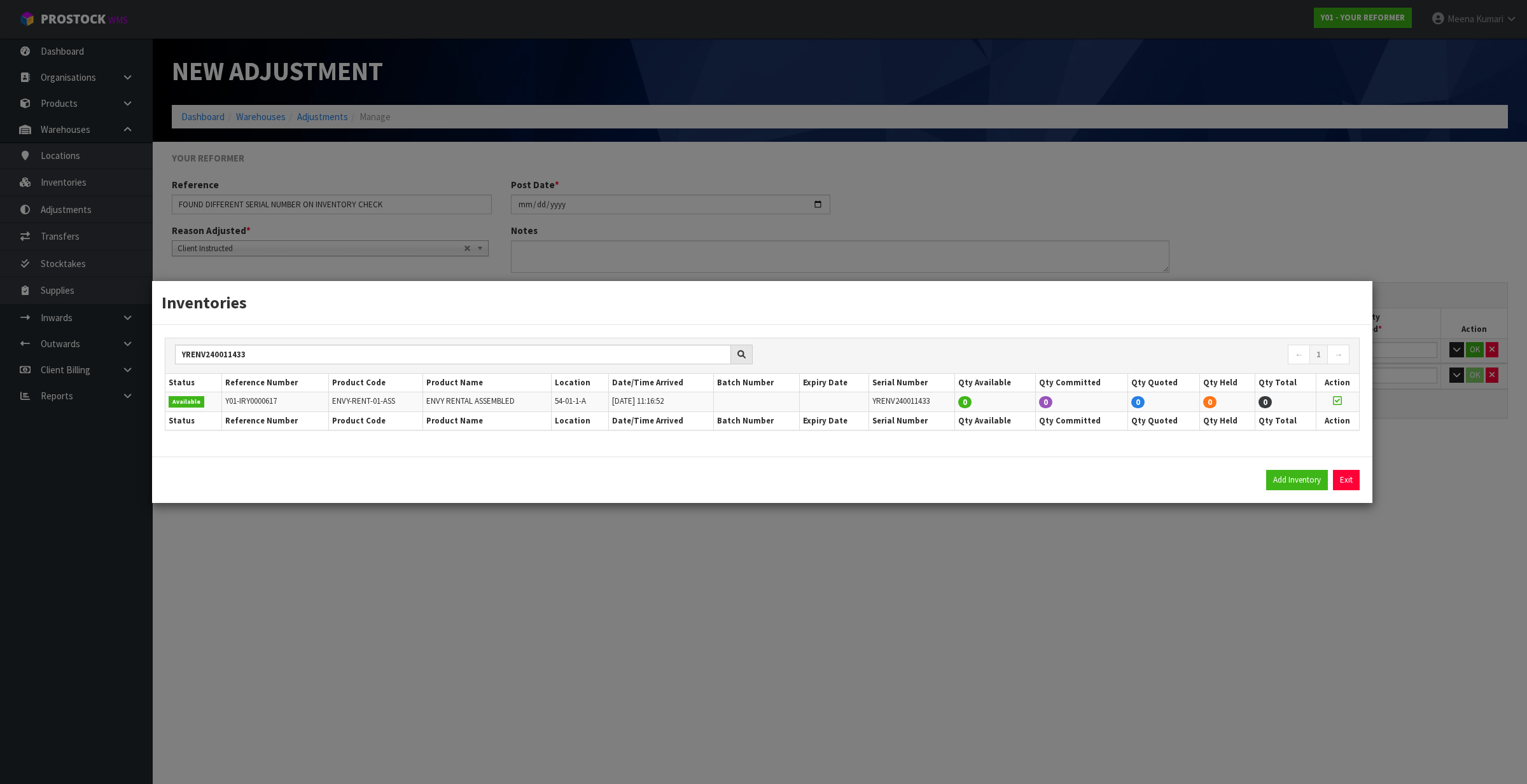
type input "54-01-1-A"
type input "YRENV240011433"
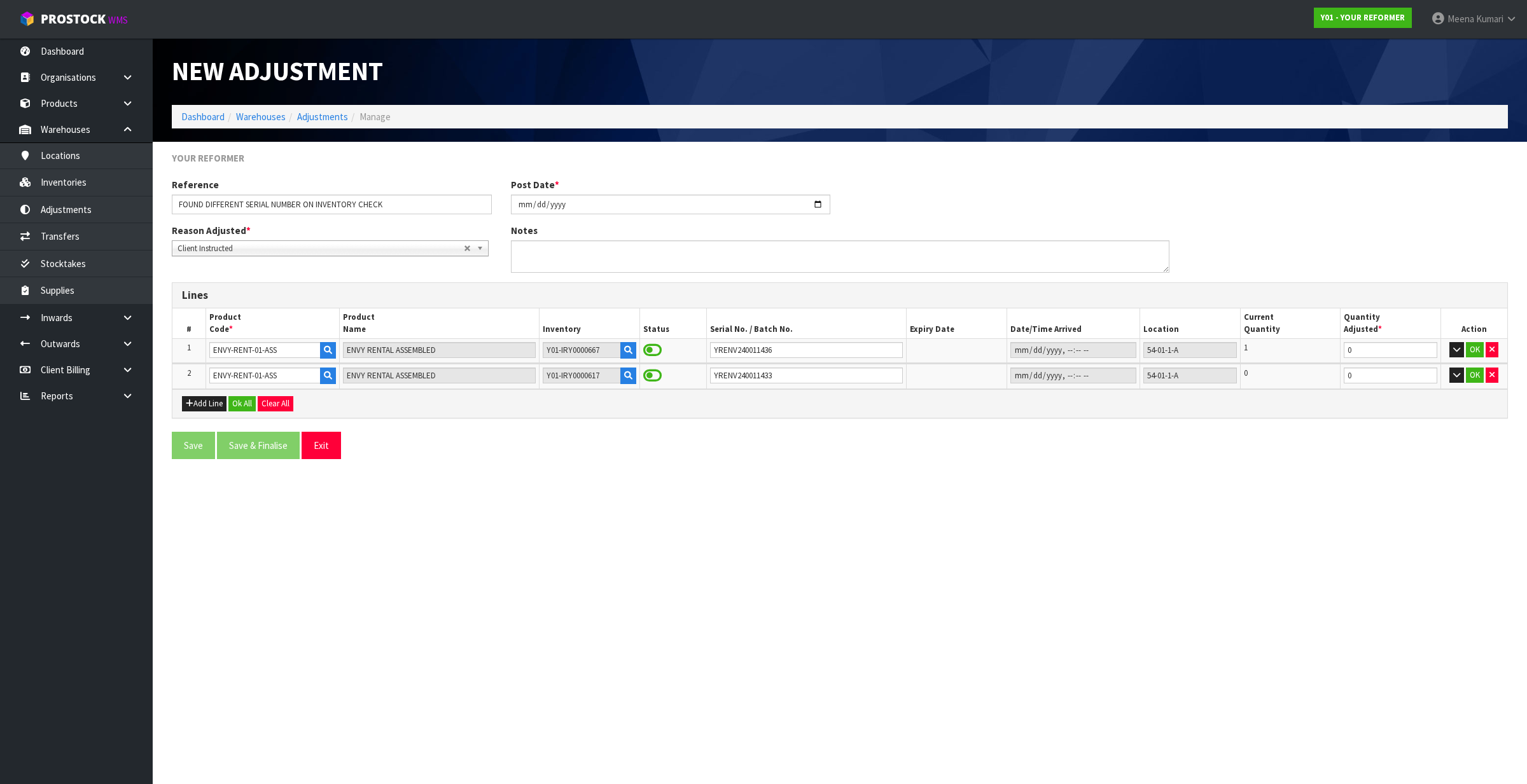
click at [1277, 573] on section "New Adjustment Dashboard Warehouses Adjustments Manage YOUR REFORMER Reference …" at bounding box center [764, 392] width 1527 height 784
drag, startPoint x: 1388, startPoint y: 378, endPoint x: 1188, endPoint y: 393, distance: 200.6
click at [1188, 392] on div "Lines # Product Code * Product Name Inventory Status Serial No. / Batch No. Exp…" at bounding box center [840, 351] width 1336 height 136
drag, startPoint x: 1389, startPoint y: 352, endPoint x: 1215, endPoint y: 382, distance: 176.6
click at [1215, 382] on table "# Product Code * Product Name Inventory Status Serial No. / Batch No. Expiry Da…" at bounding box center [839, 348] width 1335 height 80
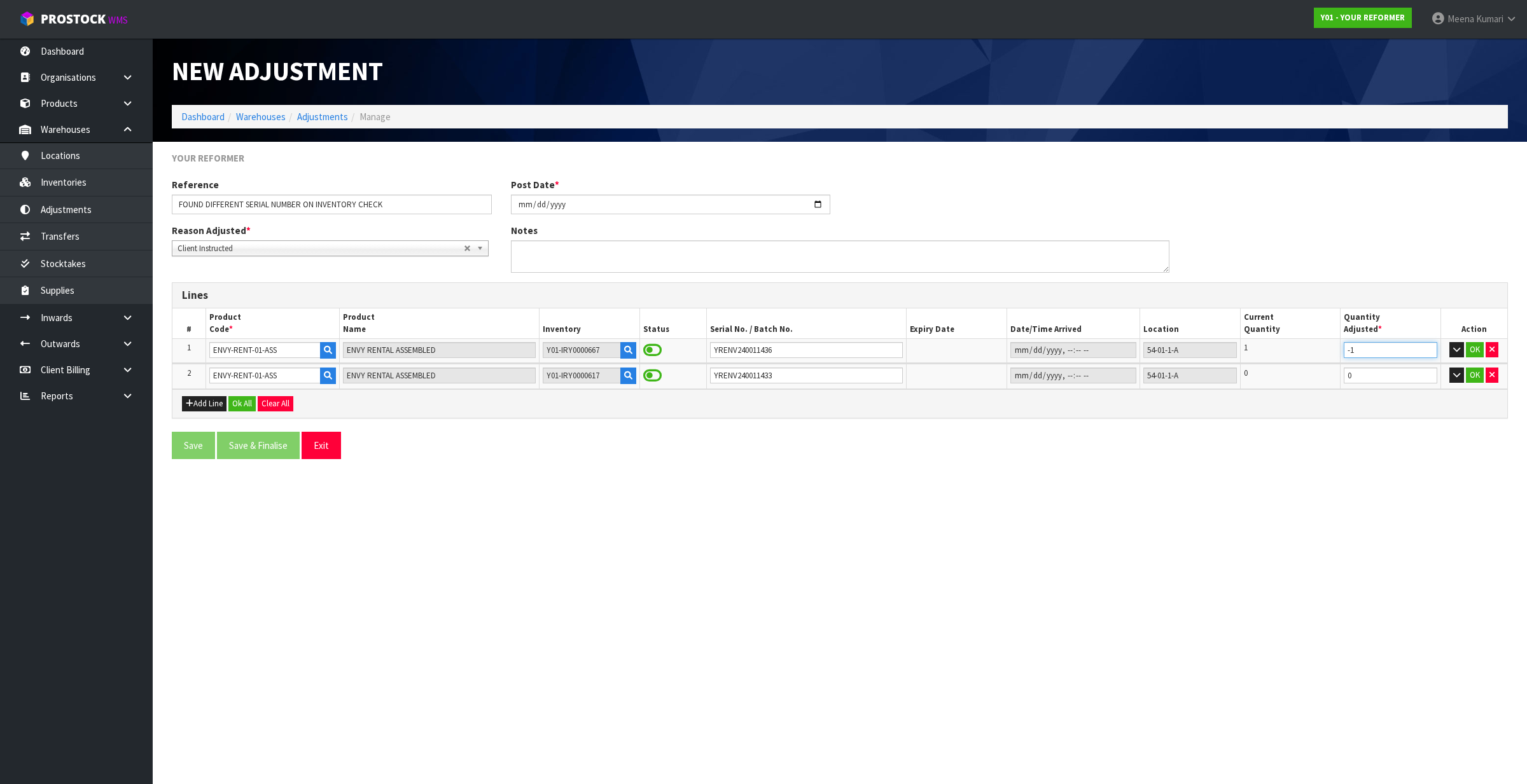
type input "-1"
drag, startPoint x: 1363, startPoint y: 377, endPoint x: 1203, endPoint y: 404, distance: 162.3
click at [1203, 404] on div "Lines # Product Code * Product Name Inventory Status Serial No. / Batch No. Exp…" at bounding box center [840, 351] width 1336 height 136
type input "1"
click at [1478, 349] on button "OK" at bounding box center [1474, 350] width 18 height 15
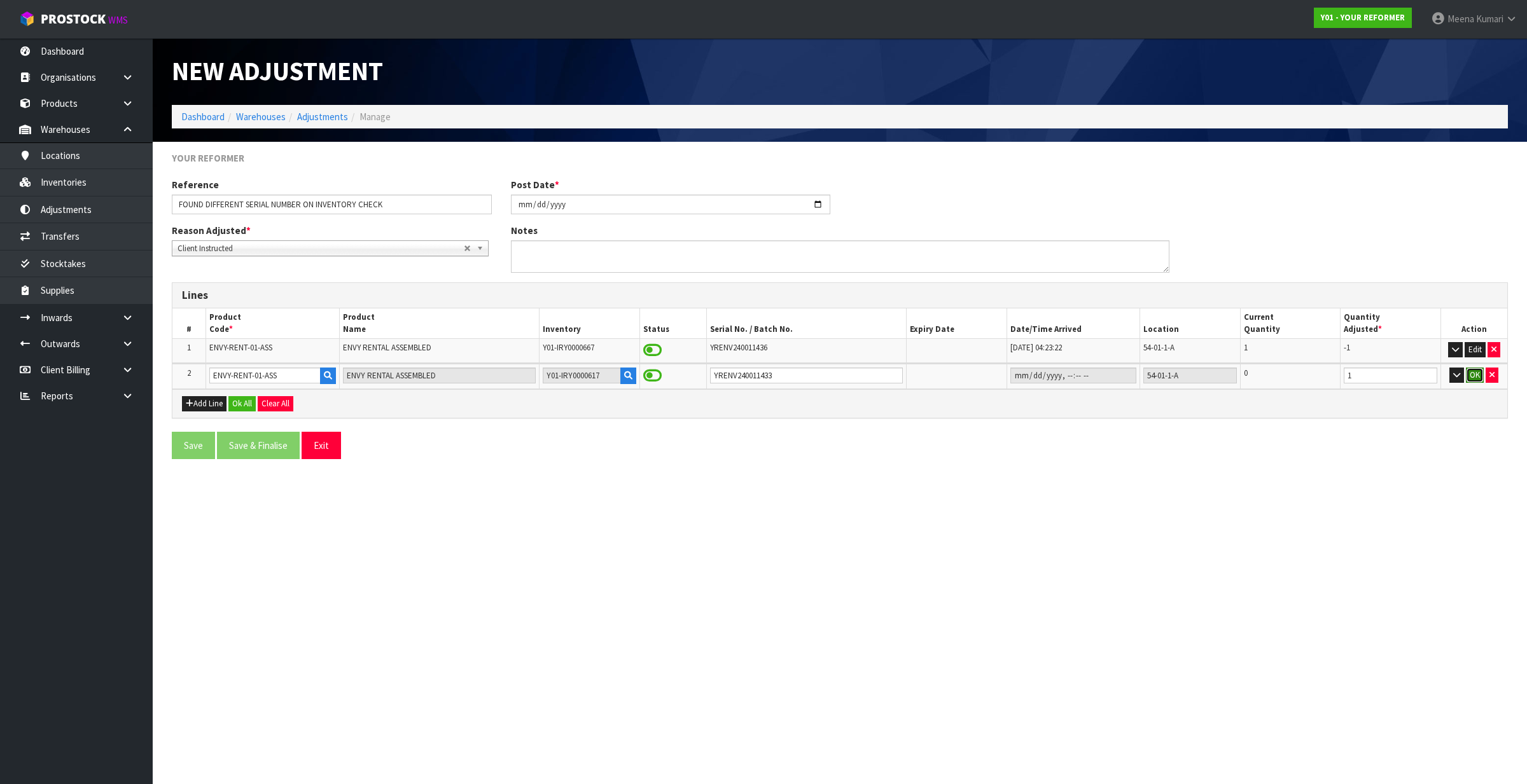
click at [1471, 379] on button "OK" at bounding box center [1474, 375] width 18 height 15
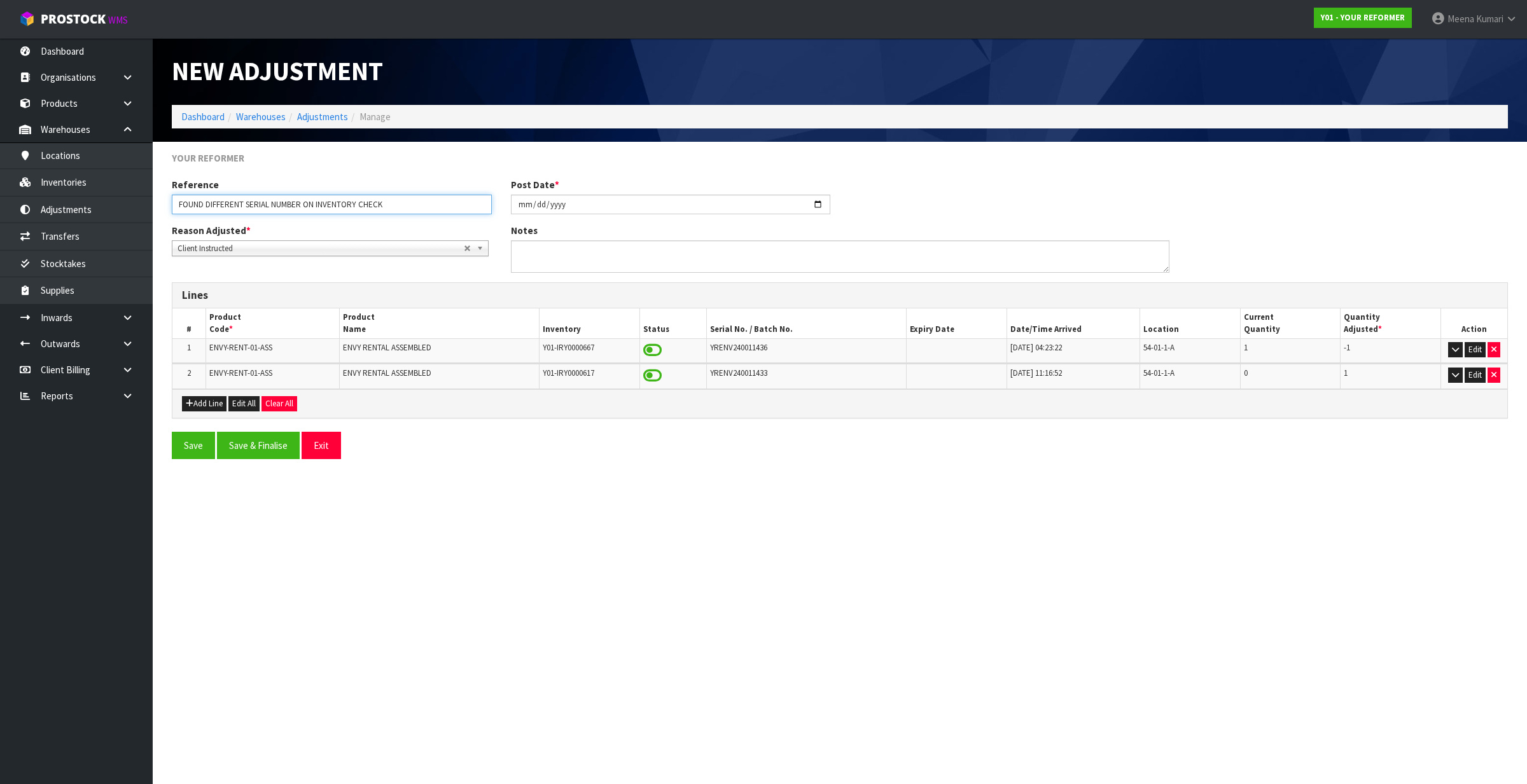
click at [318, 204] on input "FOUND DIFFERENT SERIAL NUMBER ON INVENTORY CHECK" at bounding box center [332, 204] width 320 height 20
click at [318, 201] on input "FOUND DIFFERENT SERIAL NUMBER ON INVENTORY CHECK" at bounding box center [332, 204] width 320 height 20
click at [314, 201] on input "FOUND DIFFERENT SERIAL NUMBER ON INVENTORY CHECK" at bounding box center [332, 204] width 320 height 20
type input "FOUND DIFFERENT SERIAL NUMBER DURING INVENTORY CHECK"
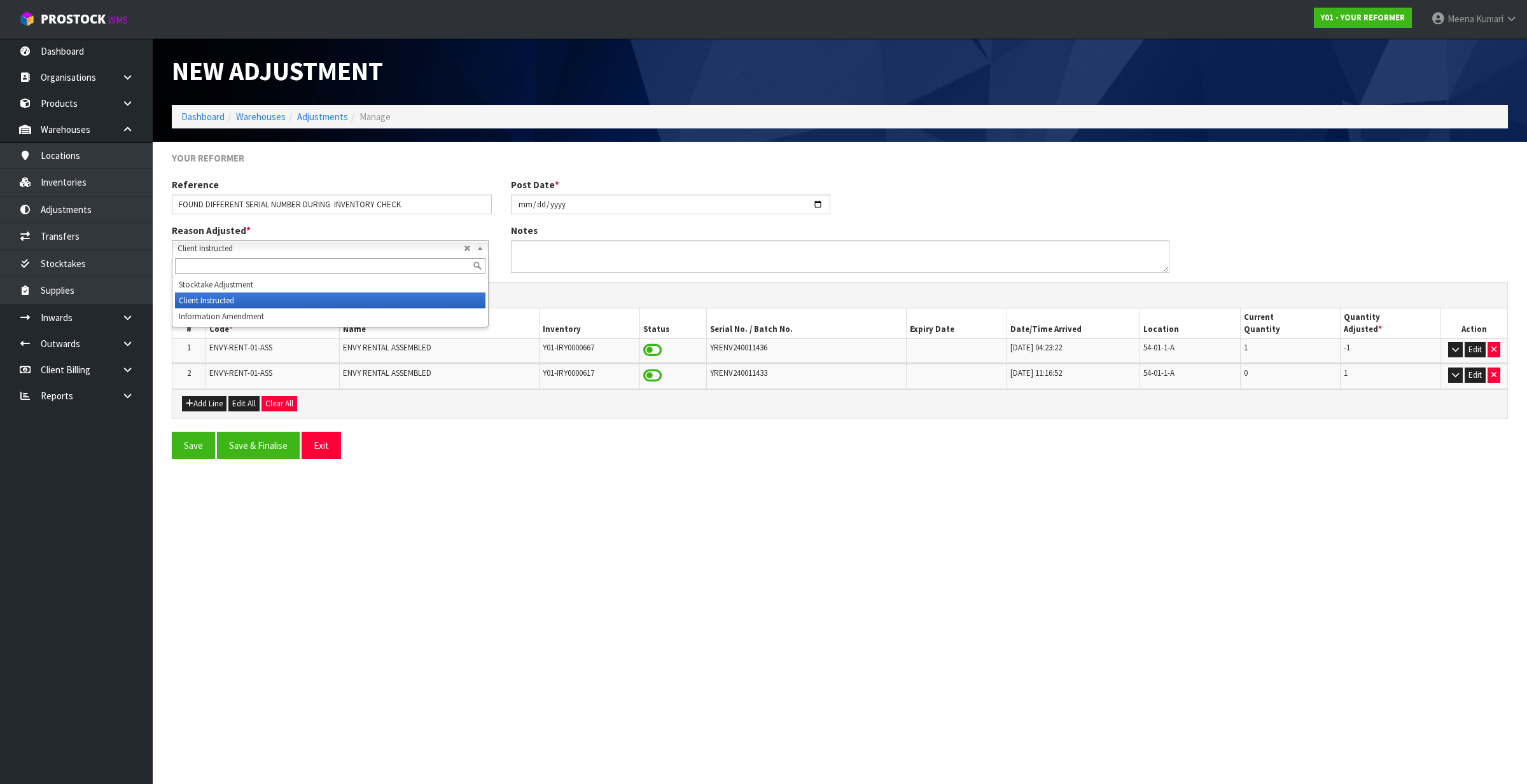
click at [281, 244] on span "Client Instructed" at bounding box center [321, 249] width 287 height 15
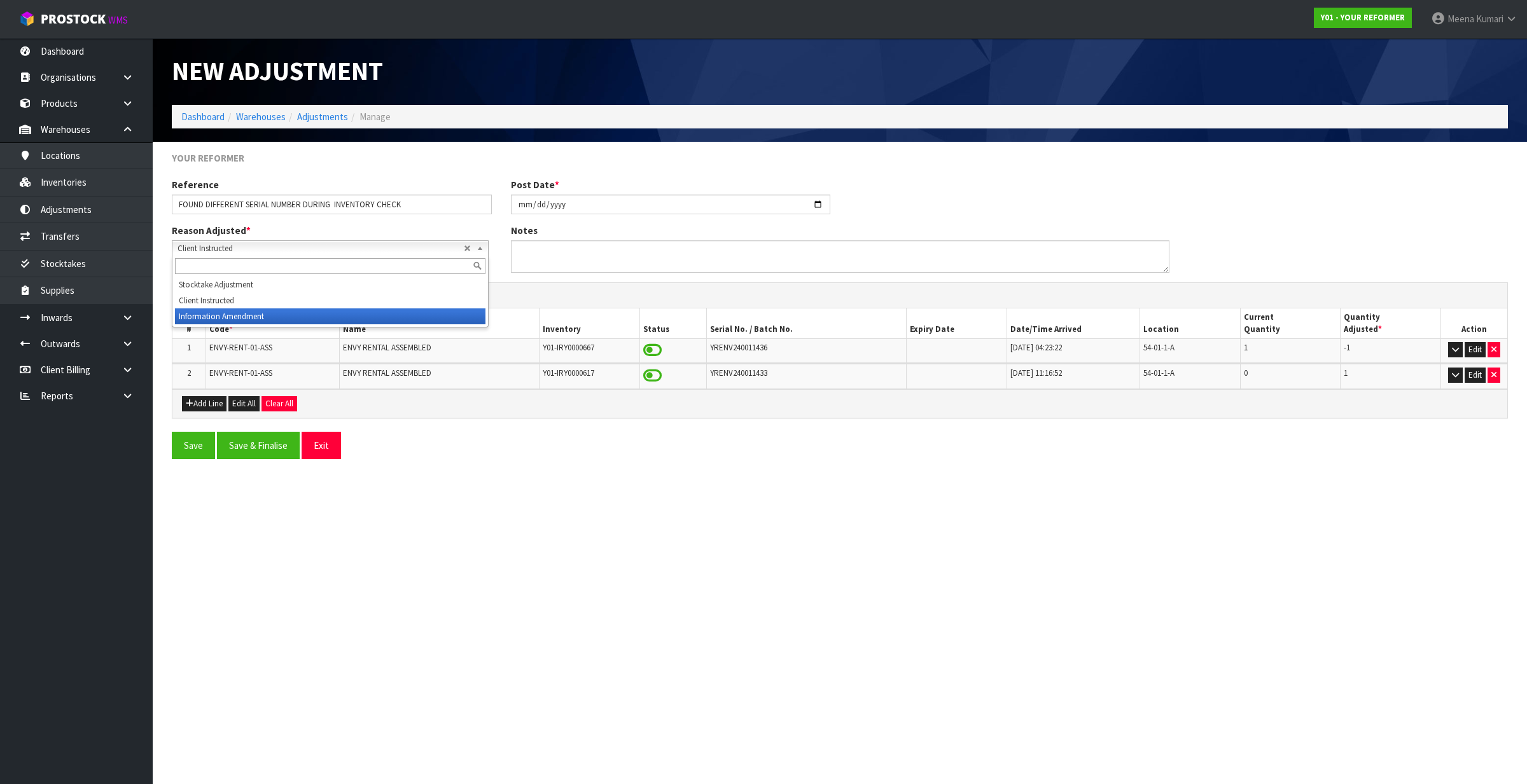
click at [274, 317] on li "Information Amendment" at bounding box center [330, 316] width 310 height 16
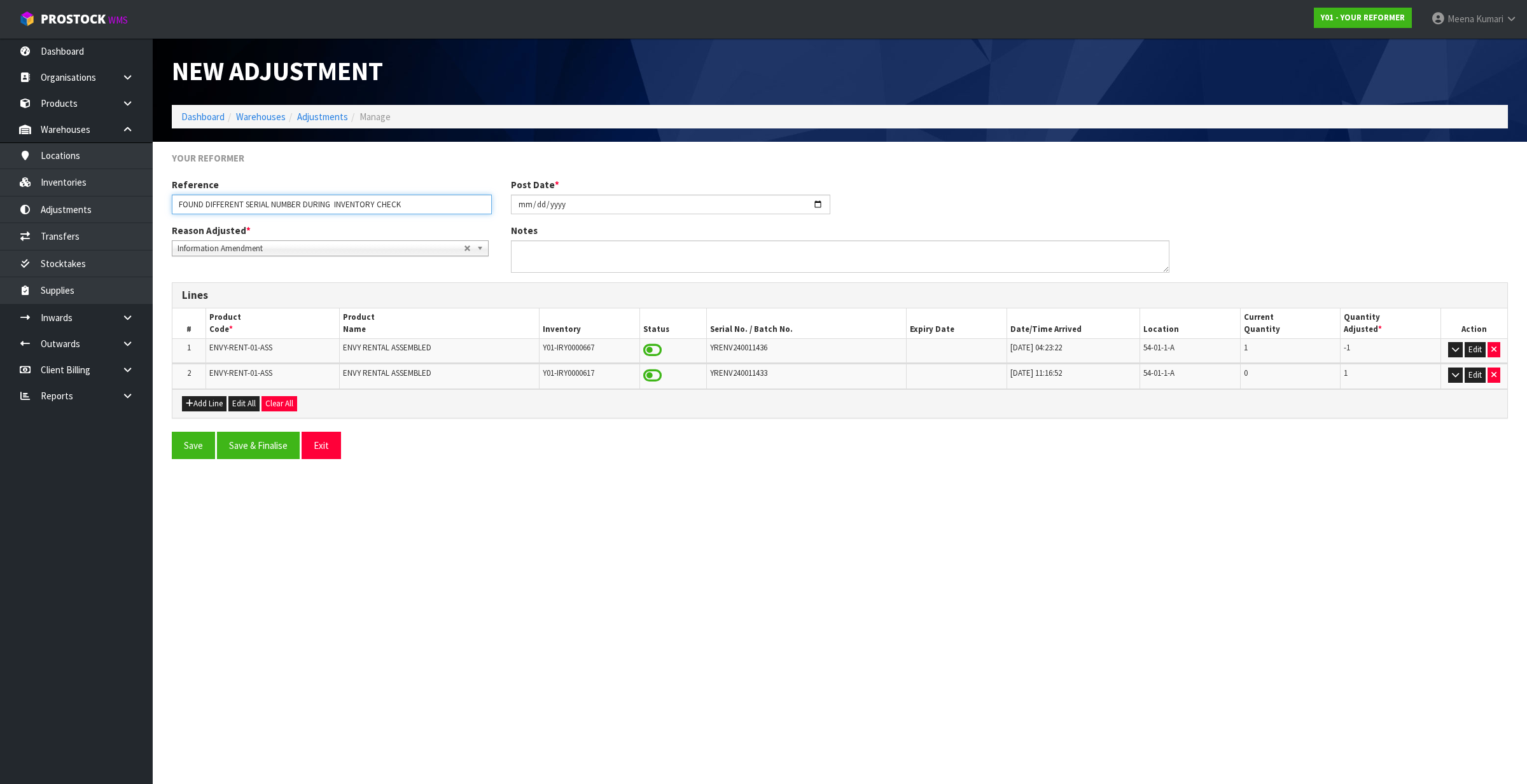
drag, startPoint x: 430, startPoint y: 207, endPoint x: -27, endPoint y: 232, distance: 457.7
click at [0, 232] on html "Toggle navigation ProStock WMS Y01 - YOUR REFORMER Meena Kumari Logout Dashboar…" at bounding box center [764, 392] width 1527 height 784
click at [660, 259] on textarea at bounding box center [840, 256] width 658 height 32
paste textarea "FOUND DIFFERENT SERIAL NUMBER DURING INVENTORY CHECK"
type textarea "FOUND DIFFERENT SERIAL NUMBER DURING INVENTORY CHECK"
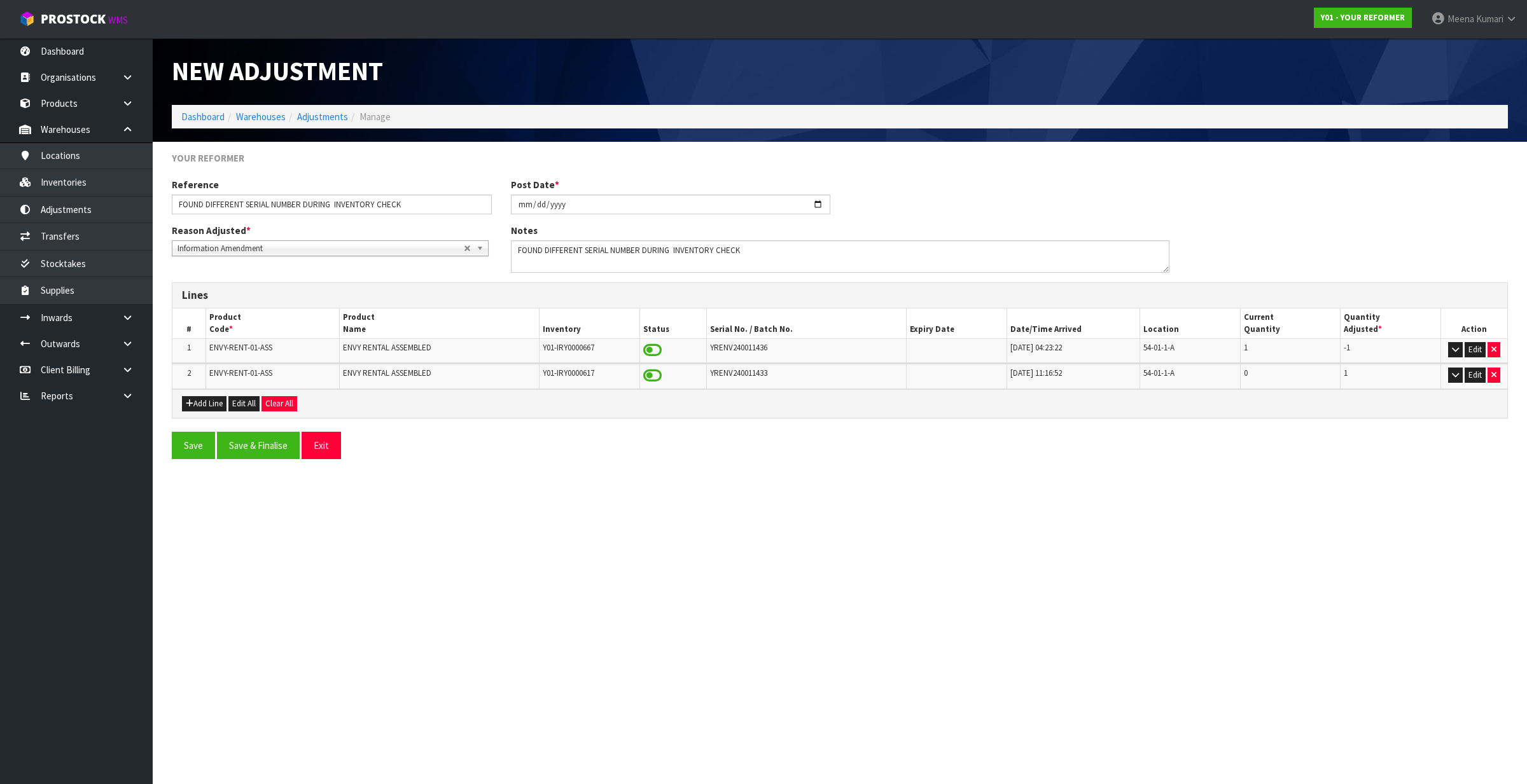
click at [741, 377] on span "YRENV240011433" at bounding box center [739, 373] width 58 height 10
copy span "YRENV240011433"
click at [269, 449] on button "Save & Finalise" at bounding box center [257, 445] width 82 height 27
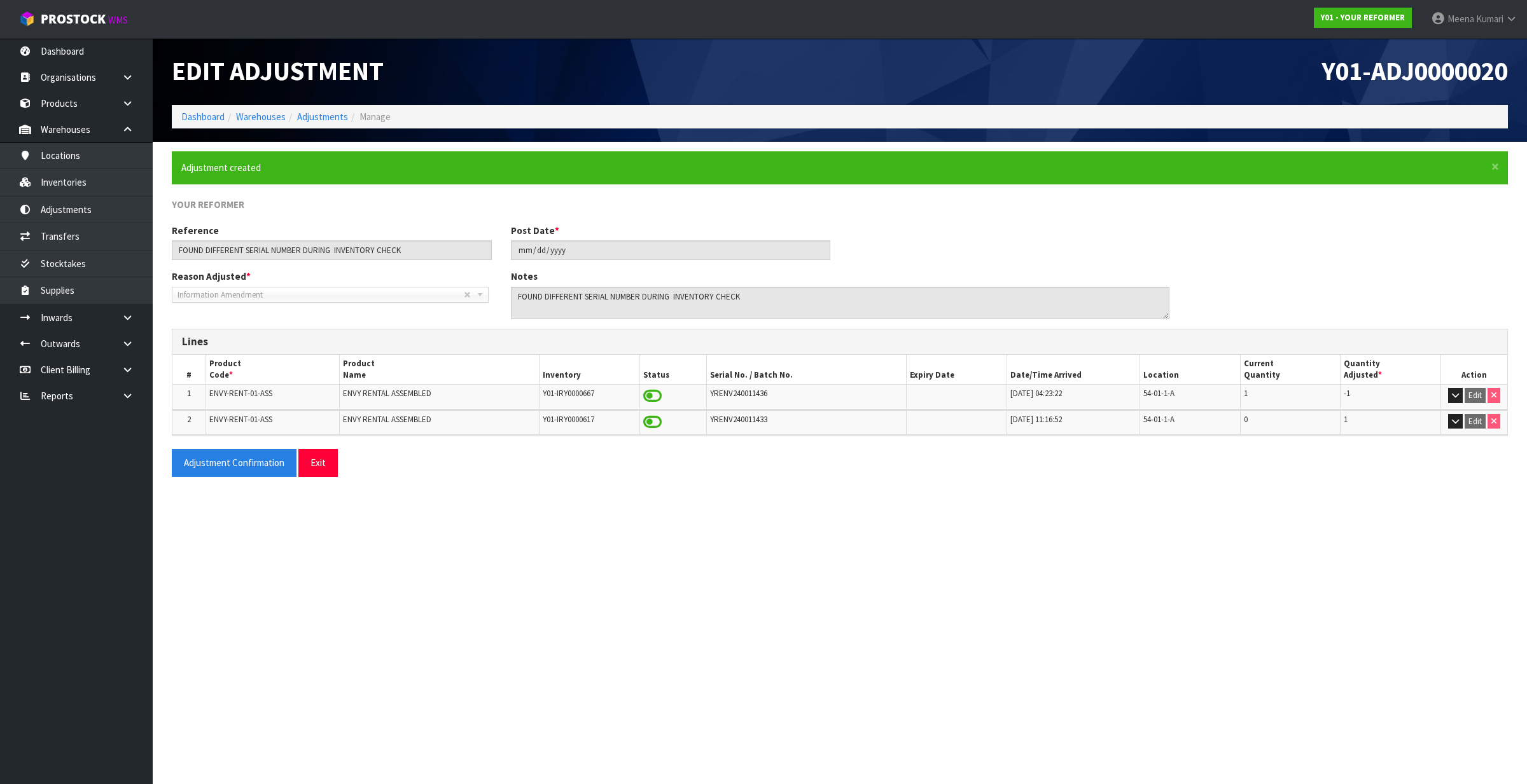
click at [742, 414] on span "YRENV240011433" at bounding box center [739, 419] width 58 height 10
copy span "YRENV240011433"
drag, startPoint x: 194, startPoint y: 462, endPoint x: 77, endPoint y: 763, distance: 322.9
click at [194, 462] on button "Adjustment Confirmation" at bounding box center [235, 462] width 125 height 27
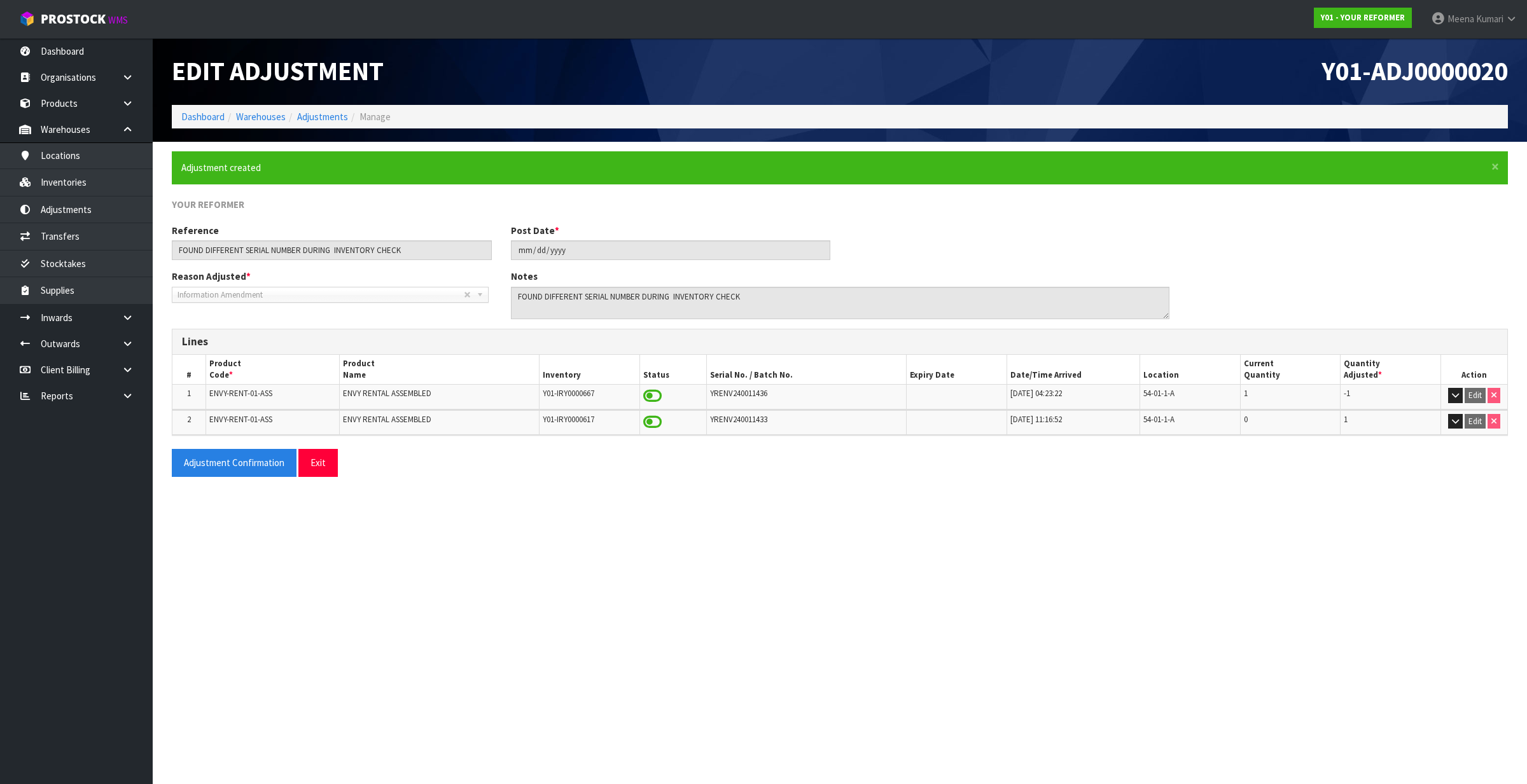
click at [180, 115] on ol "Dashboard Warehouses Adjustments Manage" at bounding box center [840, 116] width 1336 height 24
click at [192, 115] on link "Dashboard" at bounding box center [203, 116] width 44 height 12
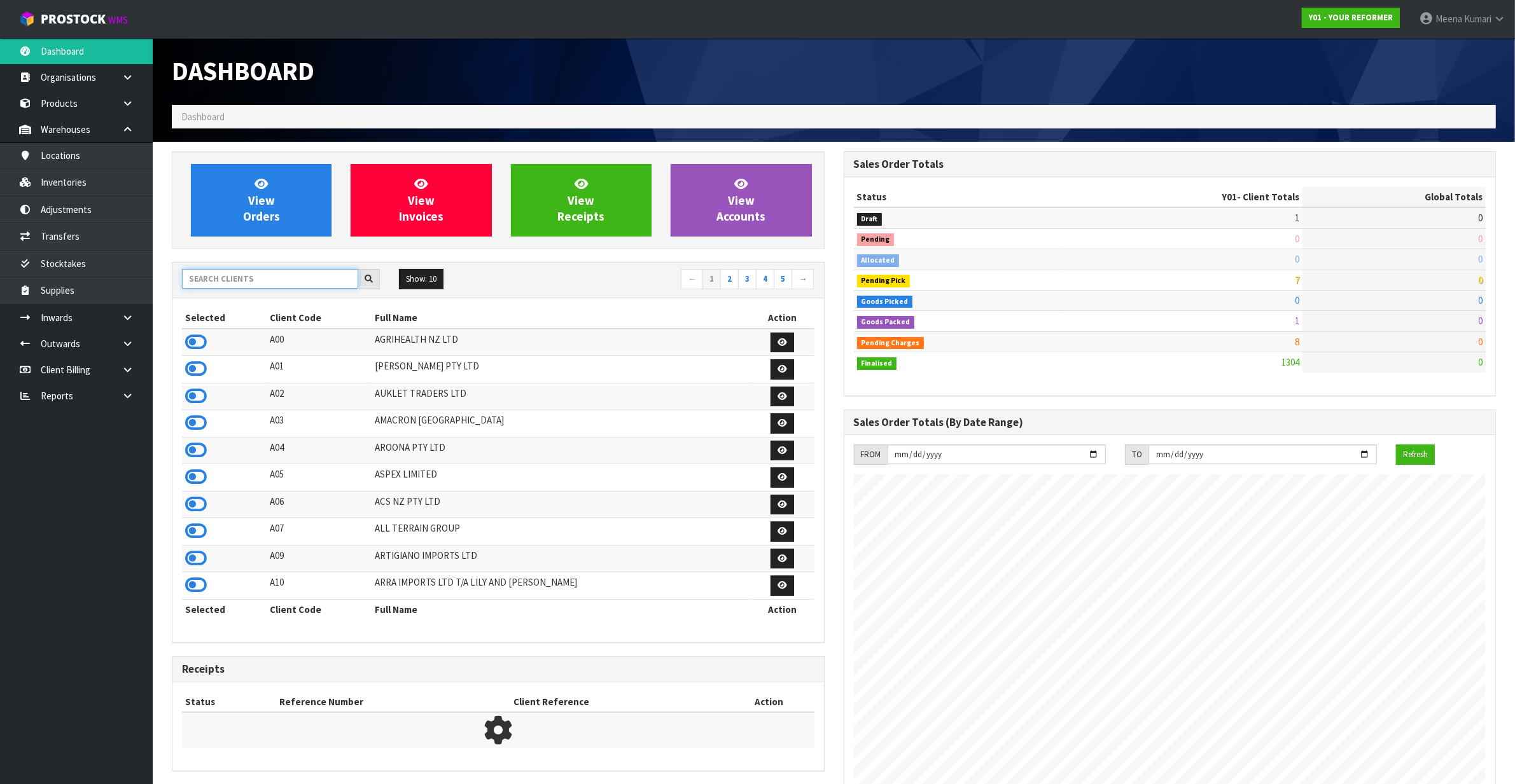
scroll to position [967, 672]
click at [223, 277] on input "text" at bounding box center [270, 278] width 176 height 20
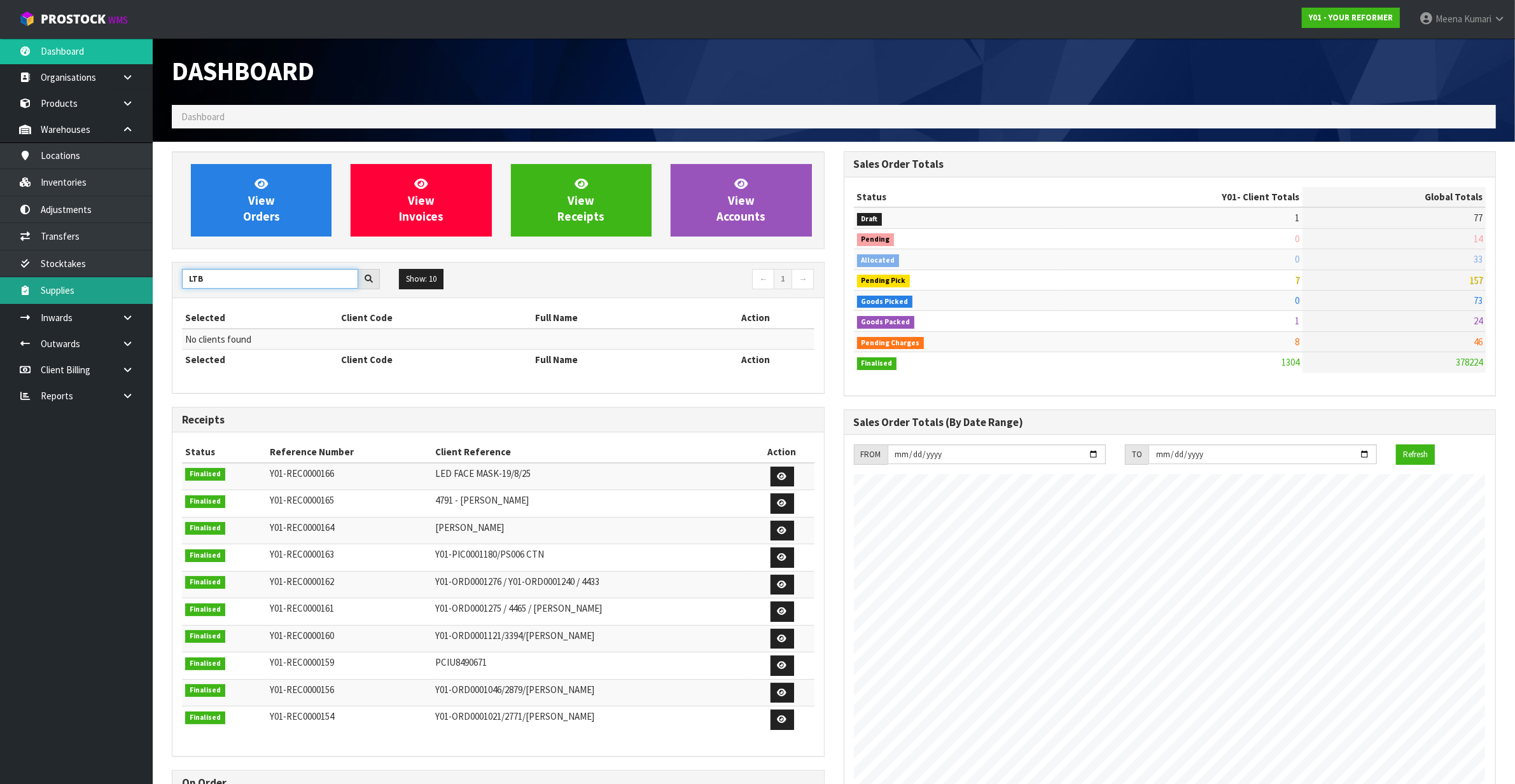
drag, startPoint x: 239, startPoint y: 273, endPoint x: 117, endPoint y: 288, distance: 122.9
click at [117, 288] on body "Toggle navigation ProStock WMS Y01 - YOUR REFORMER Meena Kumari Logout Dashboar…" at bounding box center [757, 392] width 1515 height 784
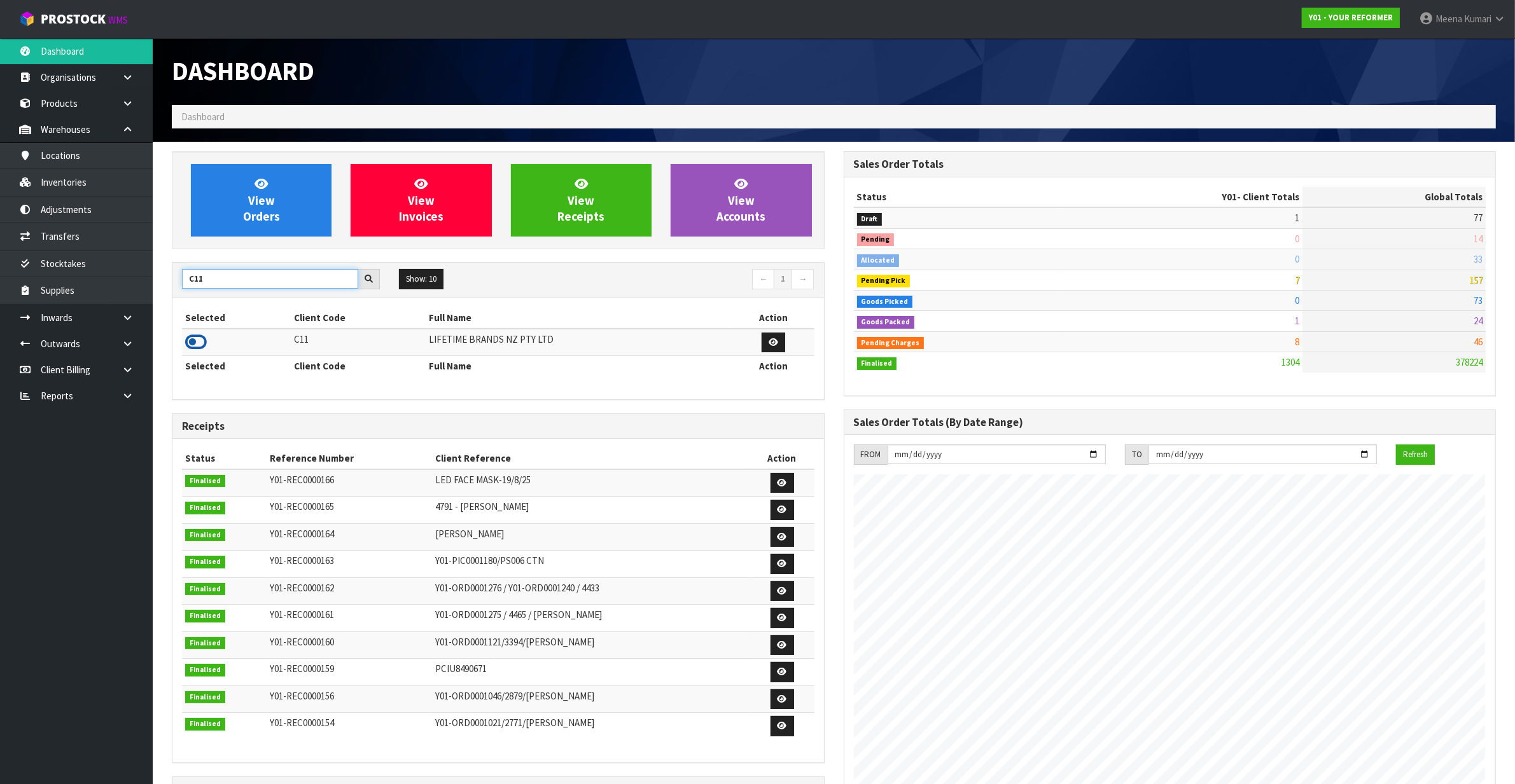
type input "C11"
click at [199, 339] on icon at bounding box center [196, 342] width 22 height 19
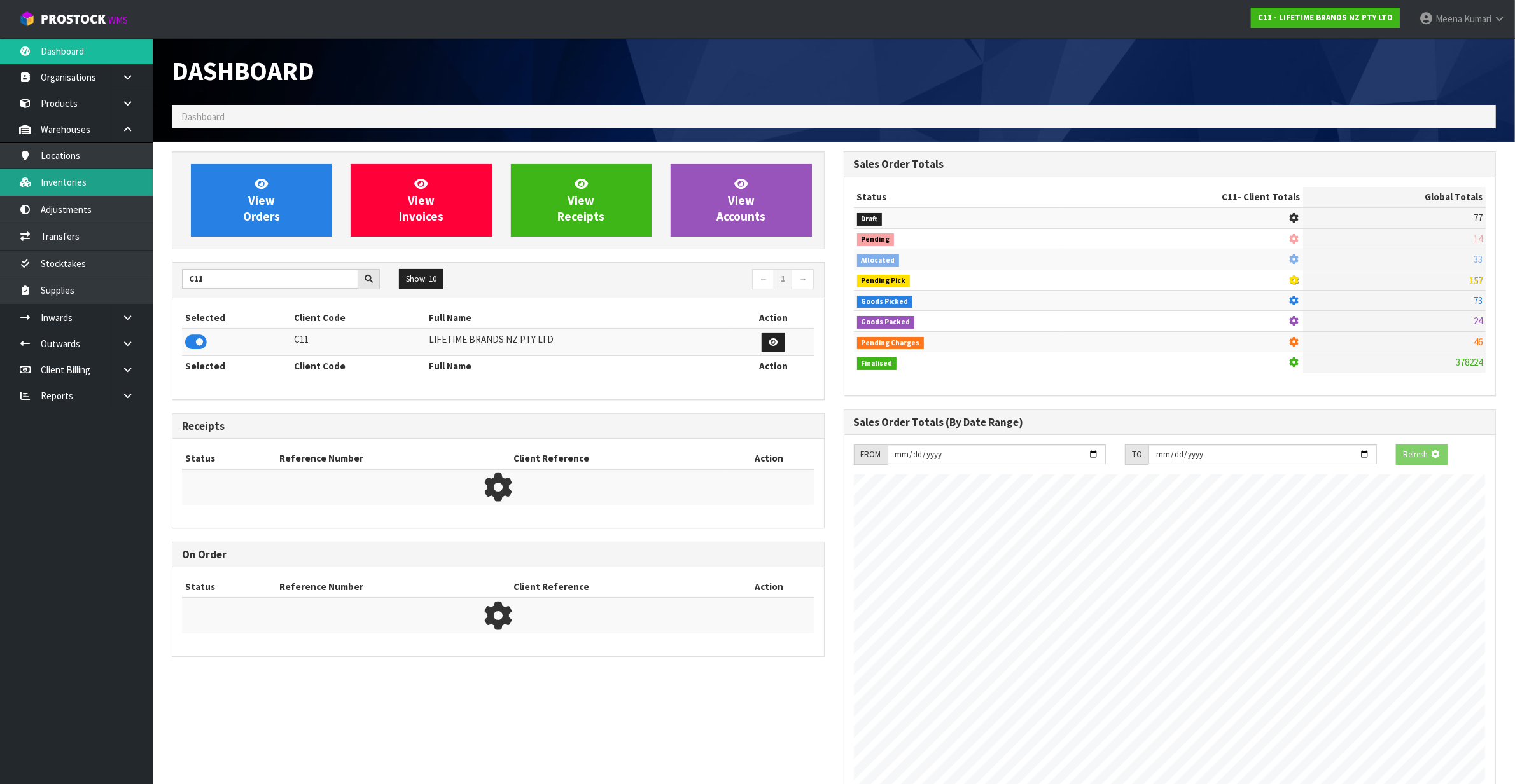
click at [135, 178] on link "Inventories" at bounding box center [76, 183] width 152 height 26
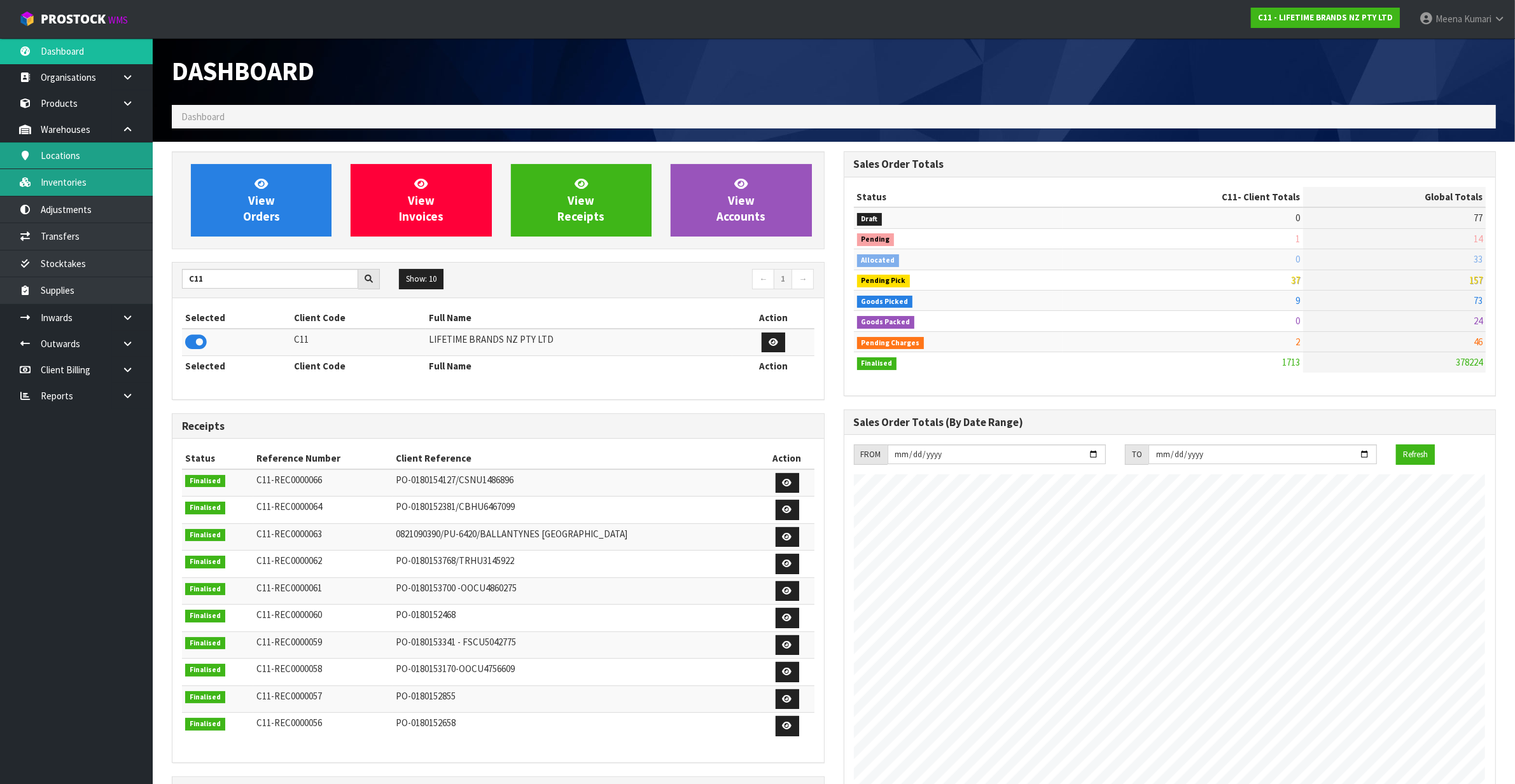
scroll to position [967, 672]
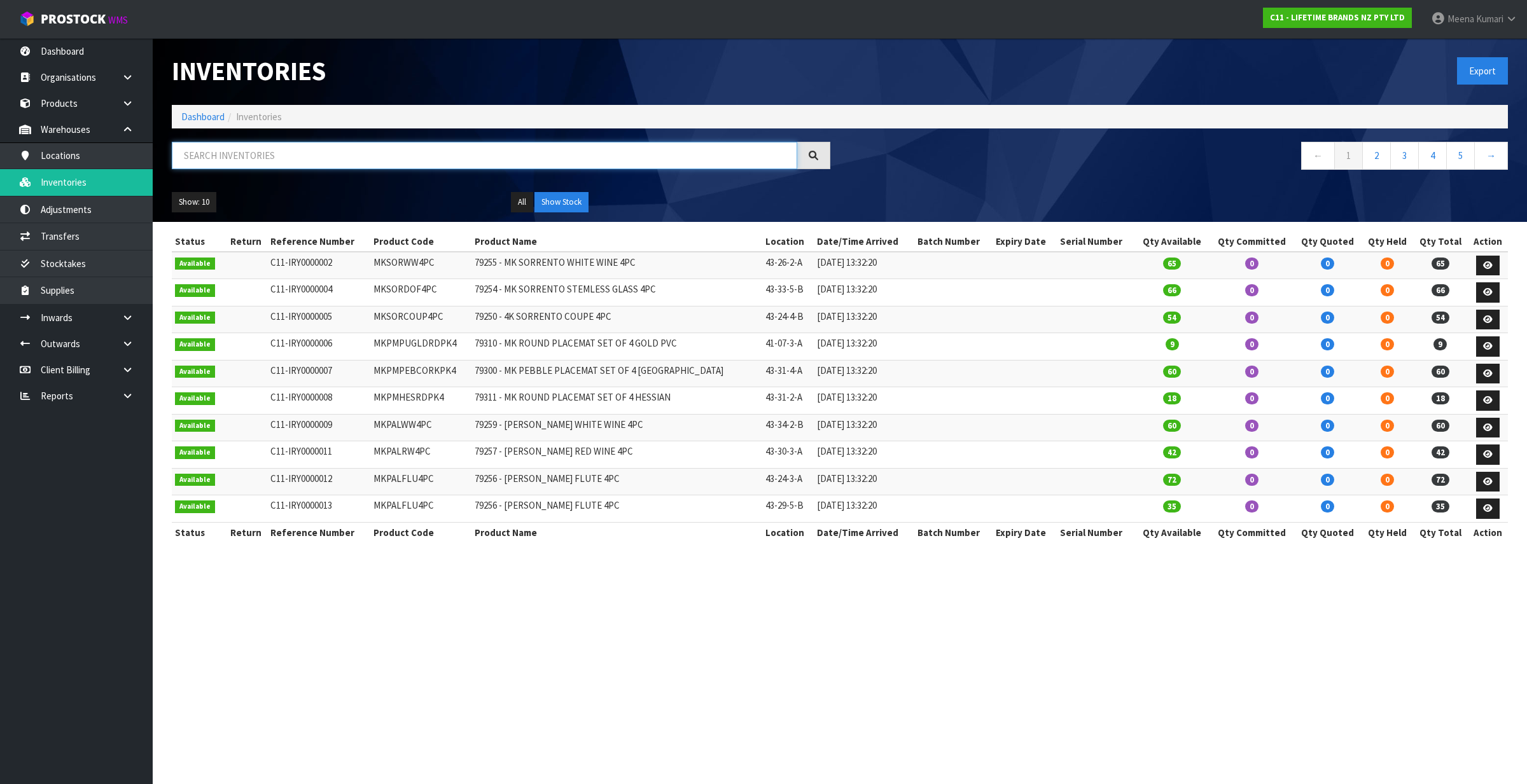
click at [345, 154] on input "text" at bounding box center [484, 155] width 625 height 27
paste input "KES001OHOBW"
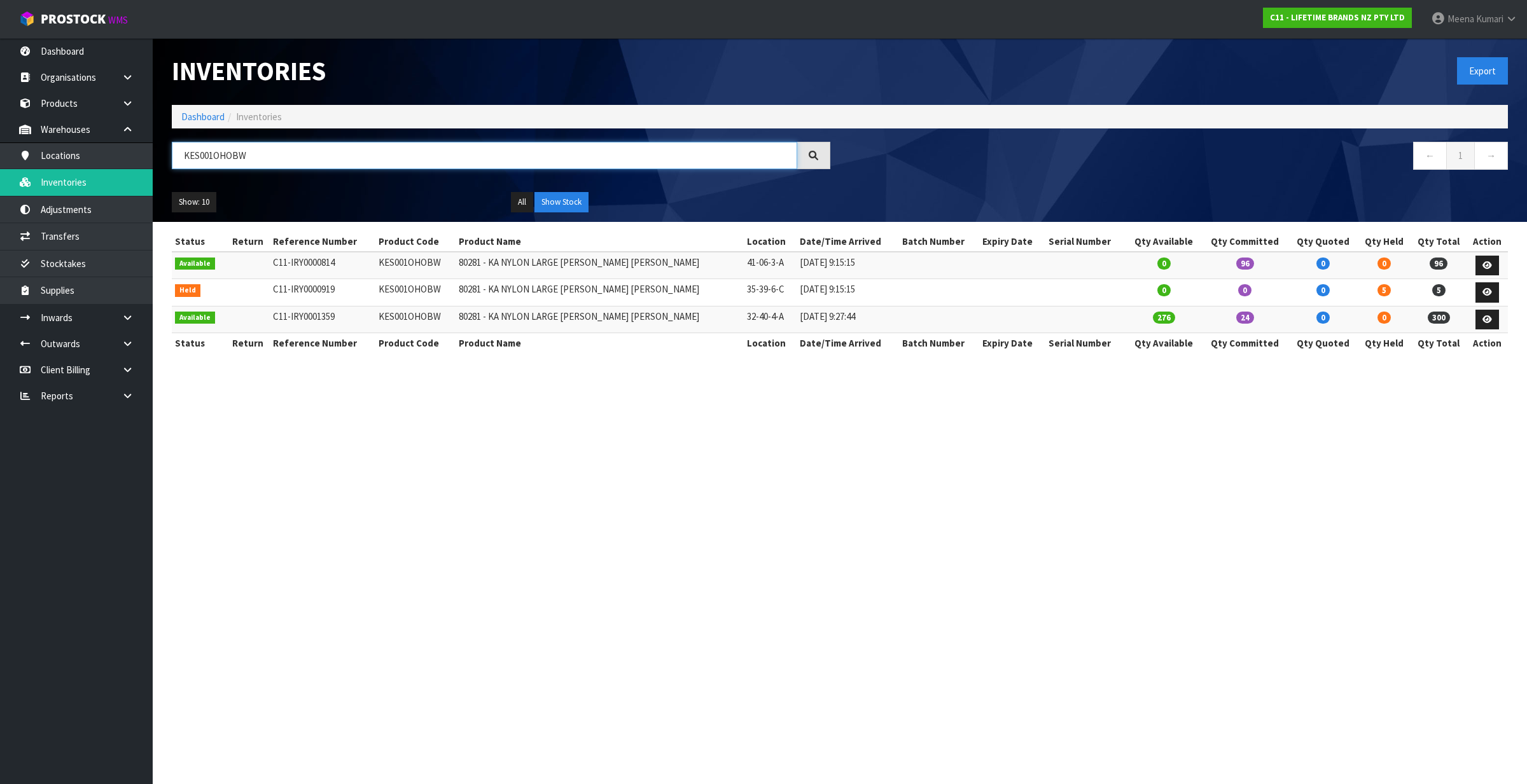
type input "KES001OHOBW"
click at [189, 115] on link "Dashboard" at bounding box center [203, 116] width 44 height 12
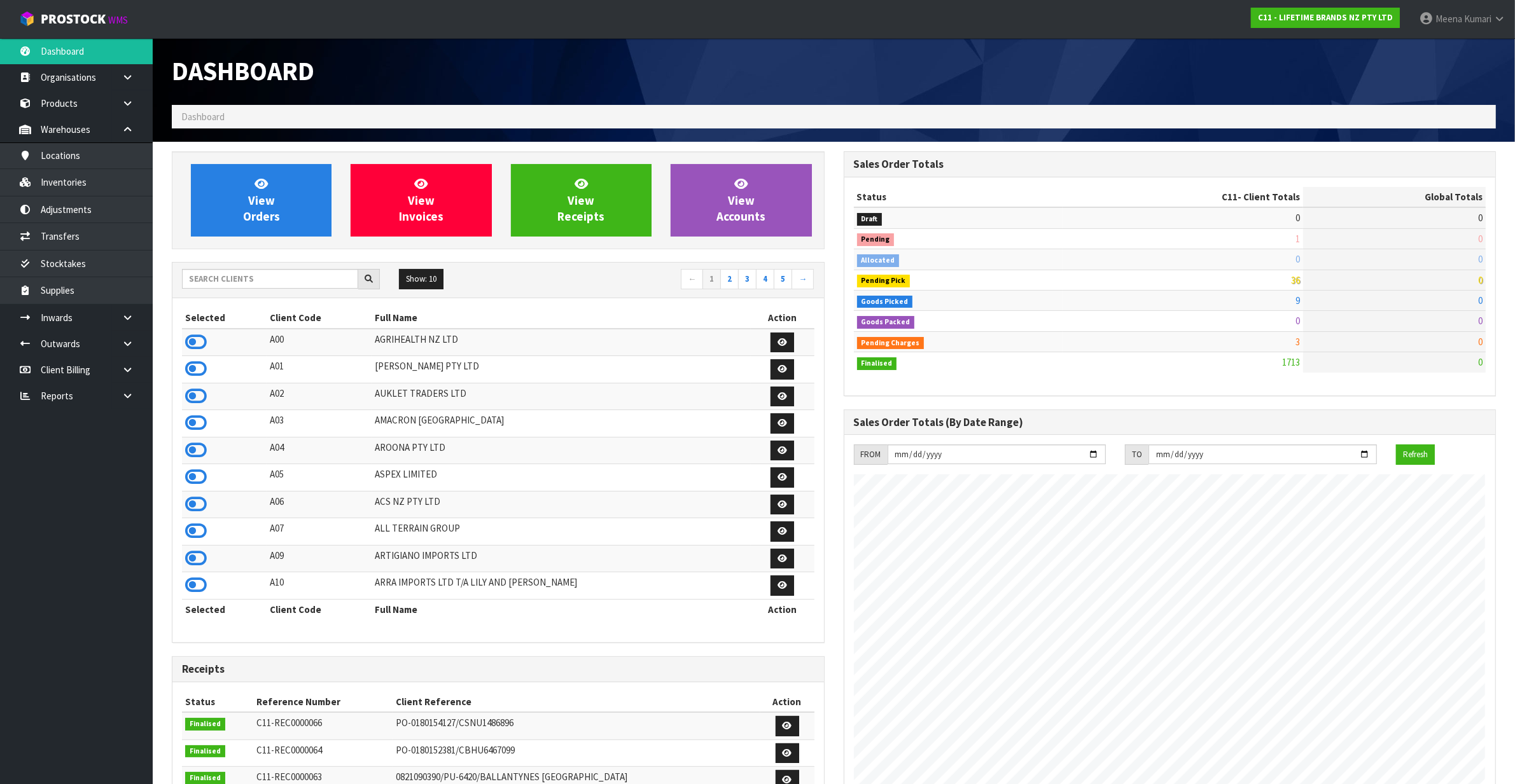
scroll to position [967, 672]
click at [267, 277] on input "text" at bounding box center [270, 278] width 176 height 20
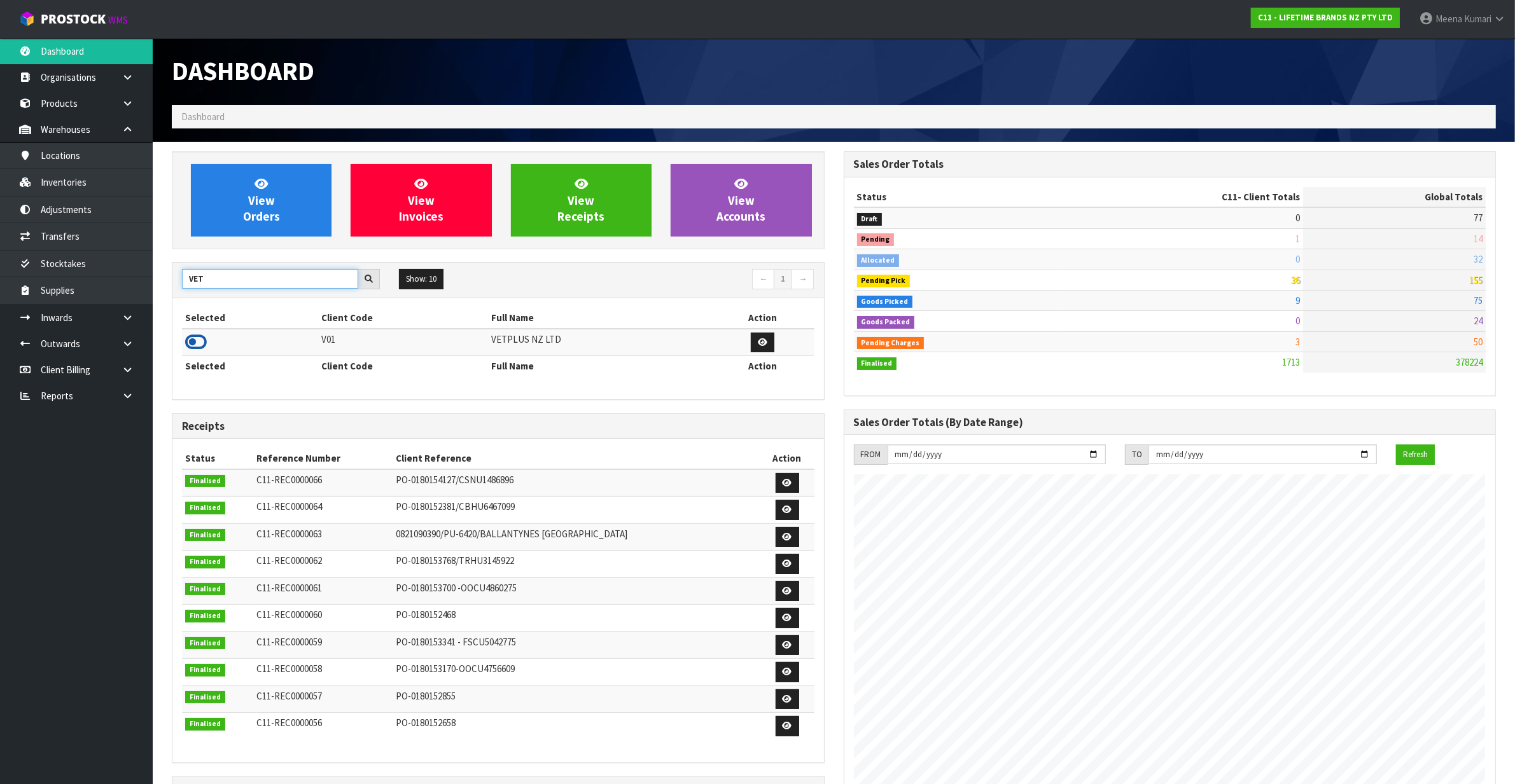
type input "VET"
click at [197, 340] on icon at bounding box center [196, 342] width 22 height 19
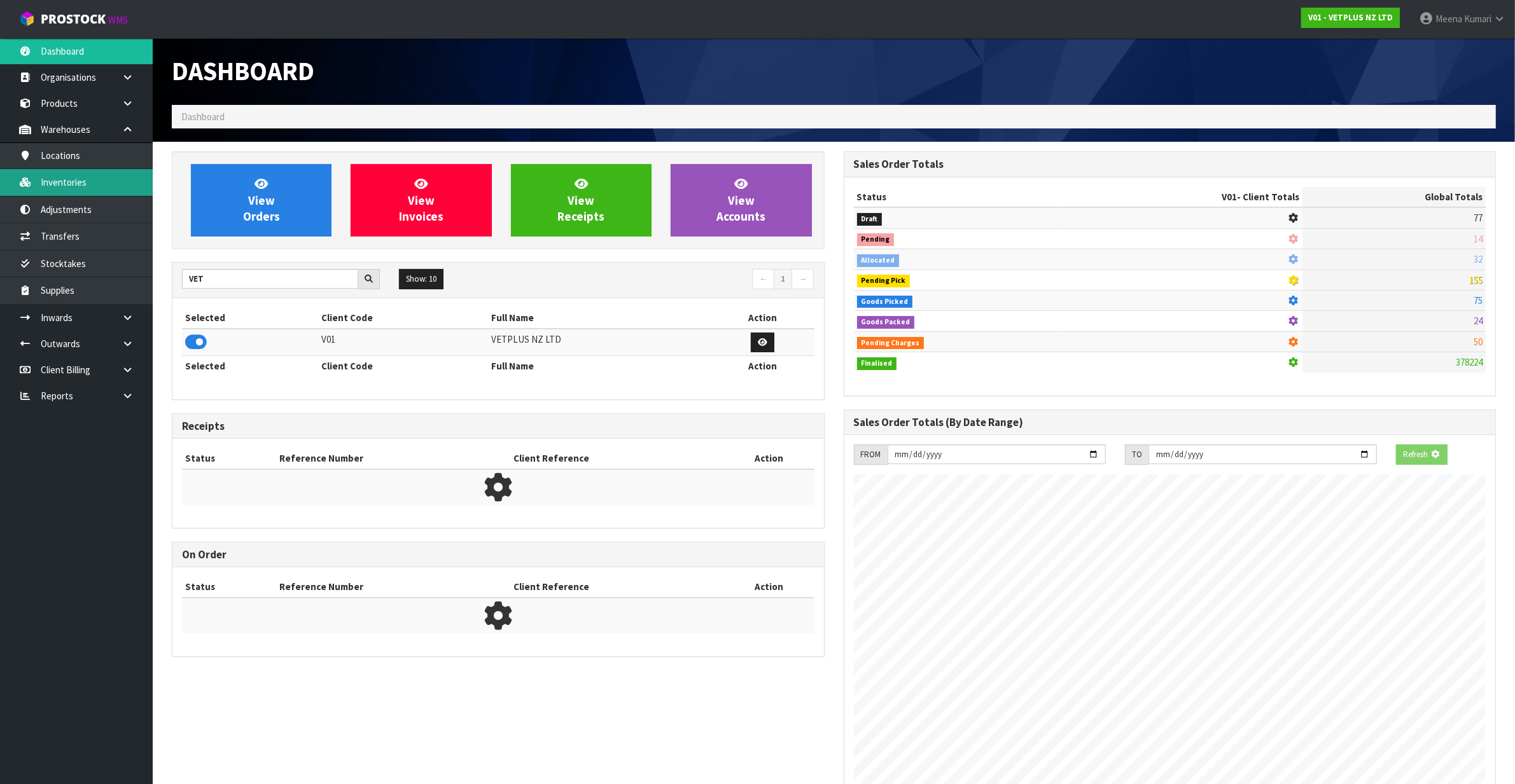
click at [103, 187] on link "Inventories" at bounding box center [76, 183] width 152 height 26
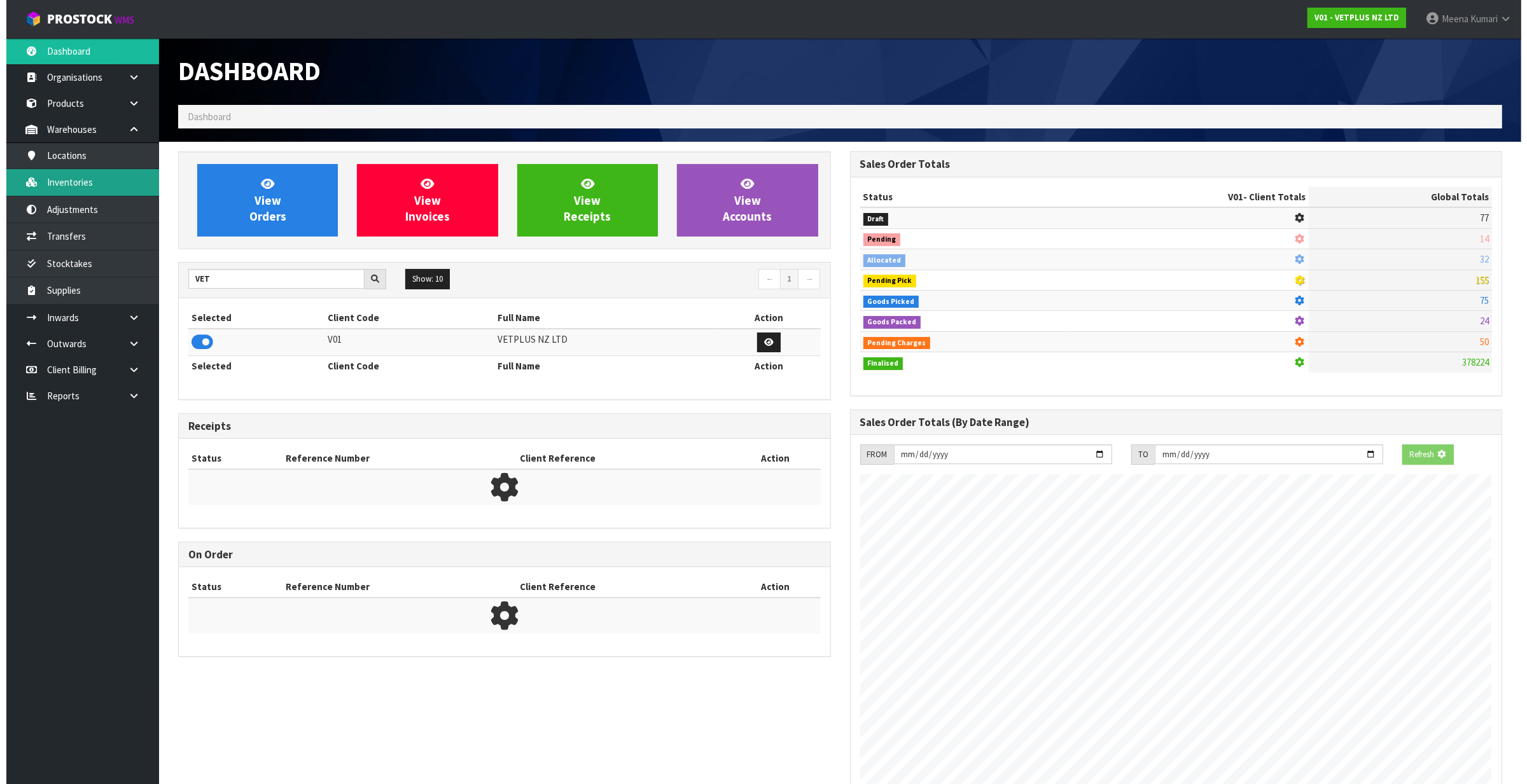
scroll to position [967, 672]
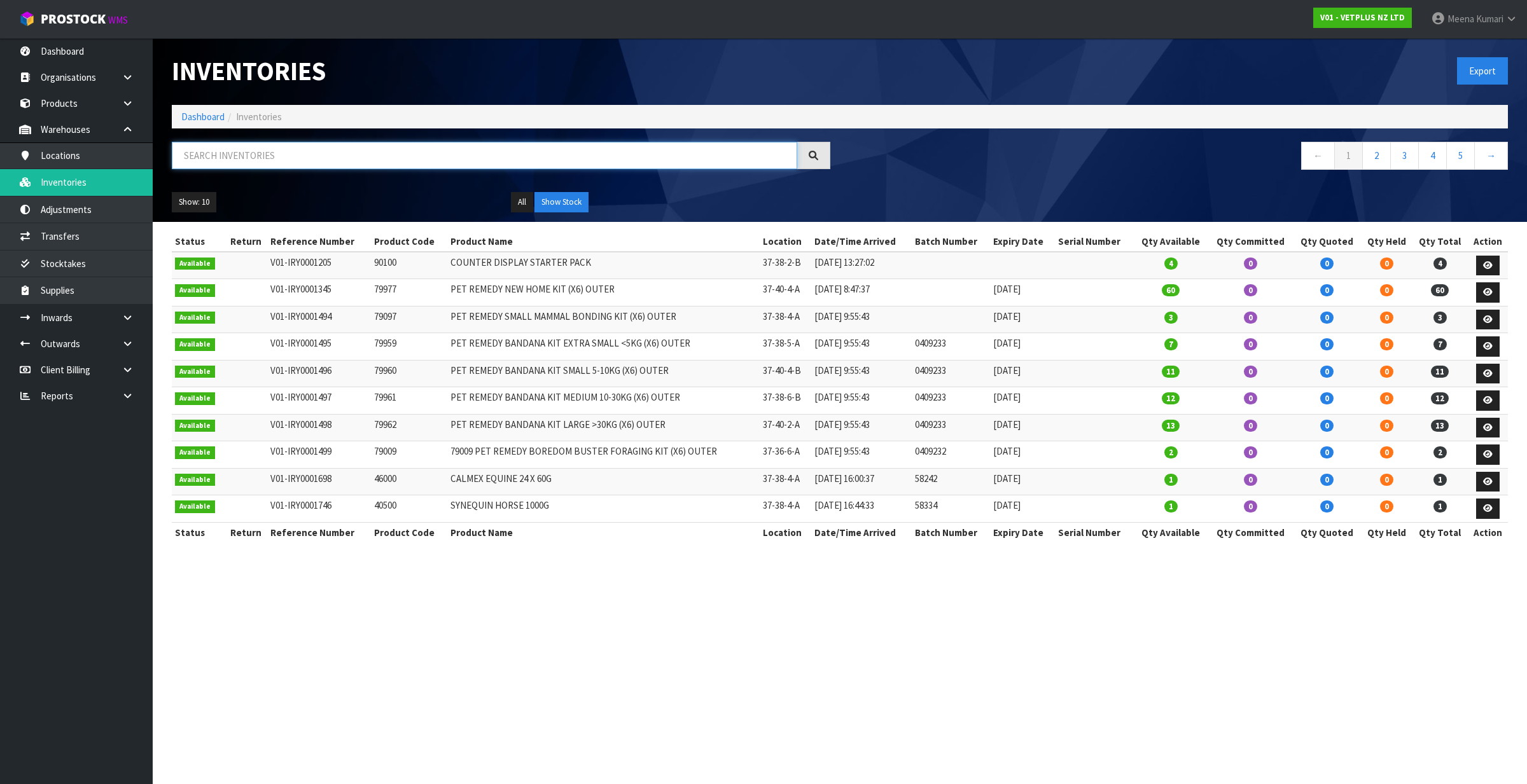
click at [259, 164] on input "text" at bounding box center [484, 155] width 625 height 27
click at [83, 103] on link "Products" at bounding box center [76, 103] width 152 height 26
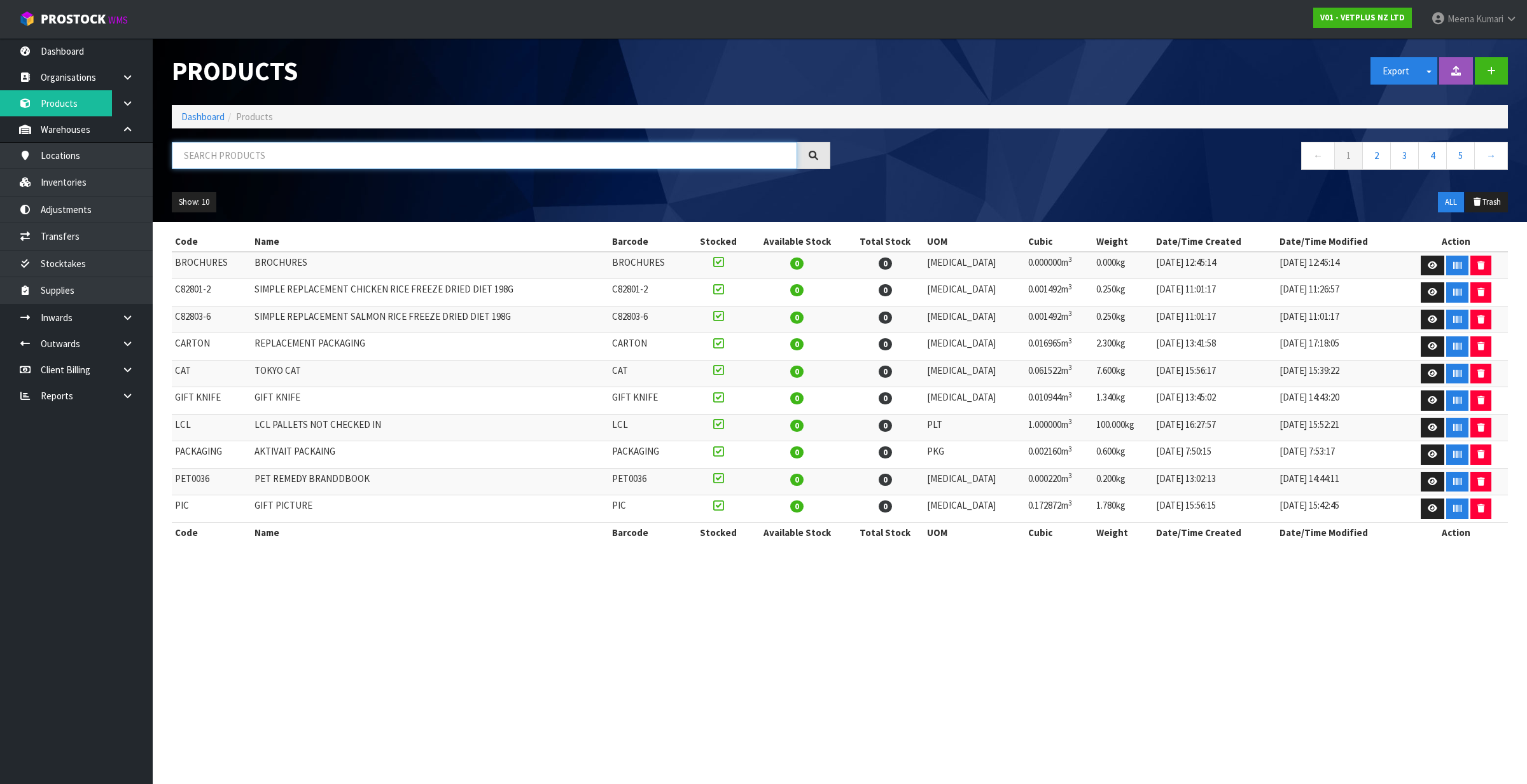
click at [337, 149] on input "text" at bounding box center [484, 155] width 625 height 27
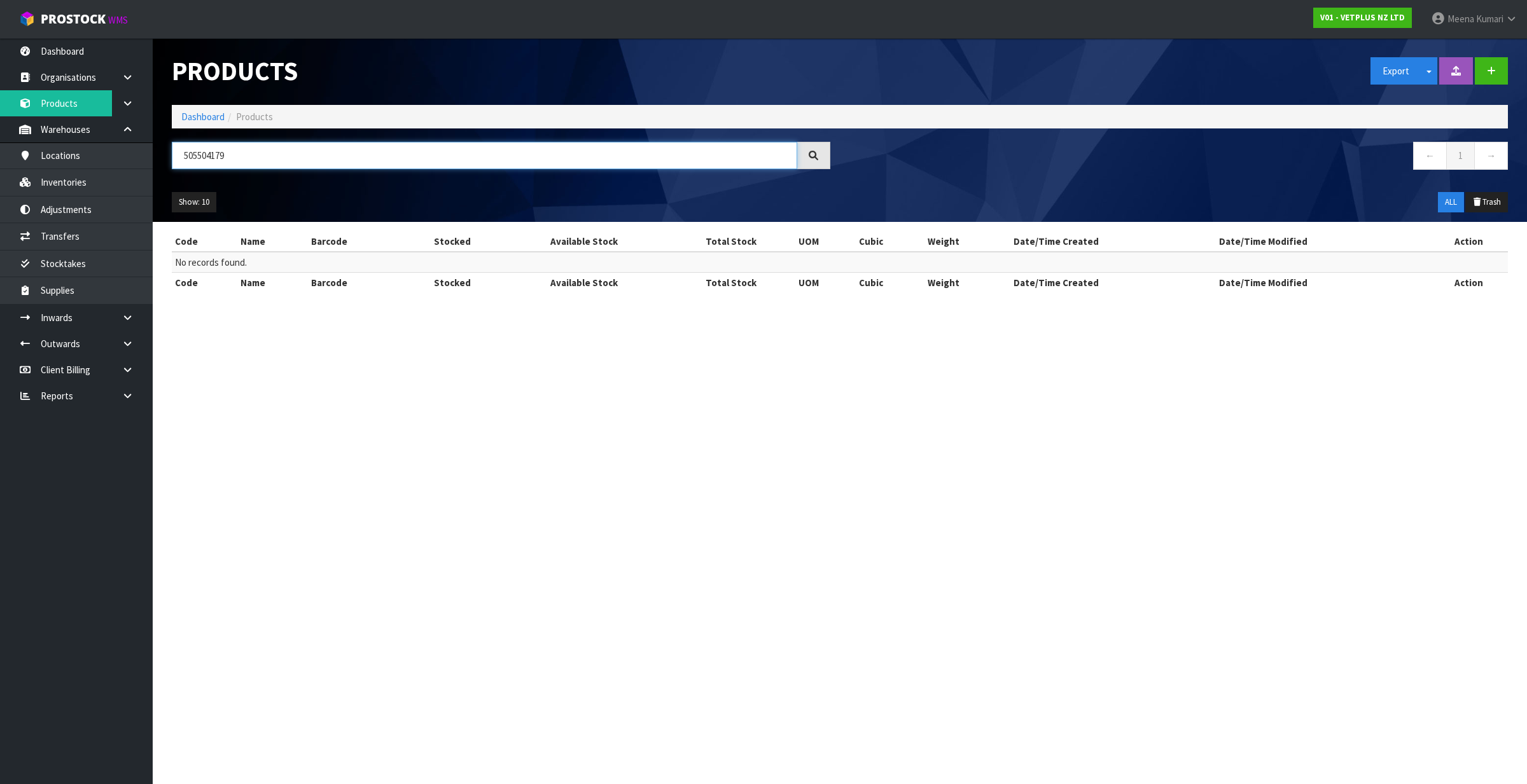
click at [337, 149] on input "505504179" at bounding box center [484, 155] width 625 height 27
type input "505504179"
click at [73, 175] on link "Inventories" at bounding box center [76, 183] width 152 height 26
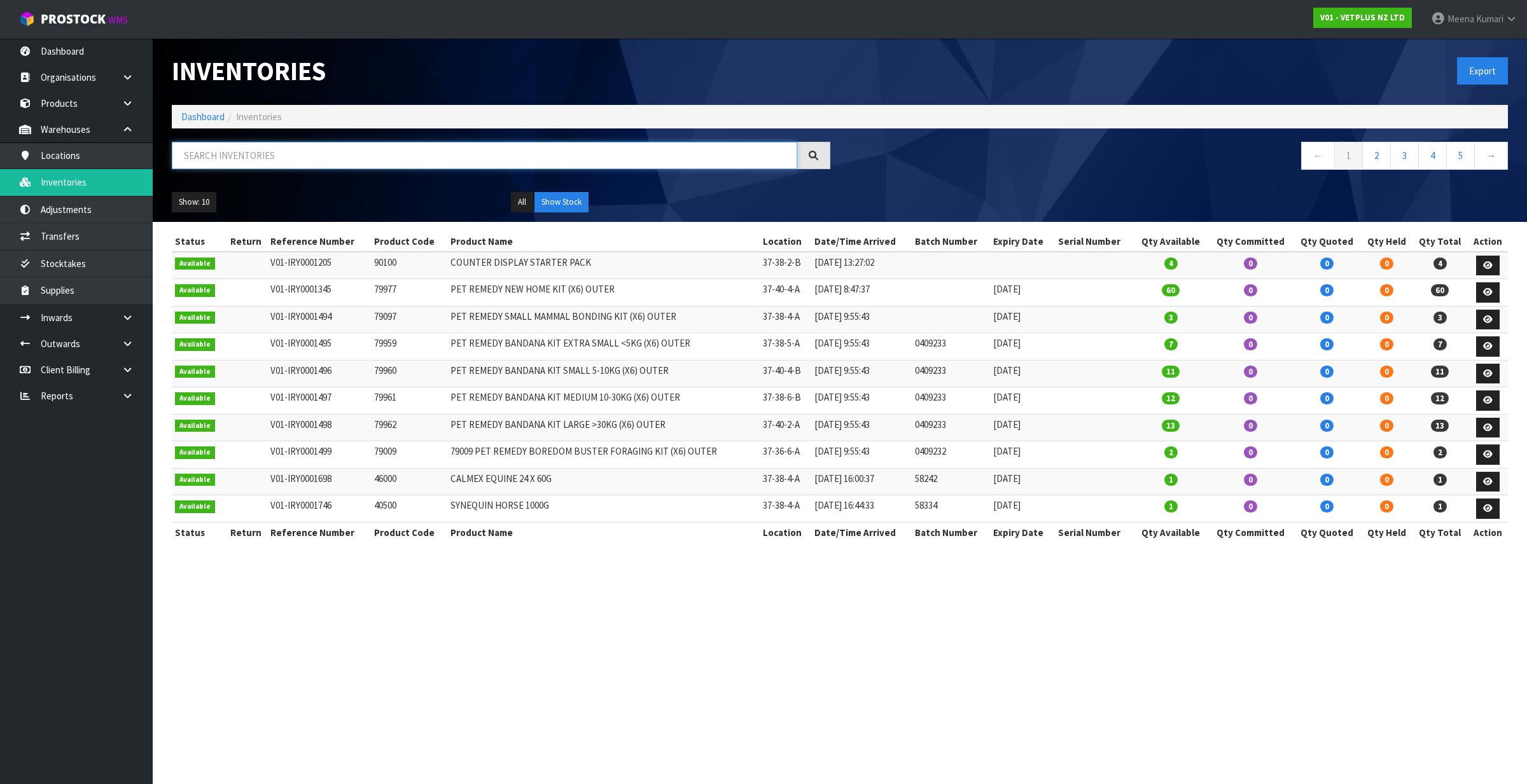
click at [256, 160] on input "text" at bounding box center [484, 155] width 625 height 27
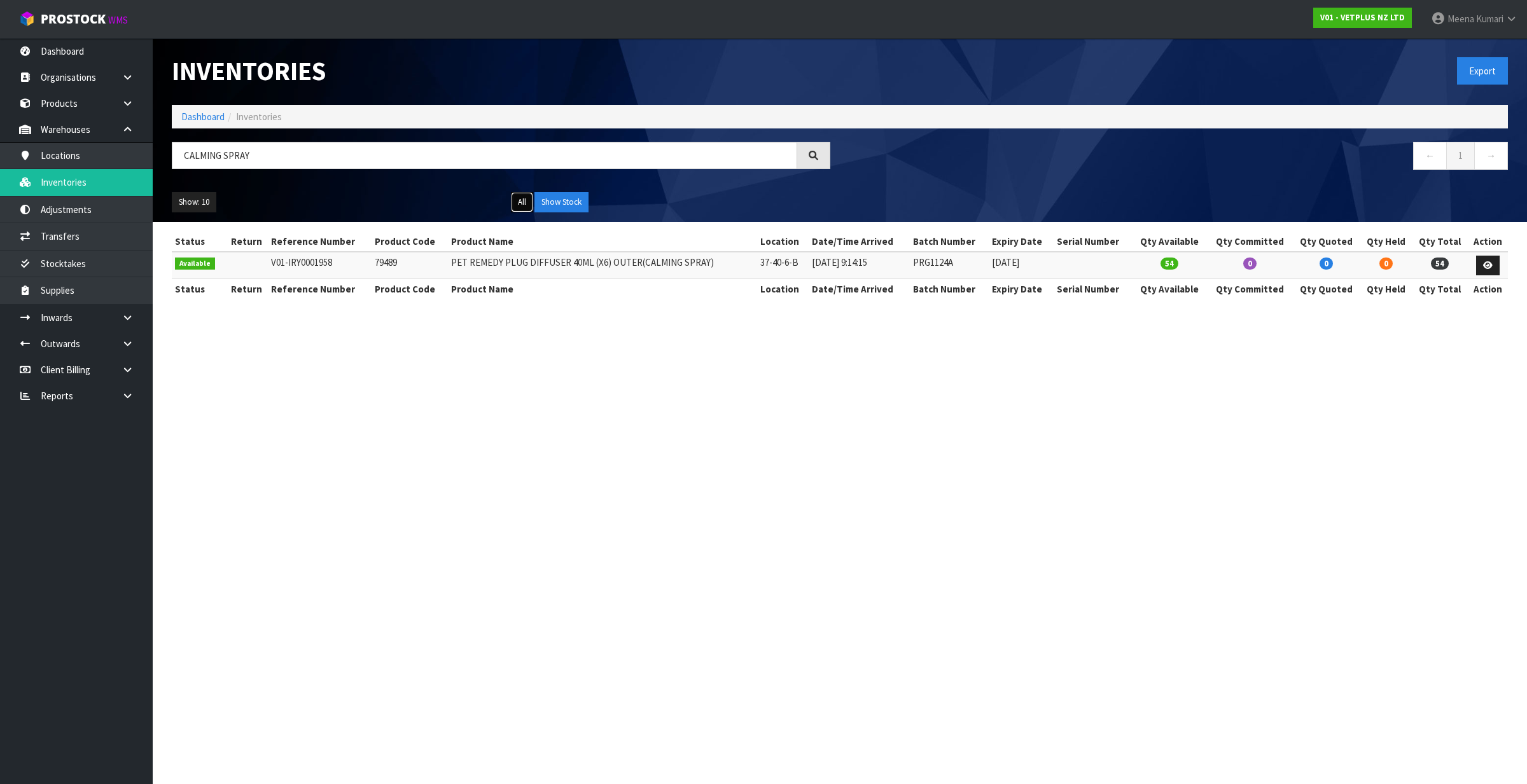
click at [513, 200] on button "All" at bounding box center [522, 202] width 23 height 21
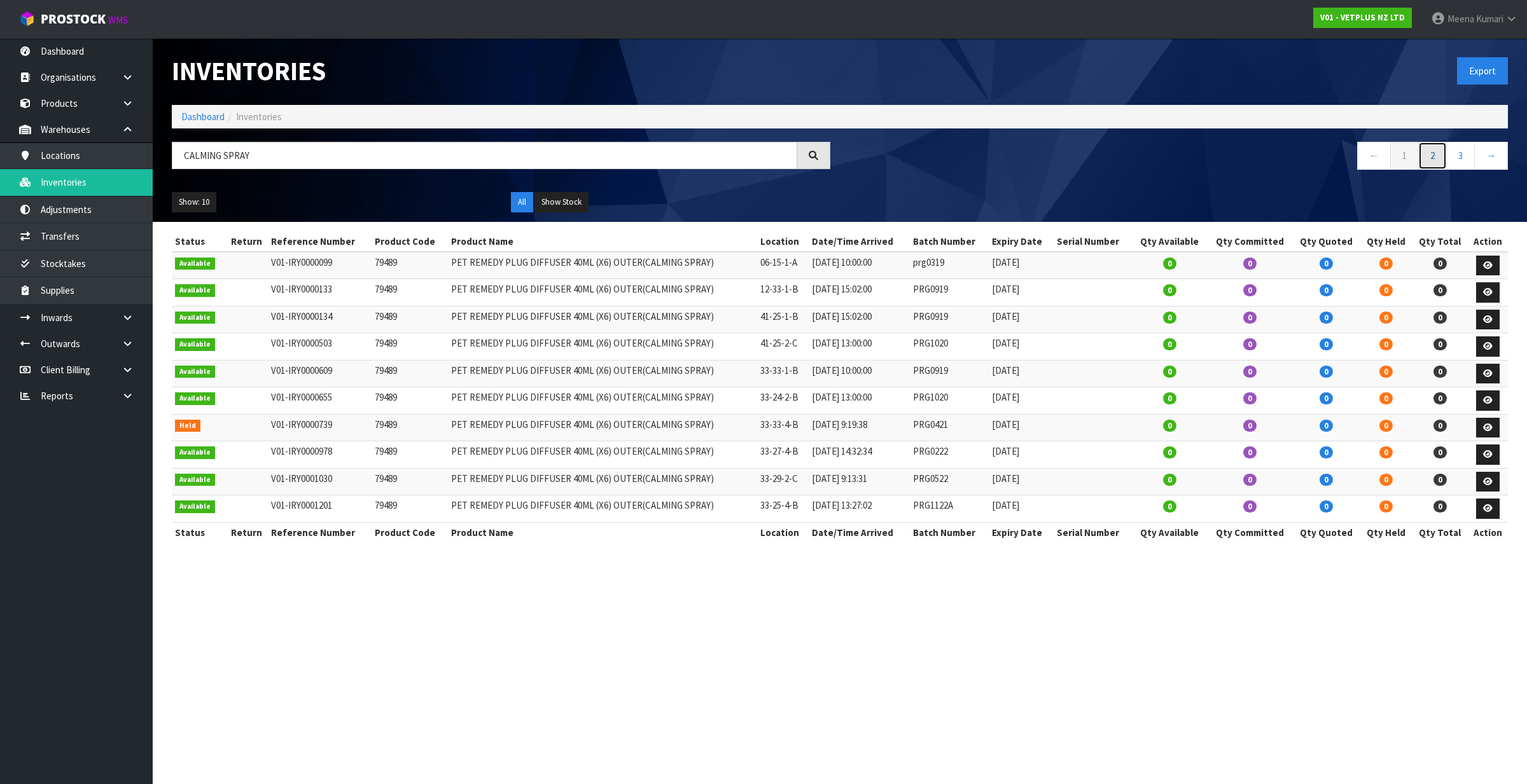
click at [1429, 154] on link "2" at bounding box center [1432, 155] width 28 height 27
click at [1464, 156] on link "3" at bounding box center [1461, 155] width 28 height 27
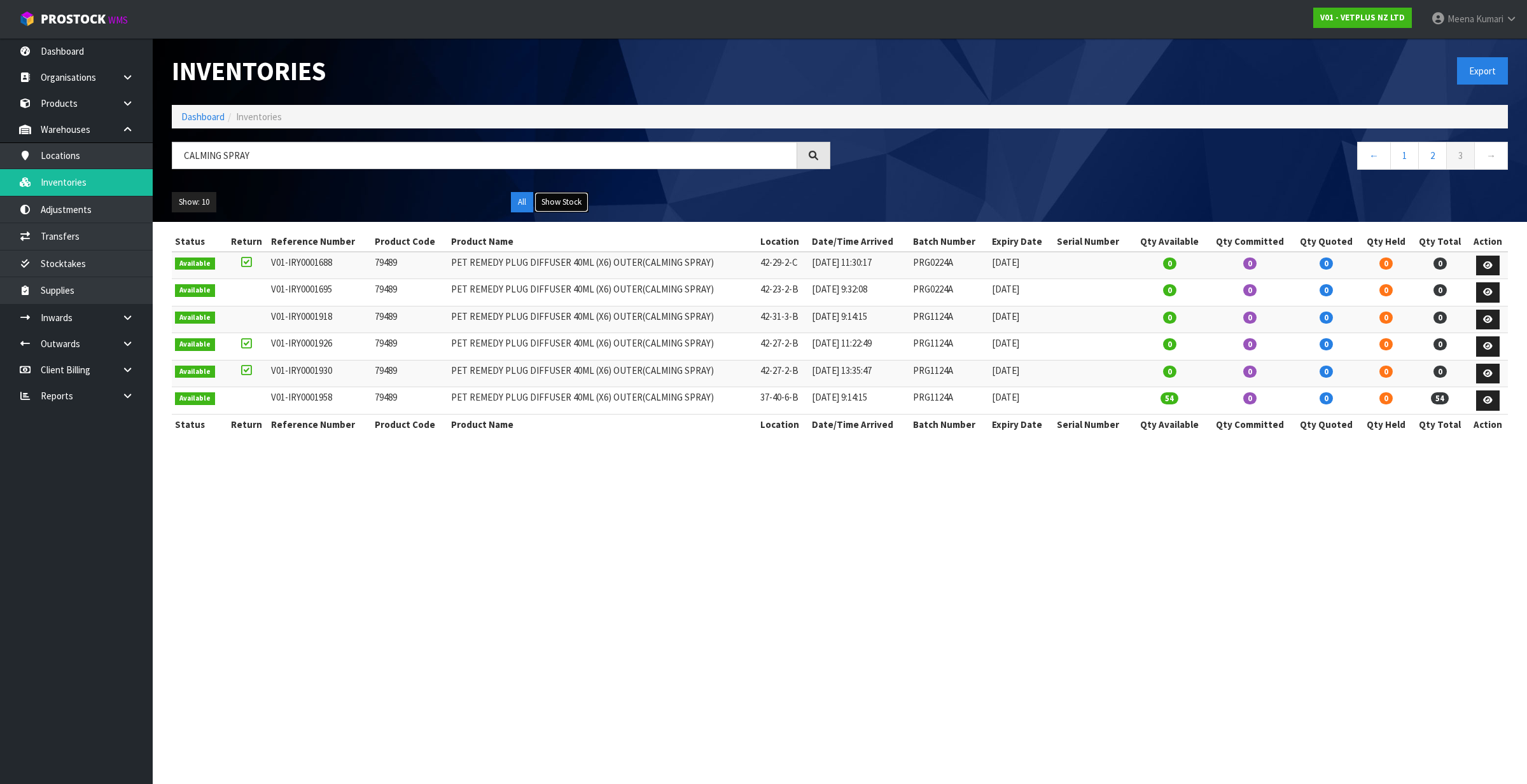
click at [543, 203] on button "Show Stock" at bounding box center [561, 202] width 54 height 21
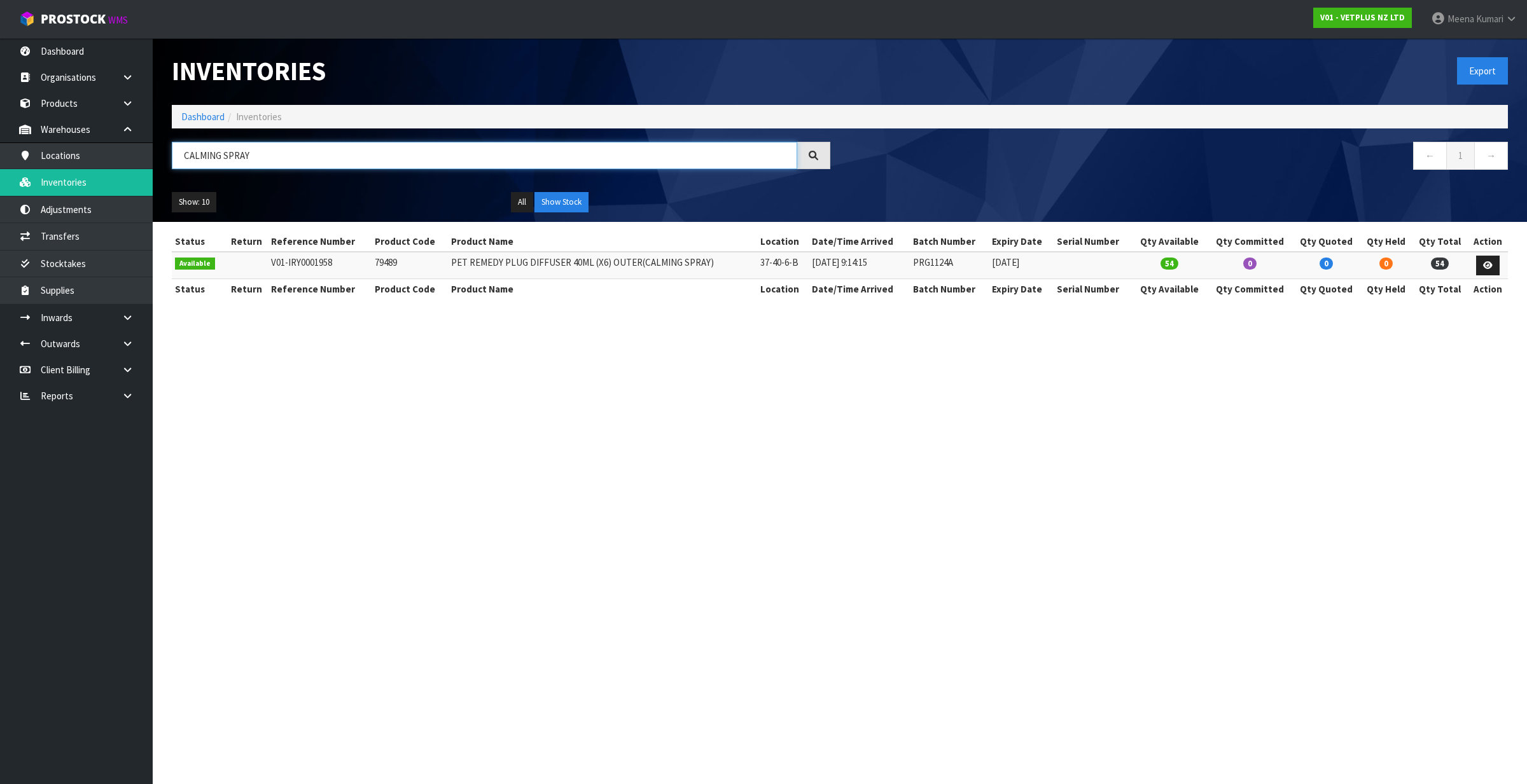
click at [359, 148] on input "CALMING SPRAY" at bounding box center [484, 155] width 625 height 27
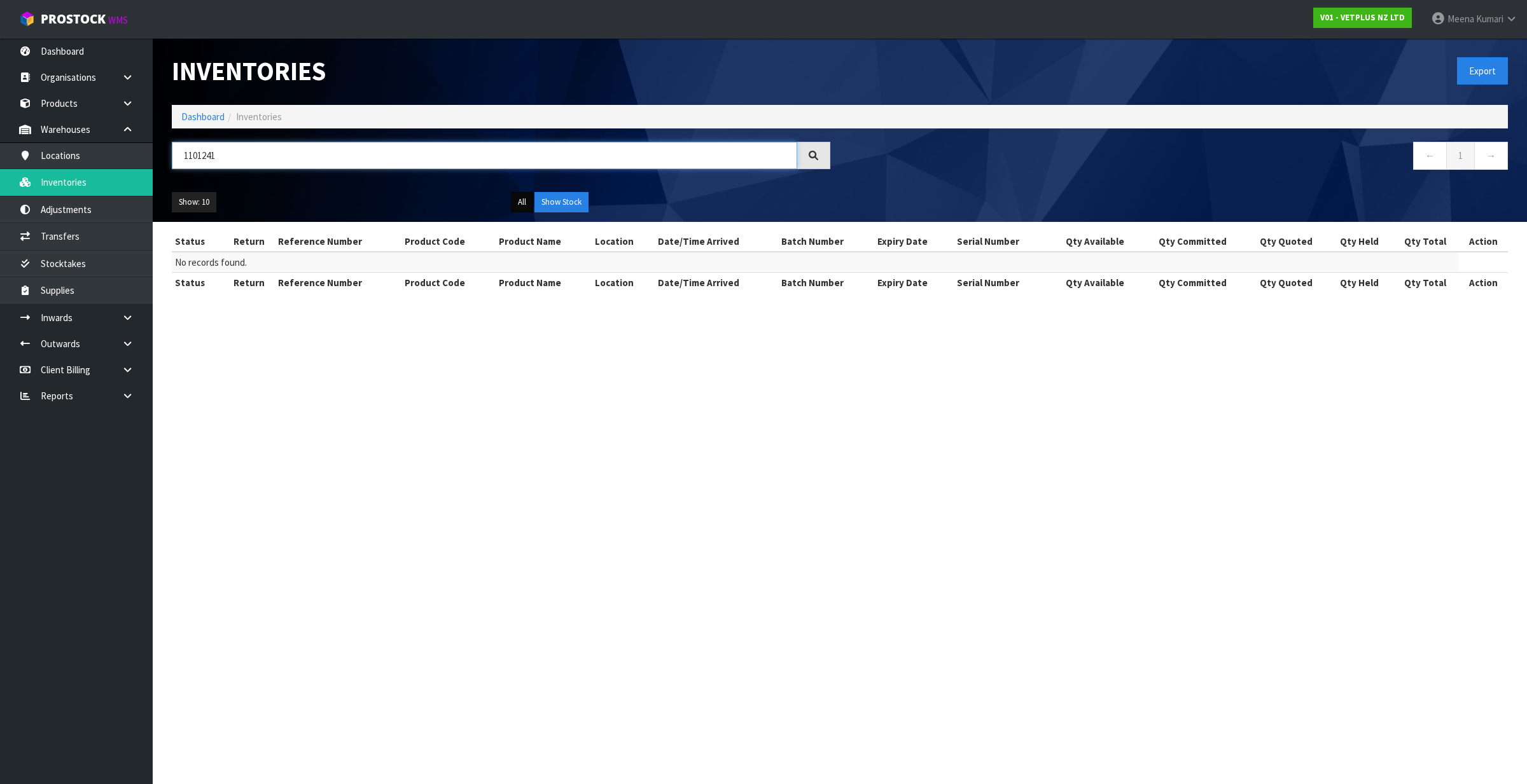
type input "1101241"
click at [520, 199] on button "All" at bounding box center [522, 202] width 23 height 21
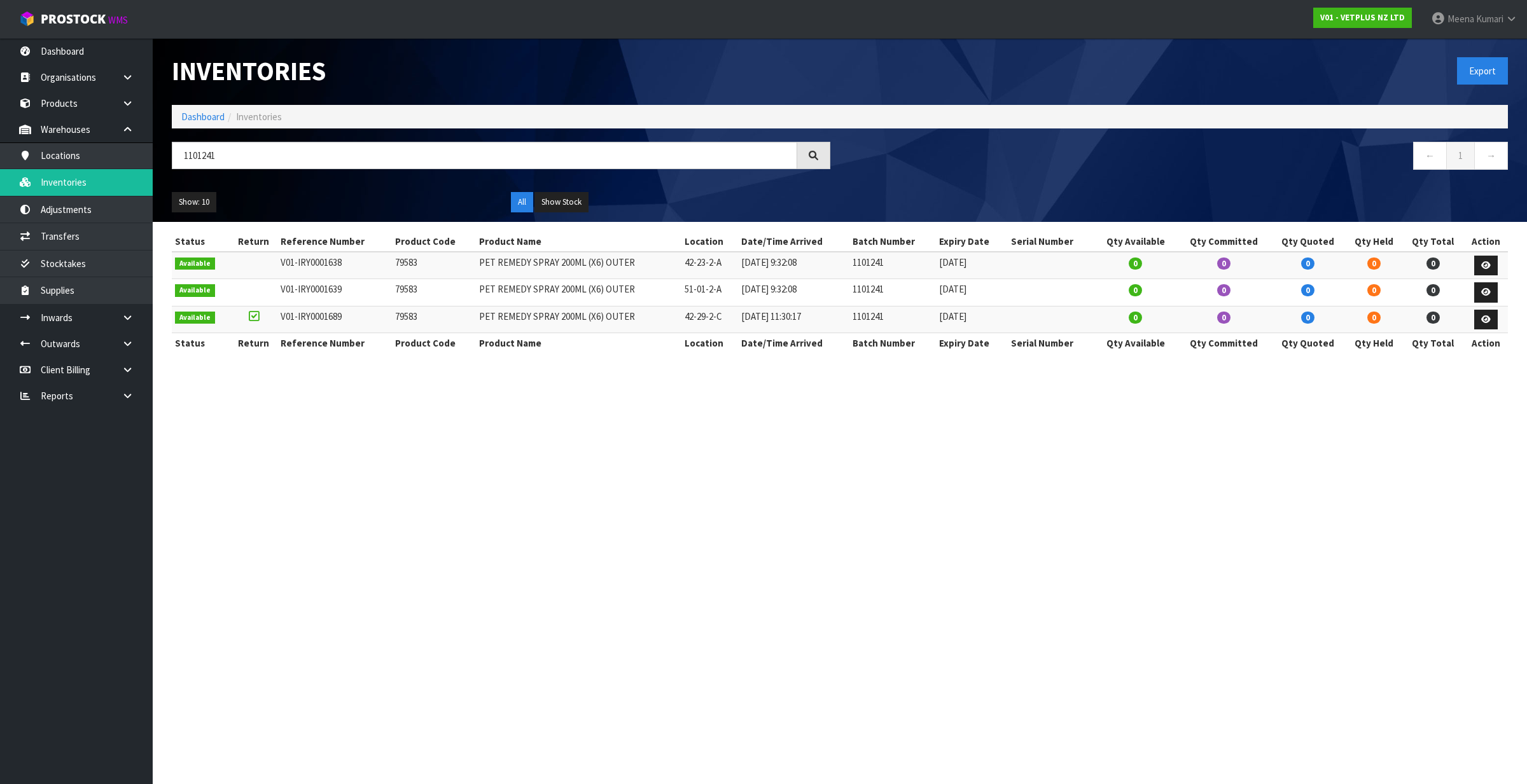
drag, startPoint x: 1165, startPoint y: 369, endPoint x: 1151, endPoint y: 378, distance: 16.6
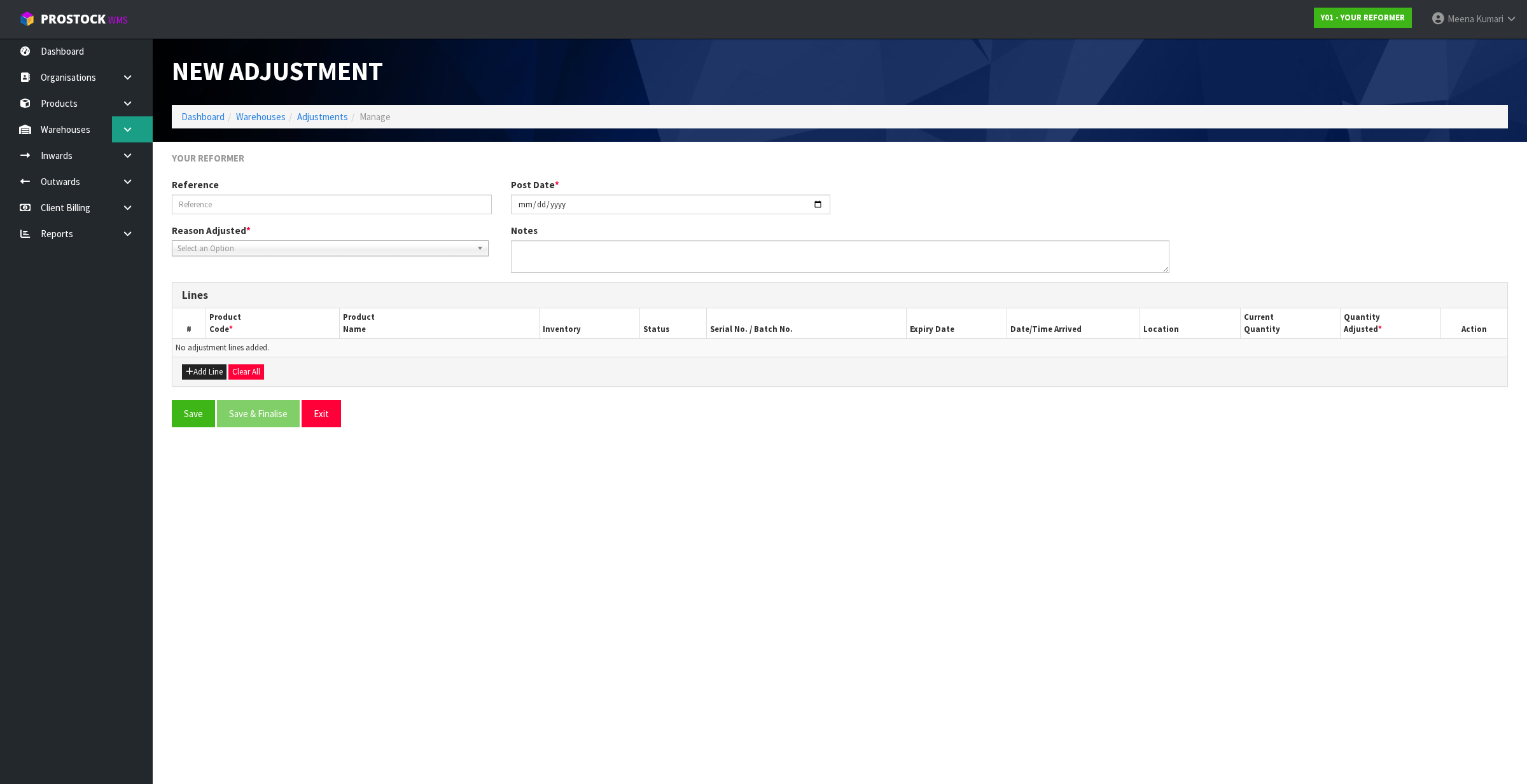
click at [131, 140] on link at bounding box center [132, 130] width 41 height 26
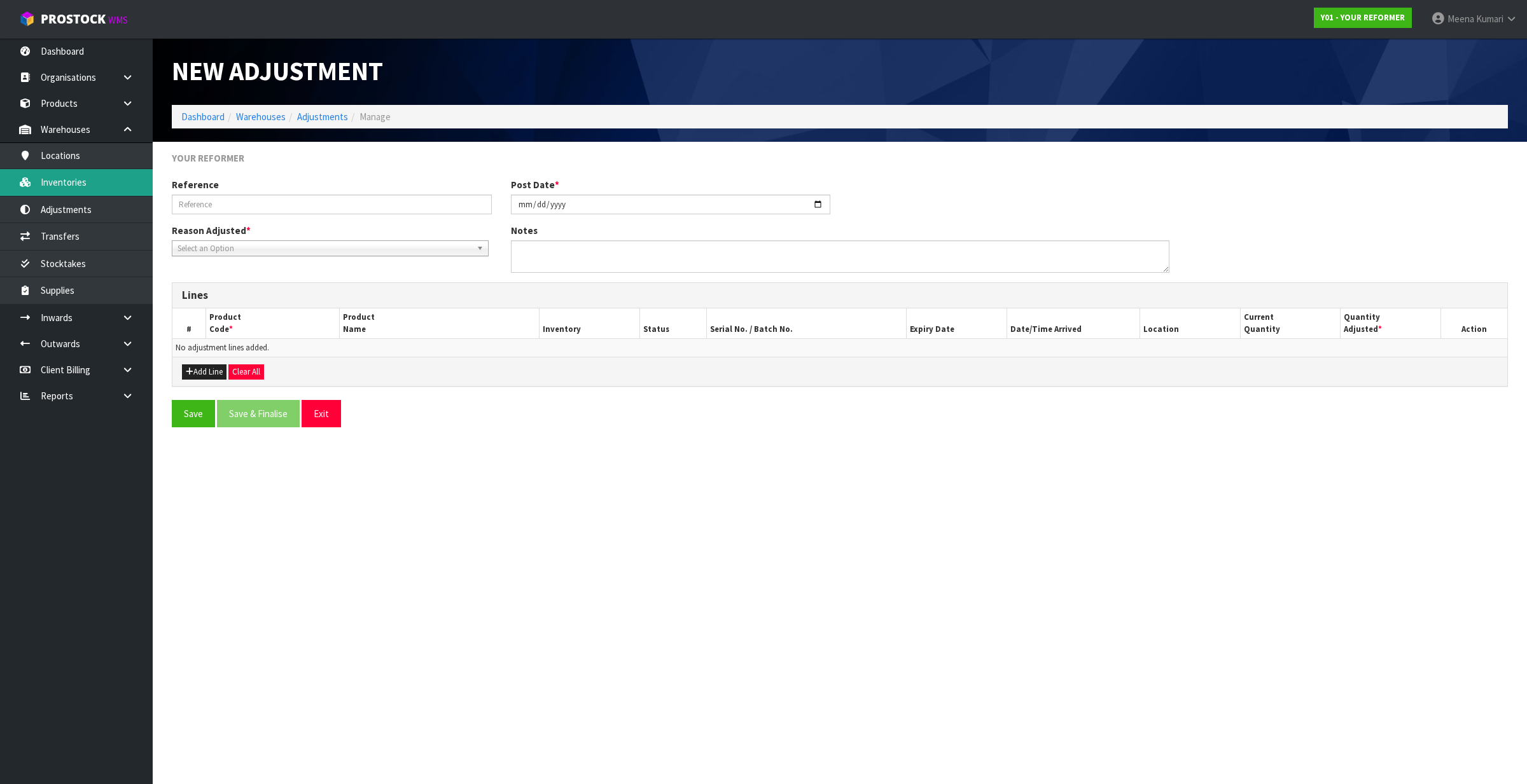
click at [115, 183] on link "Inventories" at bounding box center [76, 183] width 152 height 26
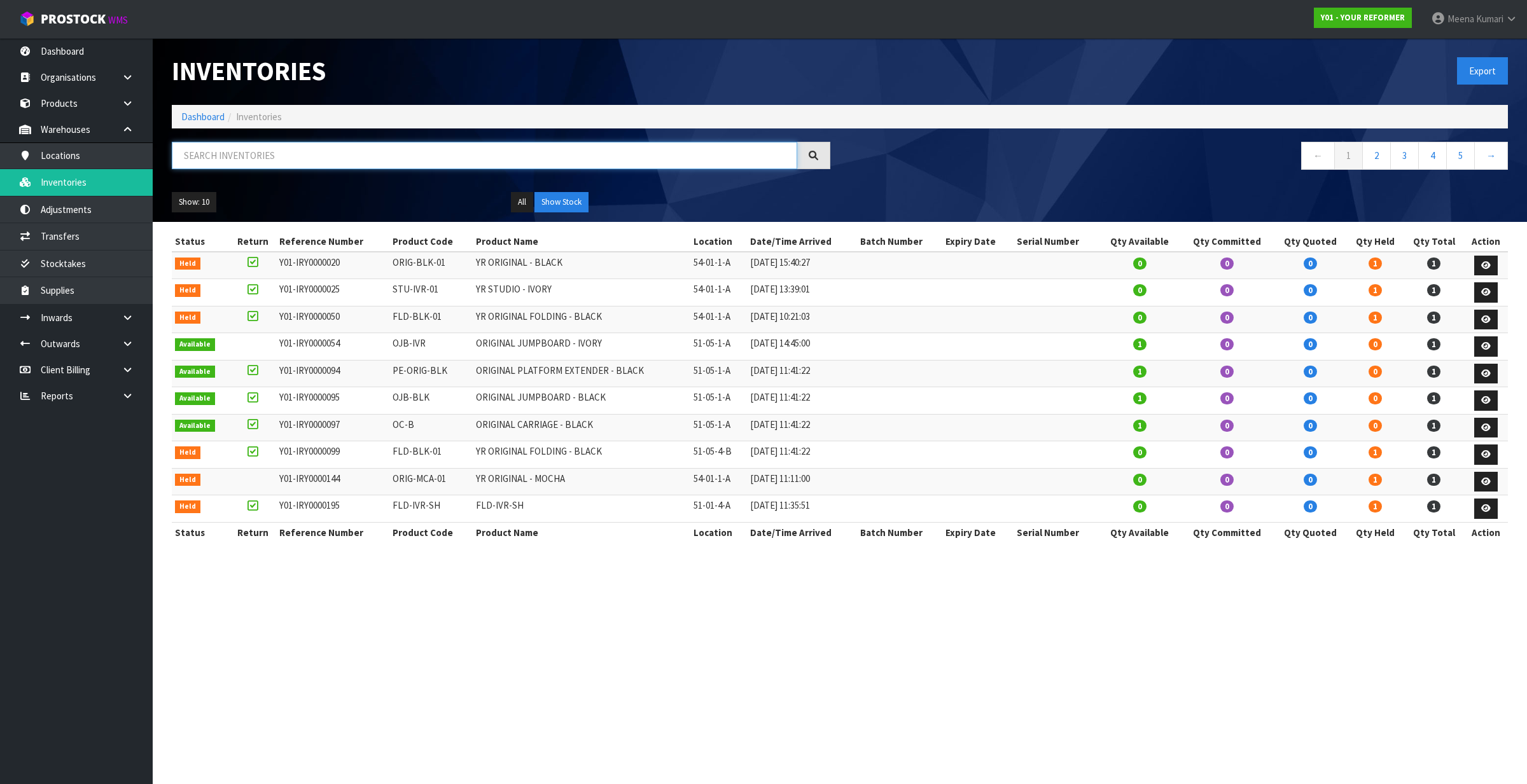
click at [197, 156] on input "text" at bounding box center [484, 155] width 625 height 27
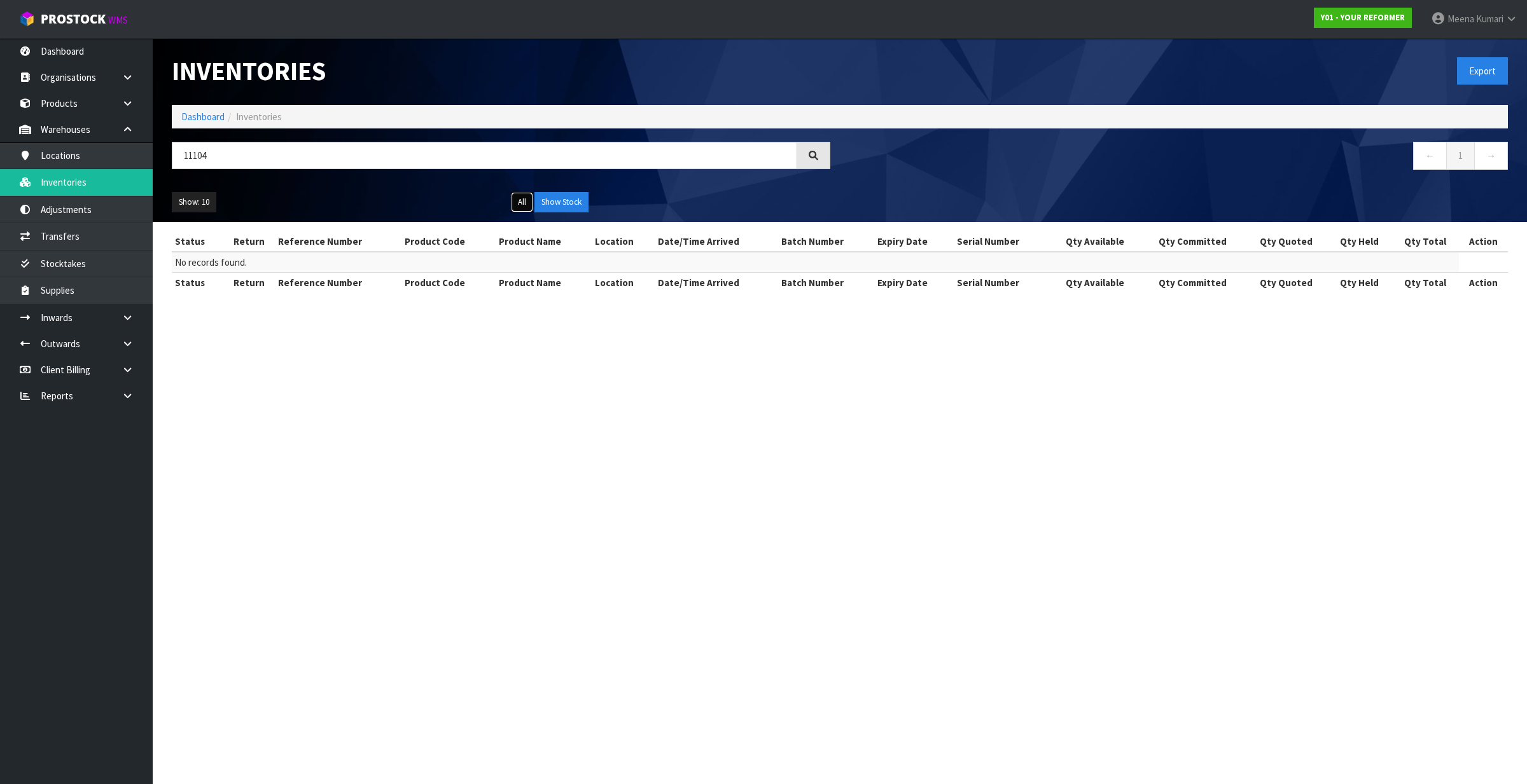
click at [518, 204] on button "All" at bounding box center [522, 202] width 23 height 21
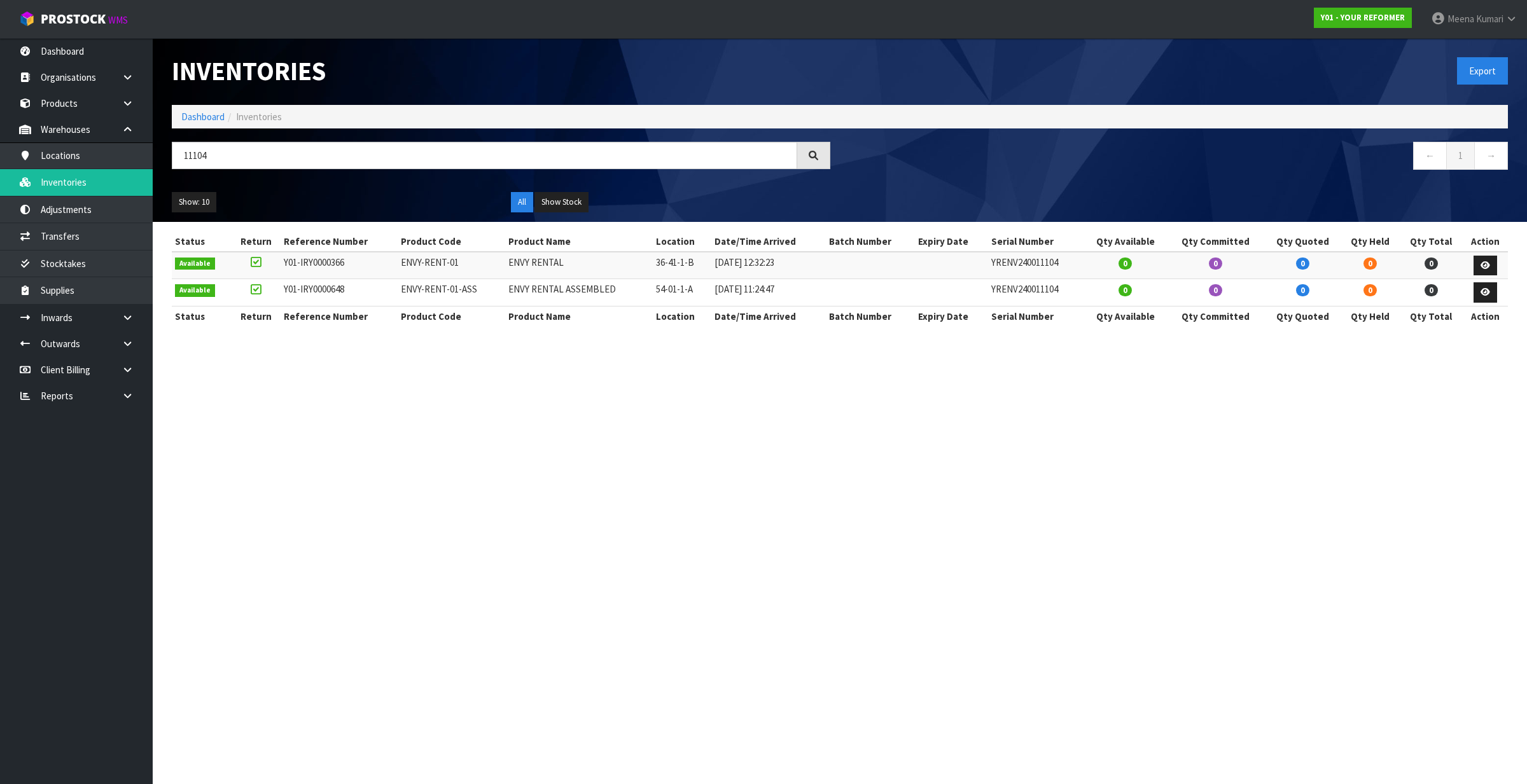
click at [265, 121] on span "Inventories" at bounding box center [259, 116] width 45 height 12
click at [551, 205] on button "Show Stock" at bounding box center [561, 202] width 54 height 21
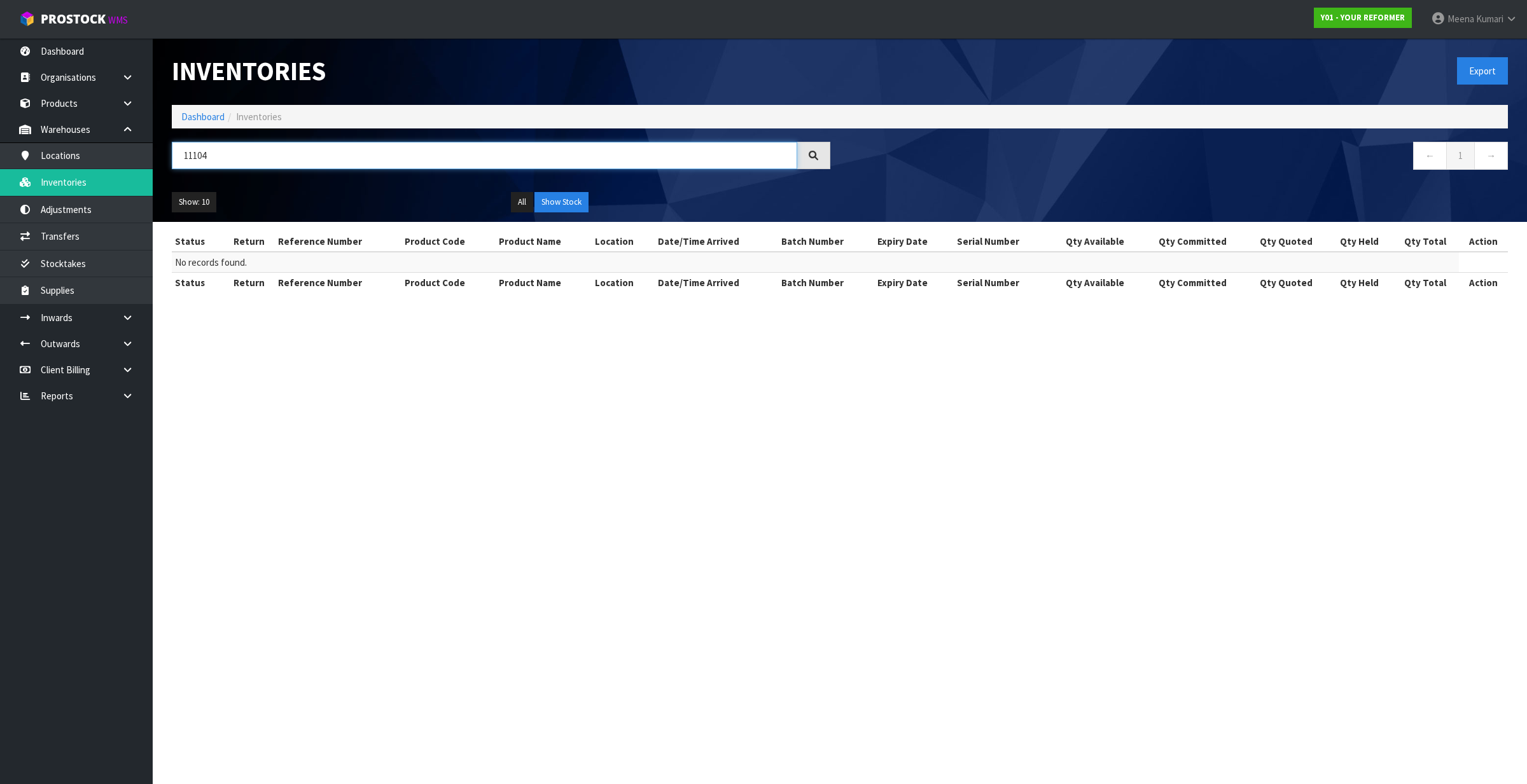
click at [398, 147] on input "11104" at bounding box center [484, 155] width 625 height 27
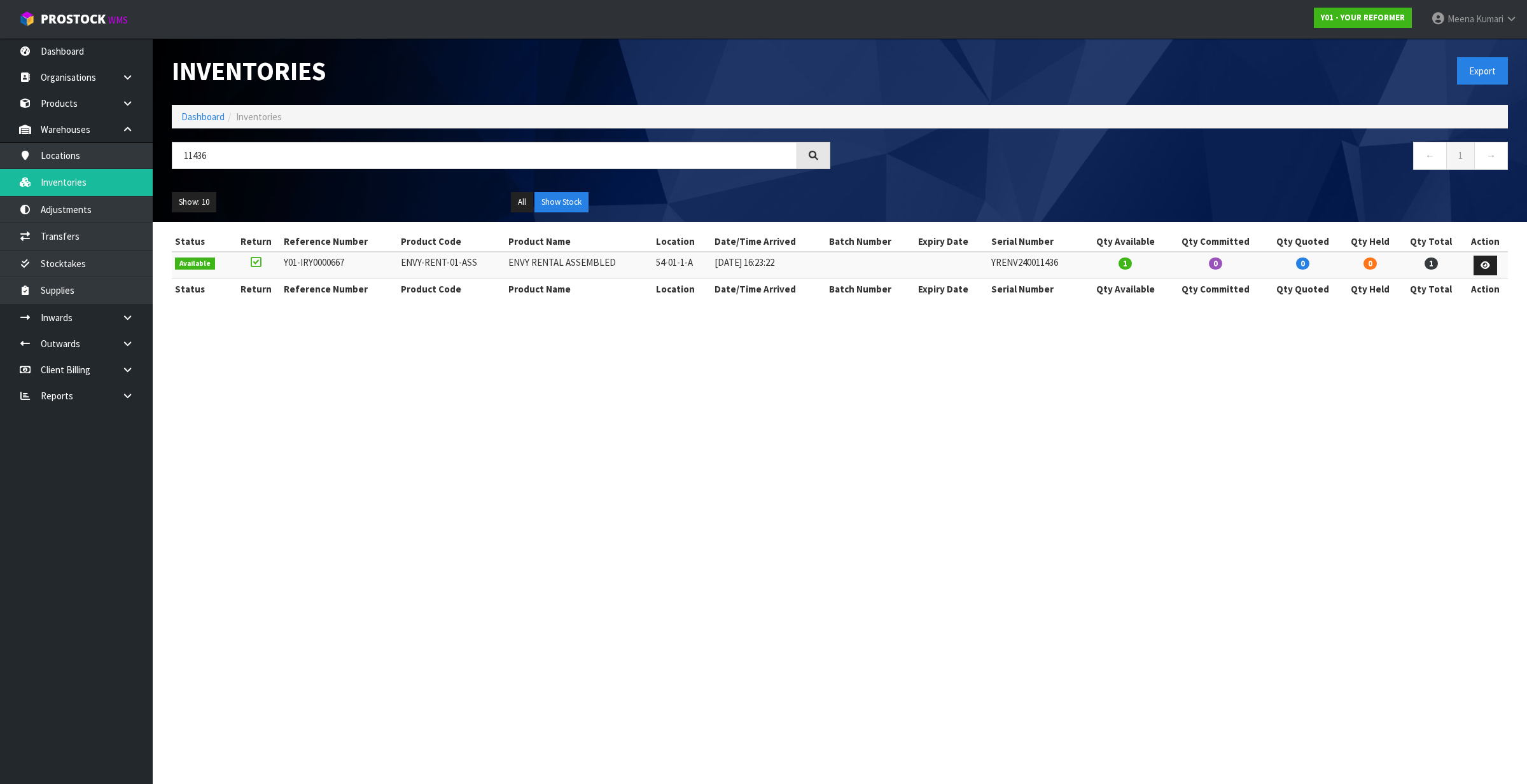
click at [1021, 263] on td "YRENV240011436" at bounding box center [1035, 265] width 95 height 27
click at [406, 259] on td "ENVY-RENT-01-ASS" at bounding box center [451, 265] width 108 height 27
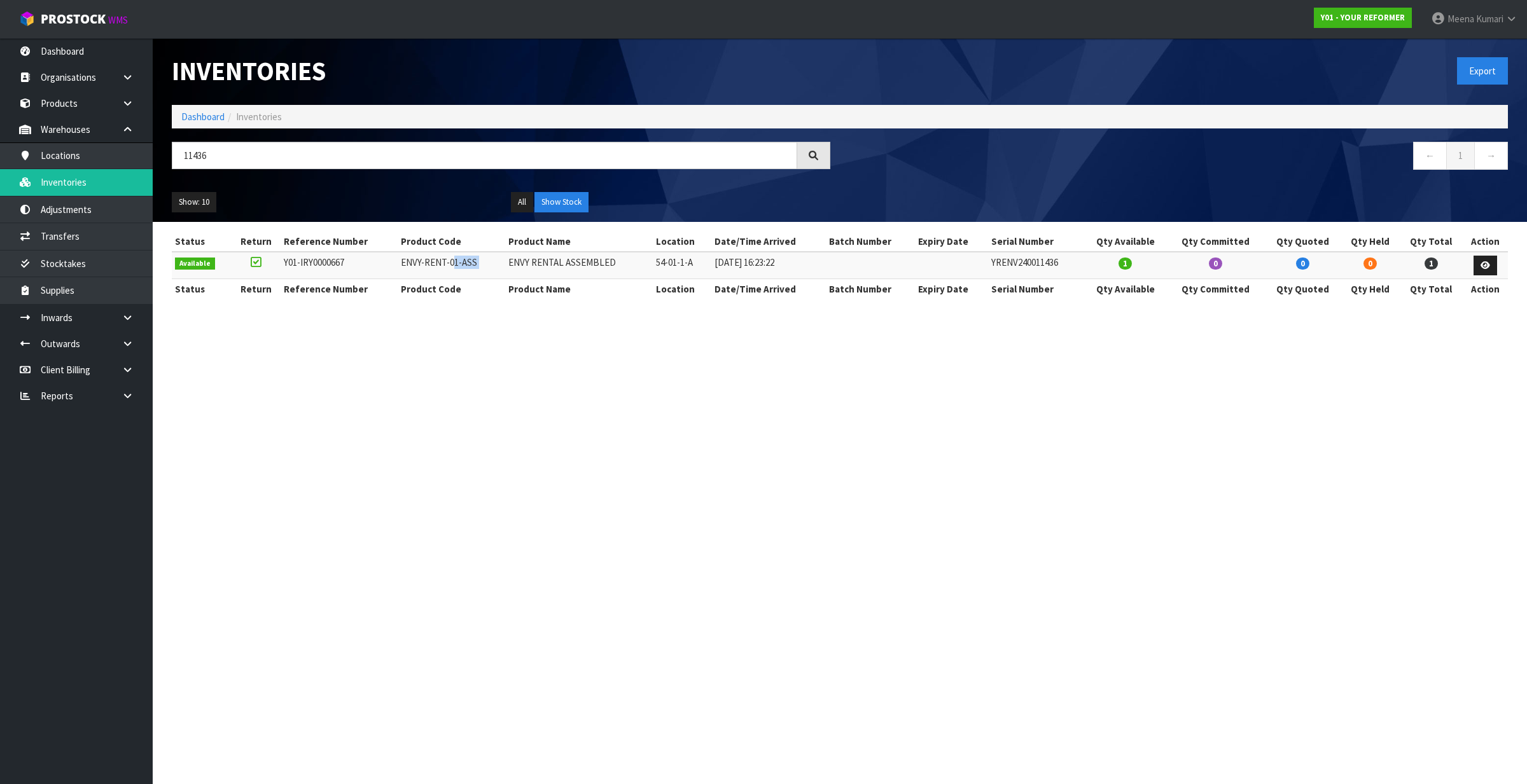
copy tr "ENVY-RENT-01-ASS"
click at [1015, 254] on td "YRENV240011436" at bounding box center [1035, 265] width 95 height 27
copy td "YRENV240011436"
click at [269, 166] on input "11436" at bounding box center [484, 155] width 625 height 27
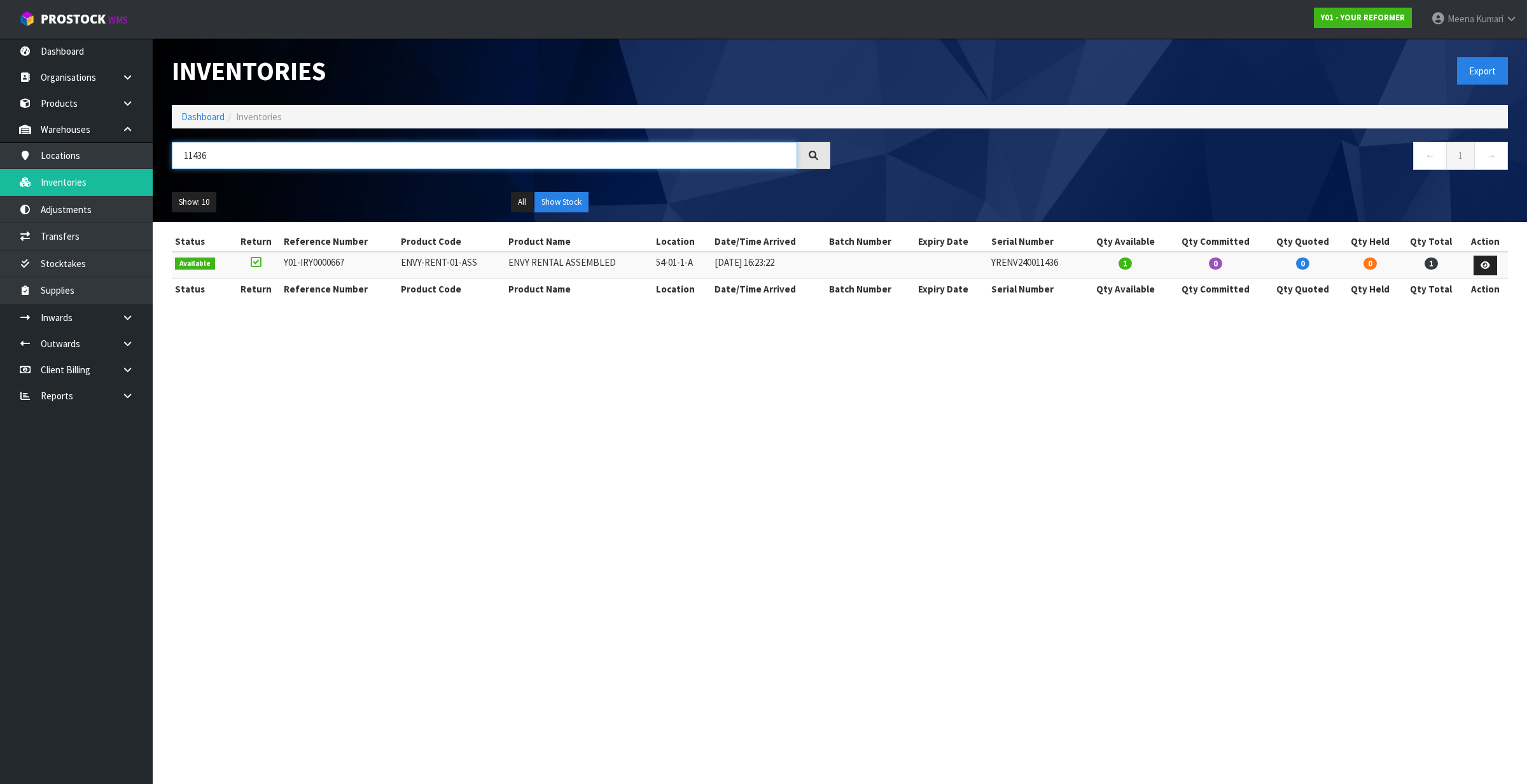
click at [269, 166] on input "11436" at bounding box center [484, 155] width 625 height 27
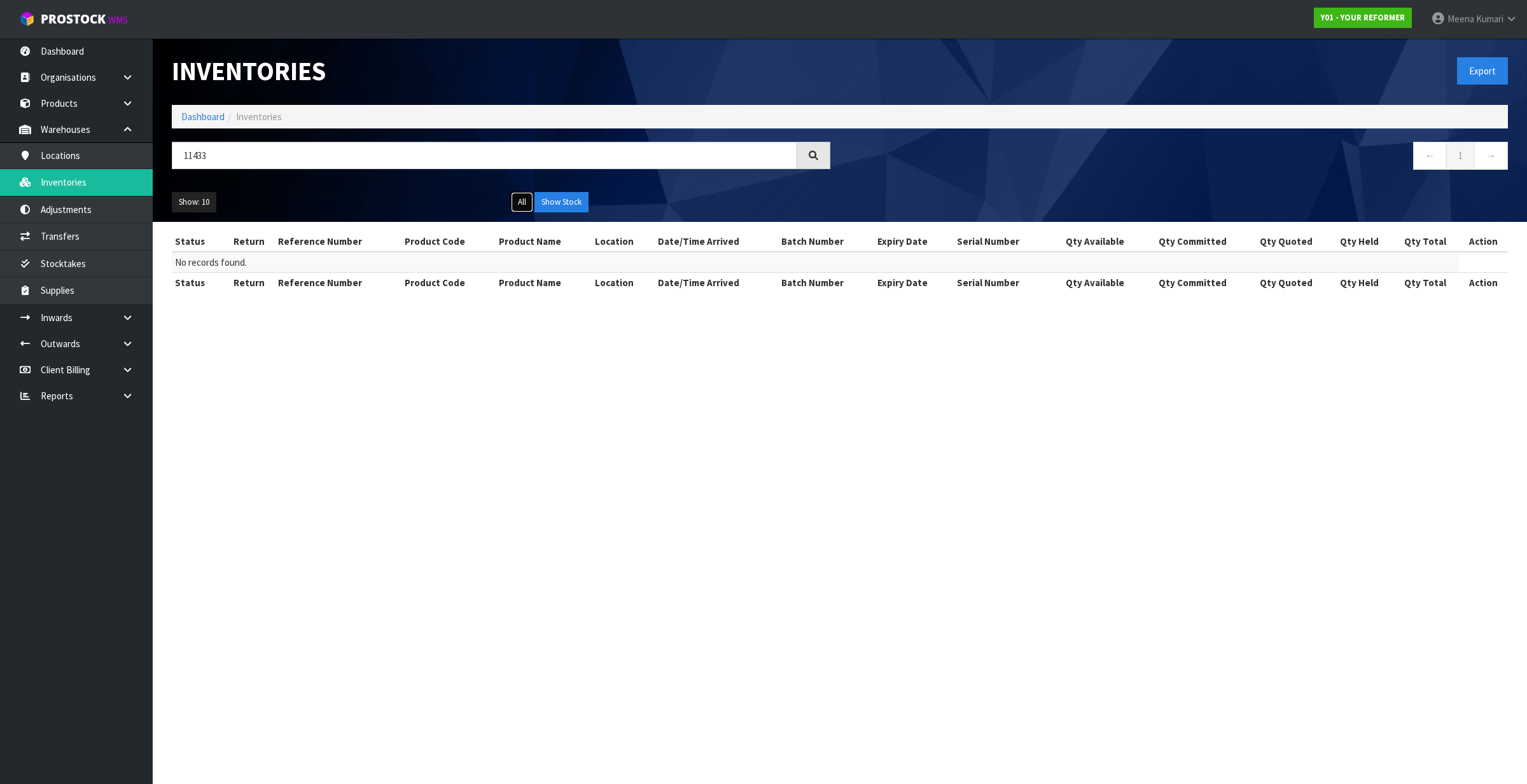
click at [522, 203] on button "All" at bounding box center [522, 202] width 23 height 21
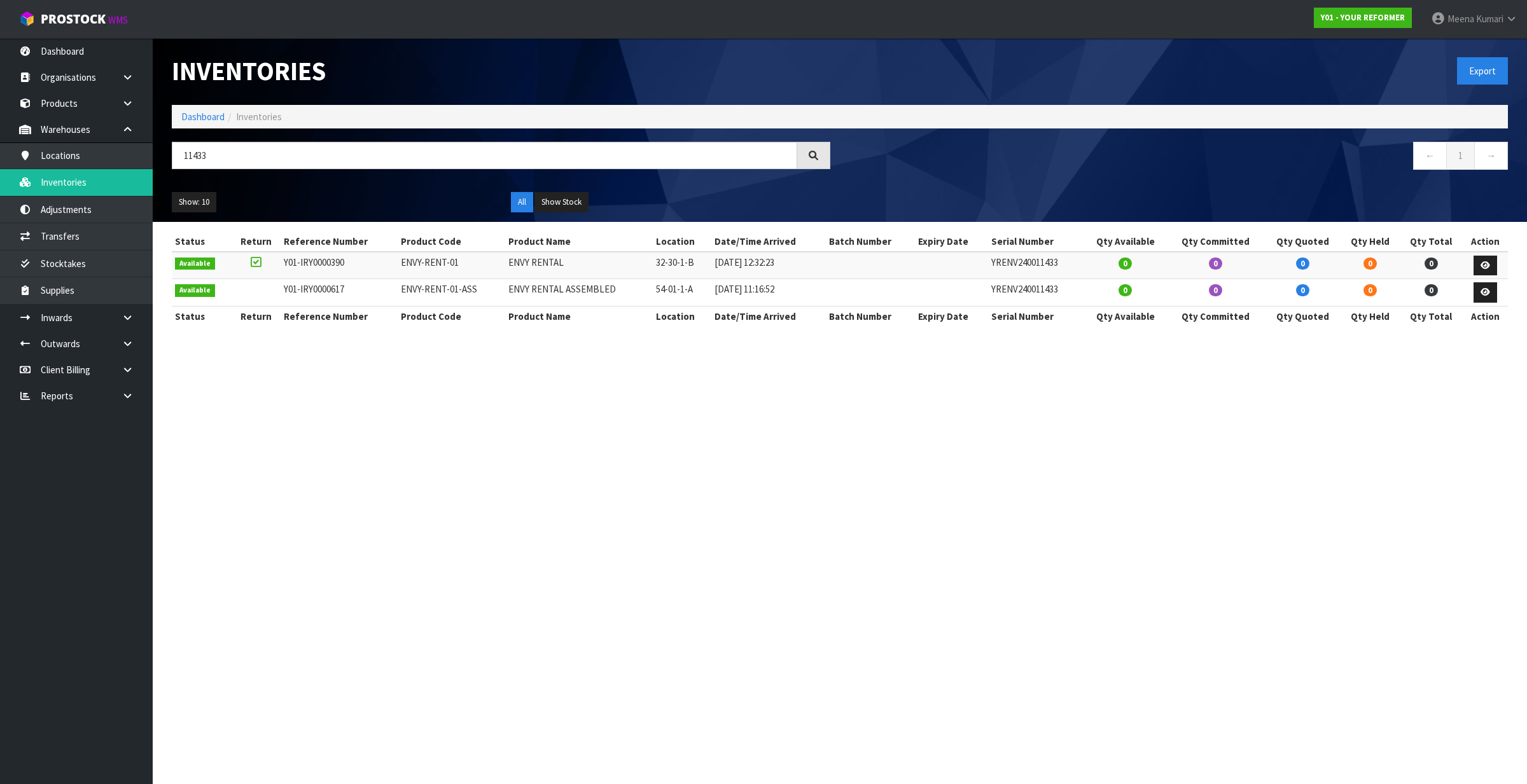
click at [1025, 294] on td "YRENV240011433" at bounding box center [1035, 292] width 95 height 27
click at [1023, 294] on td "YRENV240011433" at bounding box center [1035, 292] width 95 height 27
copy td "YRENV240011433"
click at [323, 152] on input "11433" at bounding box center [484, 155] width 625 height 27
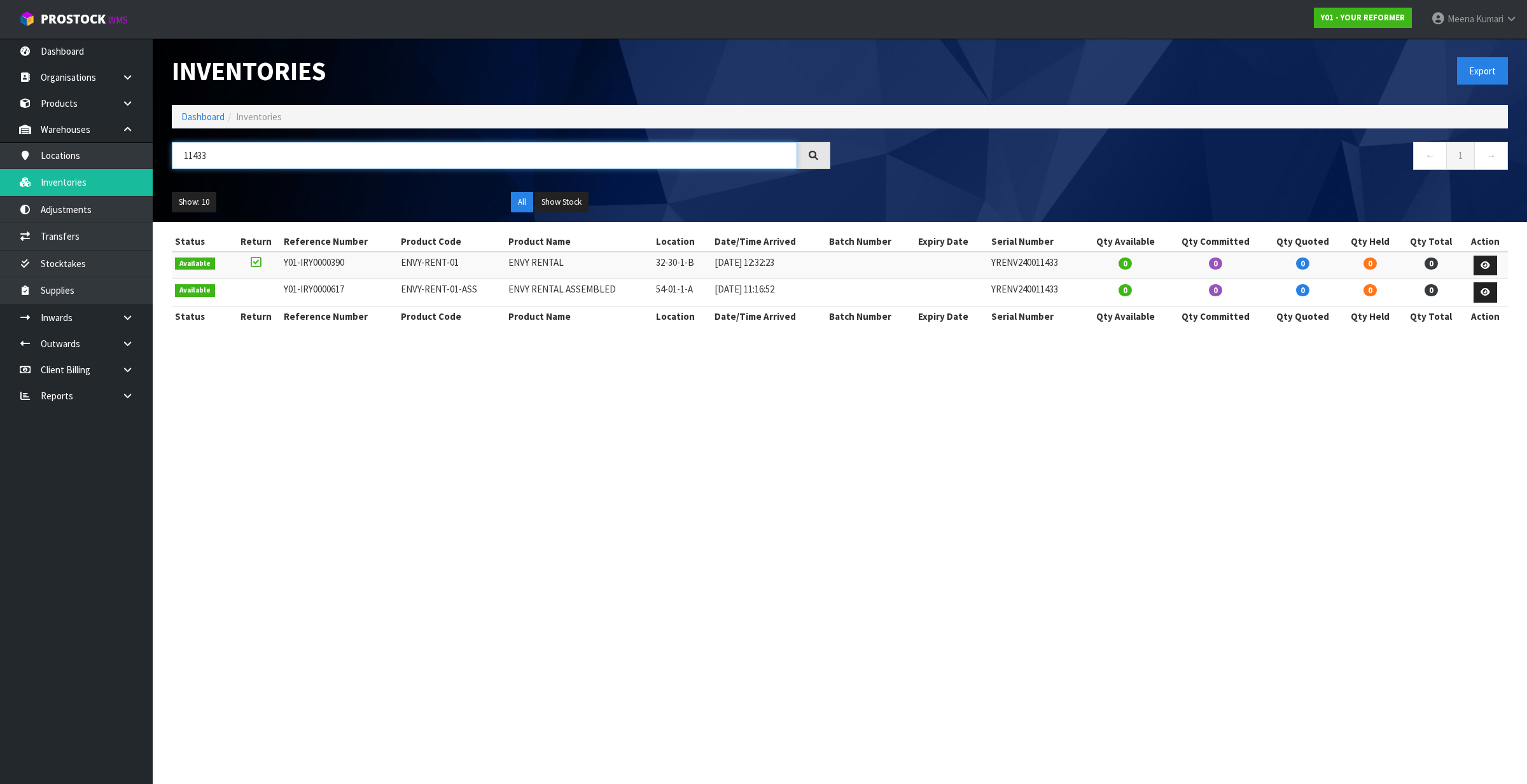
paste input "YRENV2400"
type input "YRENV240011433"
click at [527, 201] on button "All" at bounding box center [522, 202] width 23 height 21
click at [545, 205] on button "Show Stock" at bounding box center [561, 202] width 54 height 21
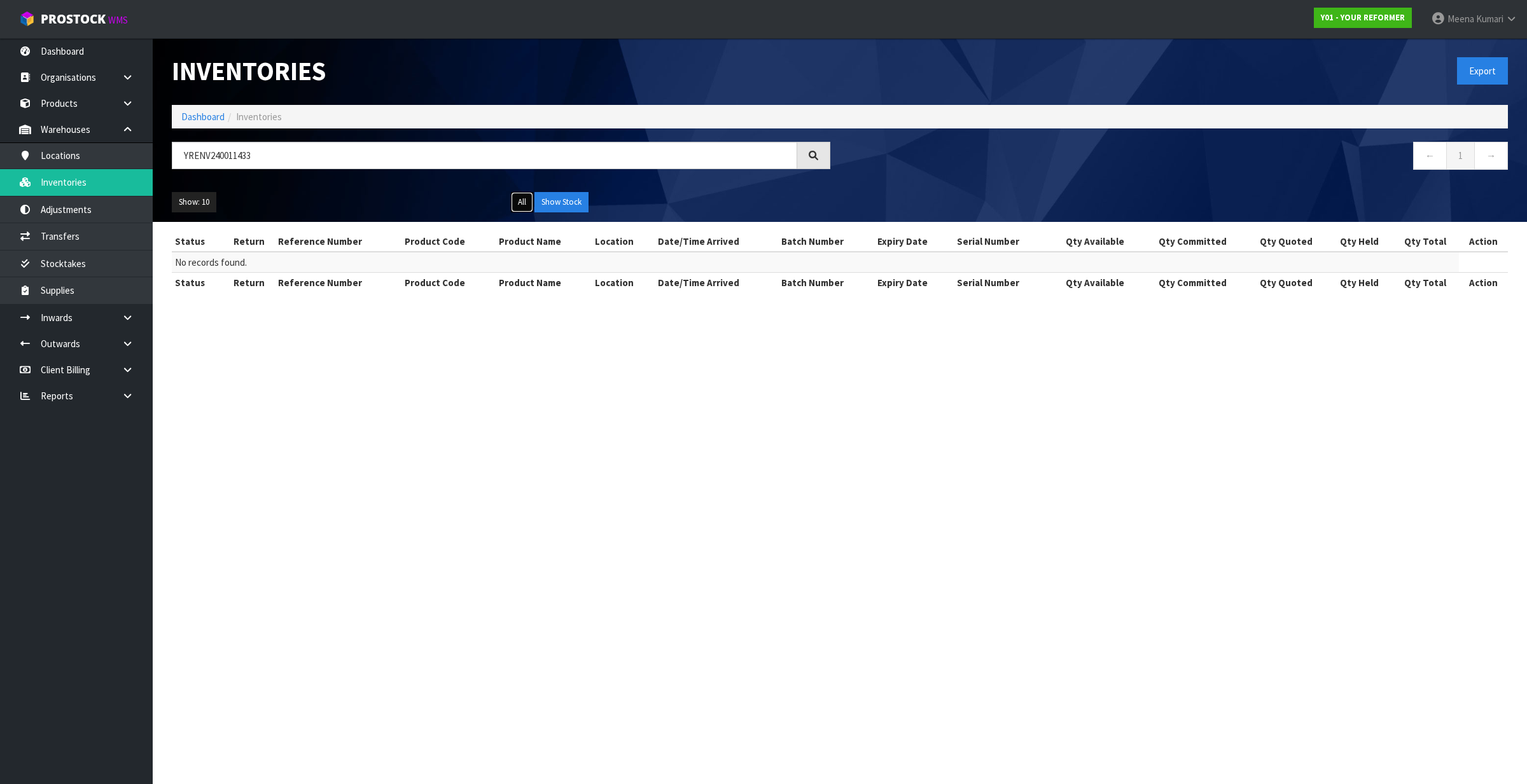
click at [530, 207] on button "All" at bounding box center [522, 202] width 23 height 21
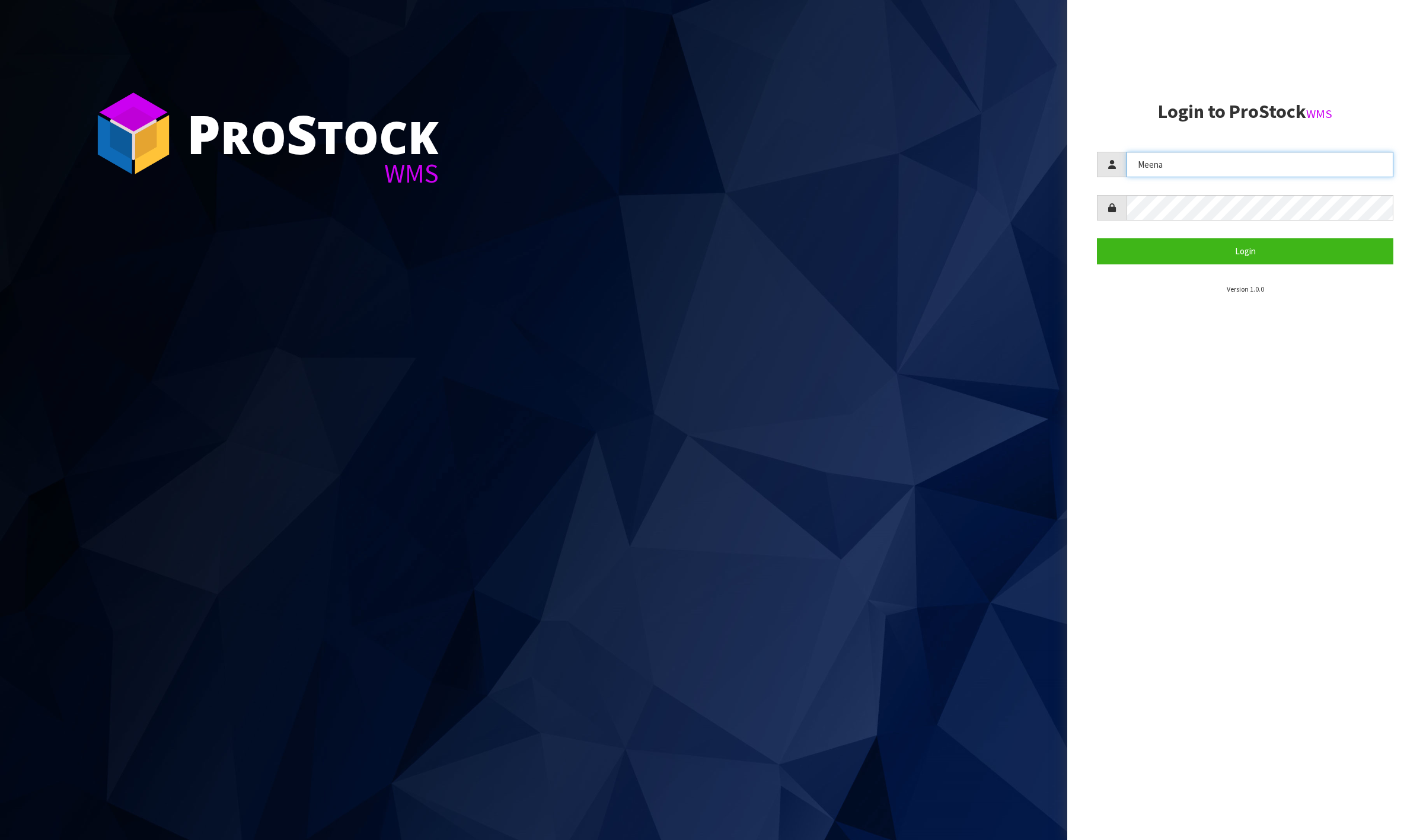
click at [1129, 169] on input "Meena" at bounding box center [1260, 164] width 267 height 26
type input "[PERSON_NAME]"
click at [1252, 265] on section "Login to ProStock WMS [PERSON_NAME] Login Version 1.0.0" at bounding box center [1245, 197] width 296 height 193
click at [1252, 260] on button "Login" at bounding box center [1245, 250] width 296 height 26
